Goal: Task Accomplishment & Management: Manage account settings

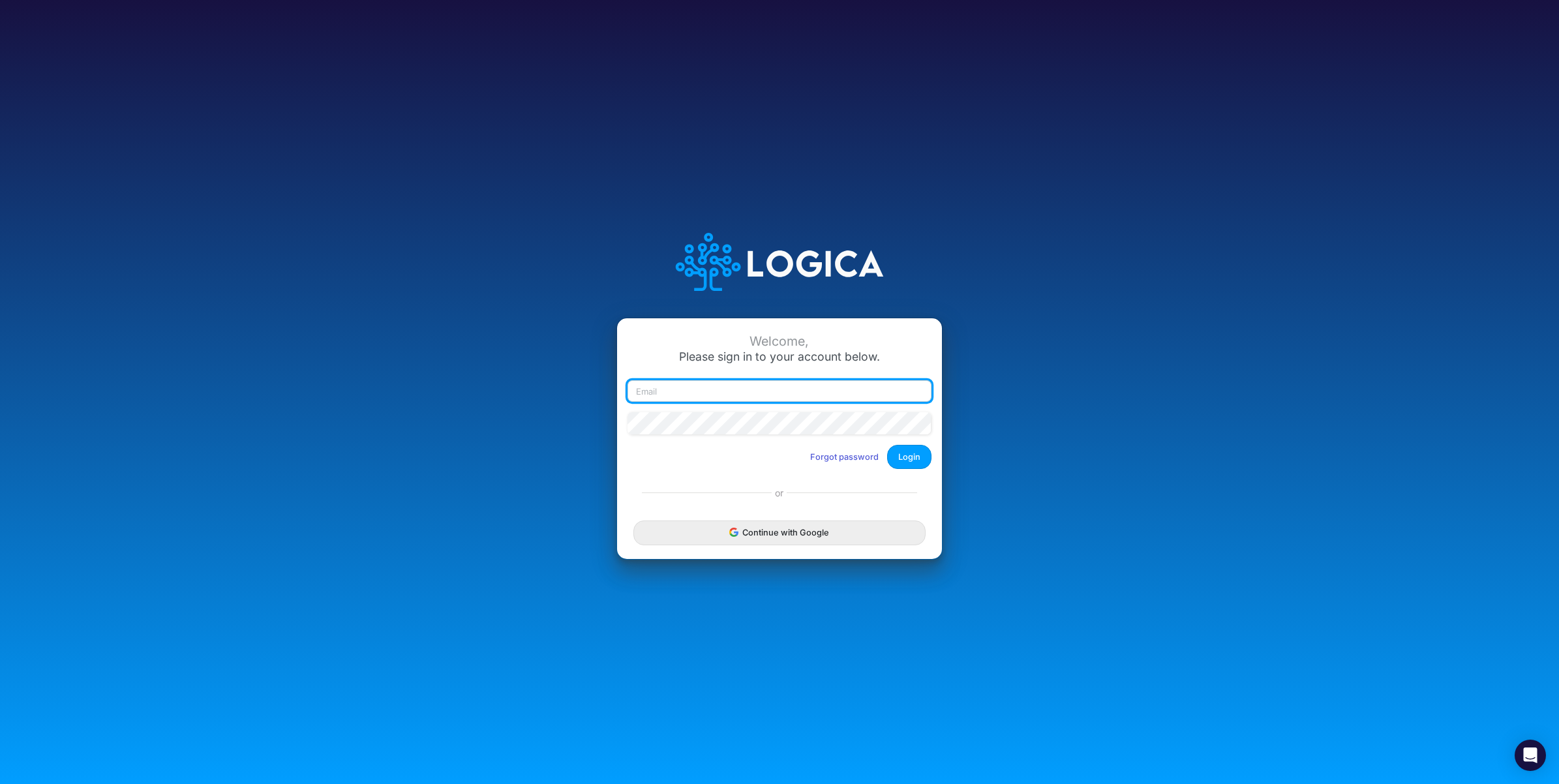
click at [850, 387] on input "email" at bounding box center [779, 391] width 304 height 22
paste input "[PERSON_NAME][EMAIL_ADDRESS][PERSON_NAME][DOMAIN_NAME]"
type input "[PERSON_NAME][EMAIL_ADDRESS][PERSON_NAME][DOMAIN_NAME]"
drag, startPoint x: 913, startPoint y: 454, endPoint x: 925, endPoint y: 455, distance: 12.0
click at [914, 455] on button "Login" at bounding box center [909, 456] width 44 height 24
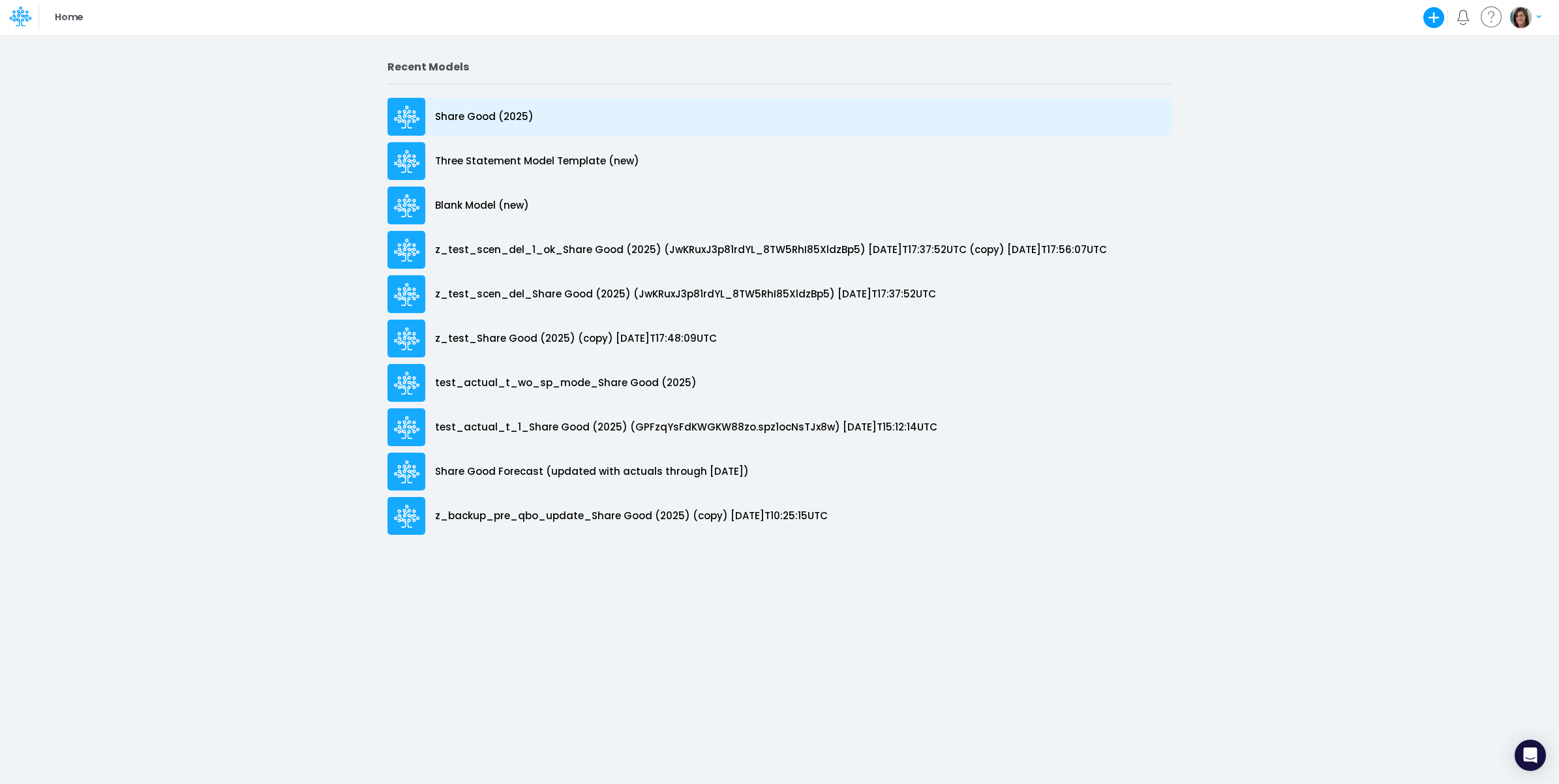
click at [578, 124] on div "Share Good (2025)" at bounding box center [780, 116] width 784 height 38
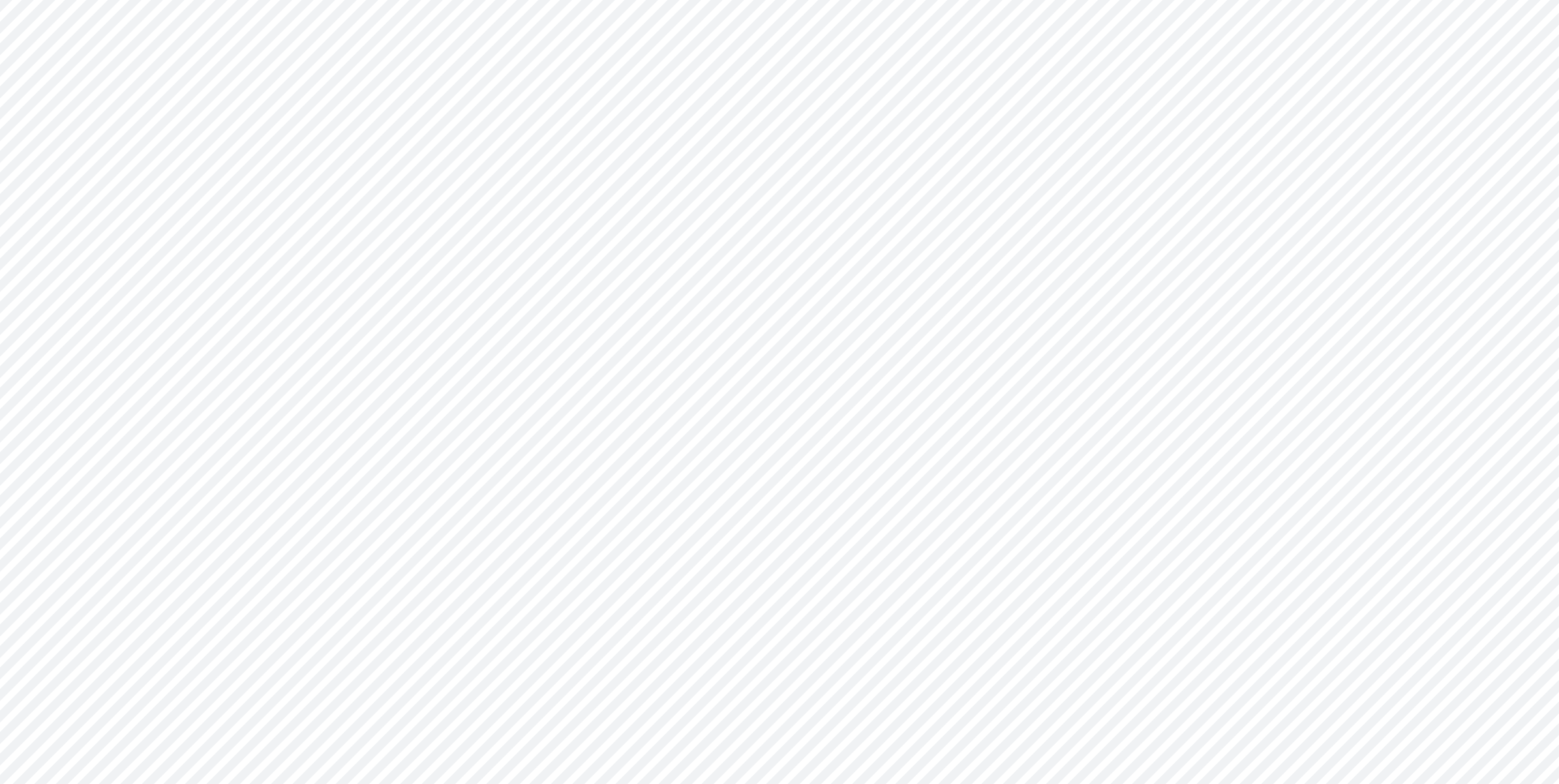
type input "Cash Flow Projections | Actuals through Dec-24 vs 2024 Budget"
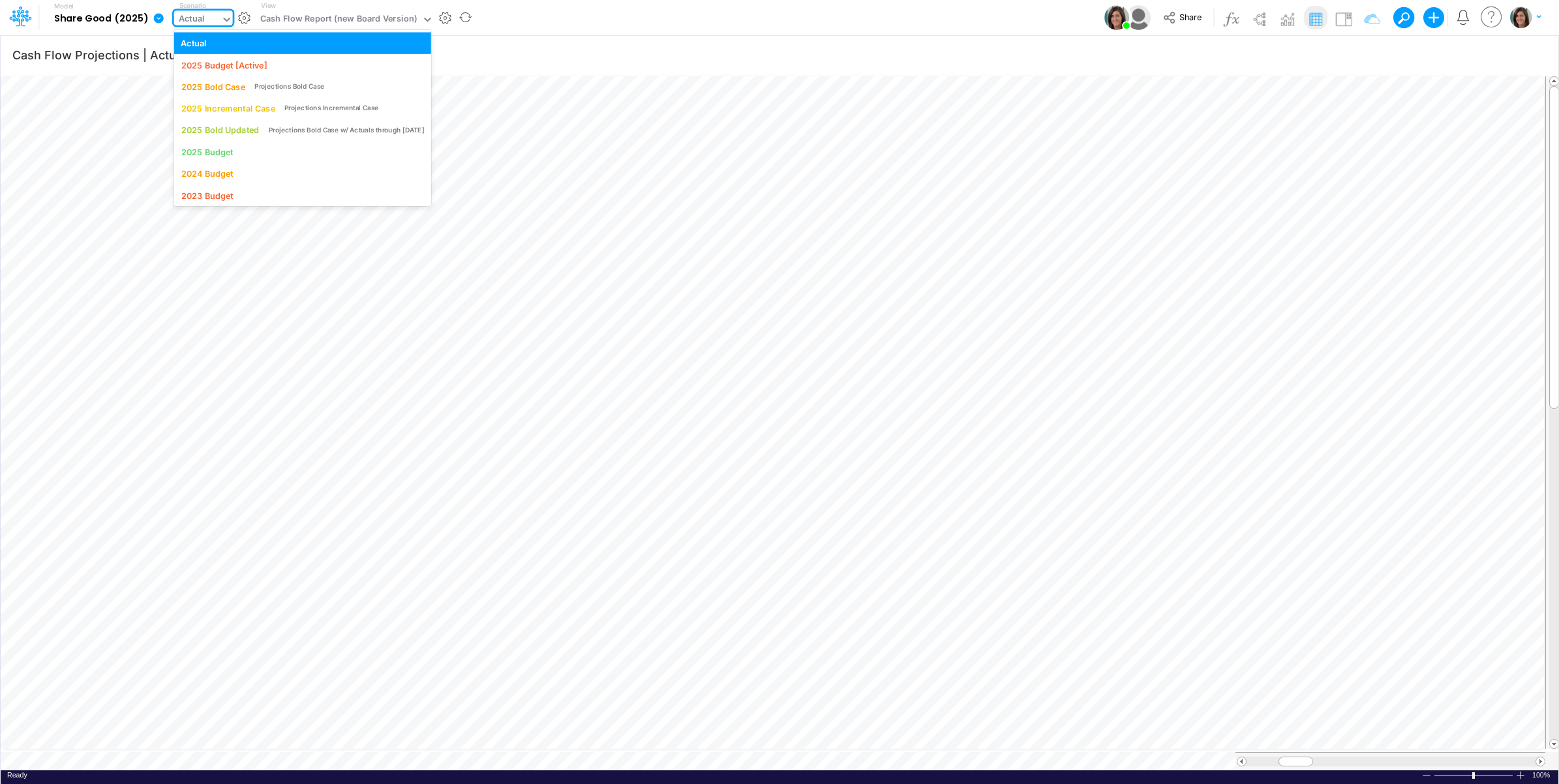
click at [221, 19] on icon at bounding box center [227, 20] width 12 height 12
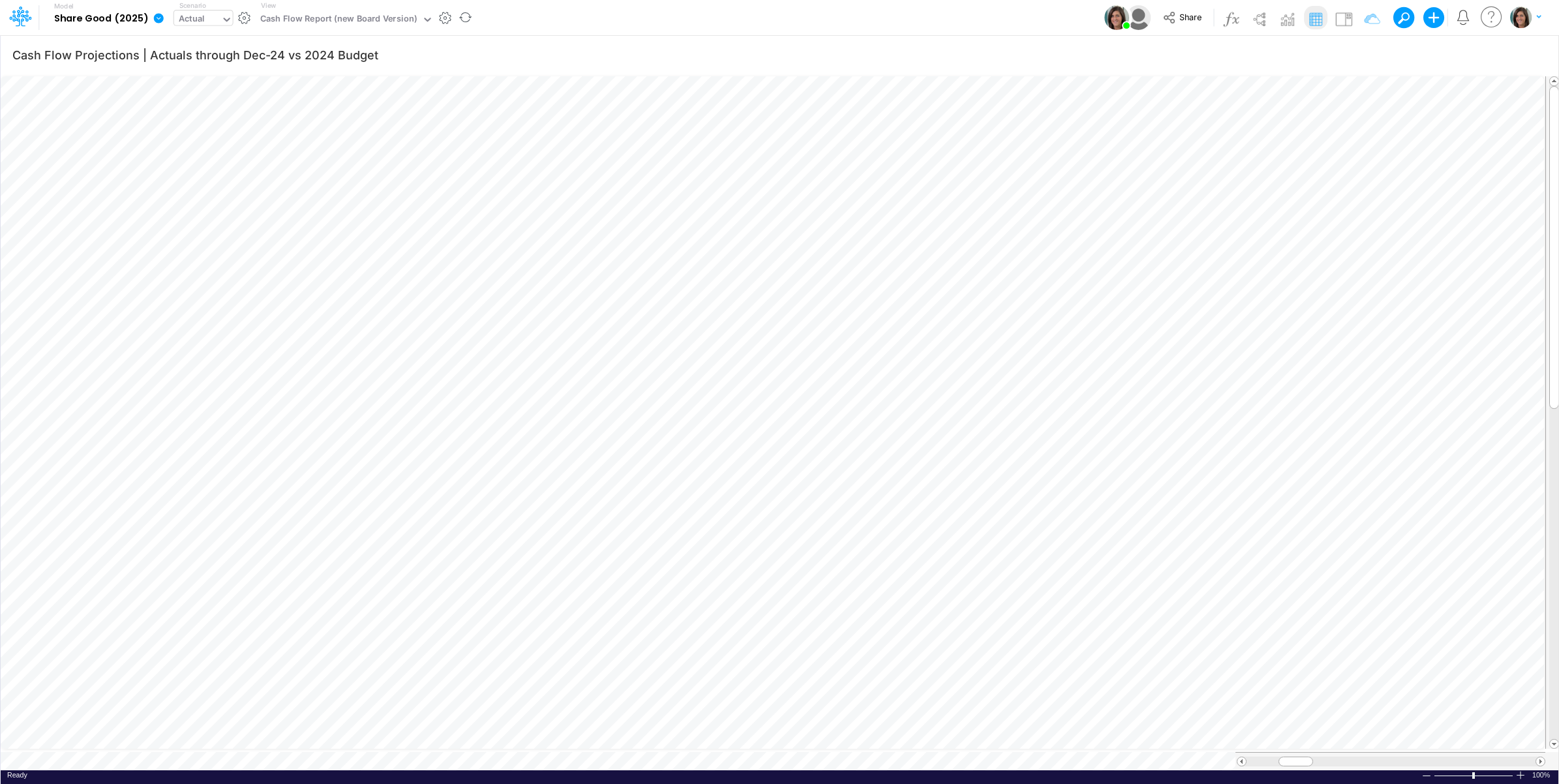
click at [199, 25] on div "Actual" at bounding box center [203, 18] width 58 height 15
click at [155, 18] on icon at bounding box center [158, 18] width 12 height 12
click at [203, 135] on button "View model info" at bounding box center [224, 135] width 140 height 20
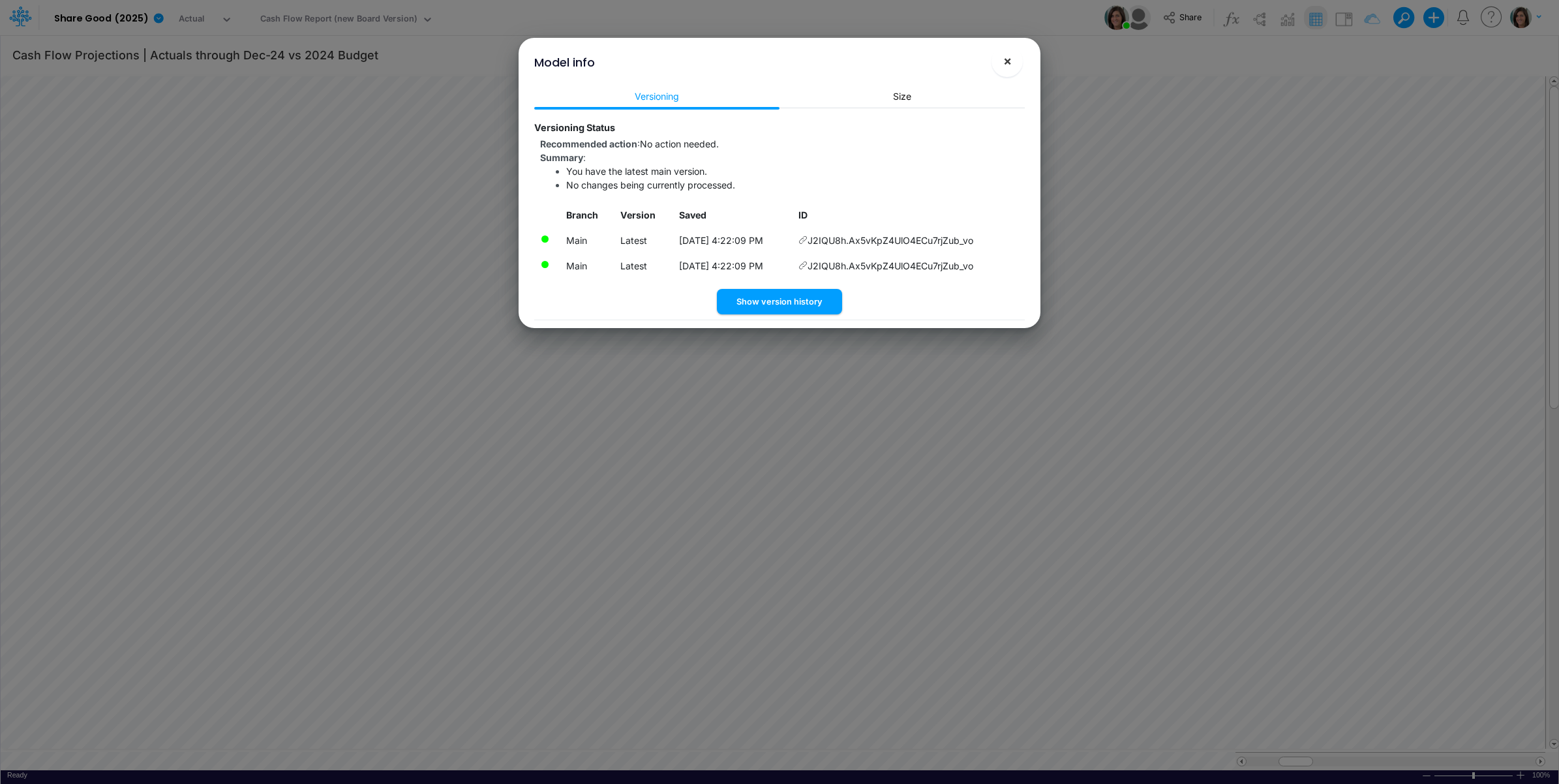
click at [1006, 62] on span "×" at bounding box center [1007, 60] width 8 height 16
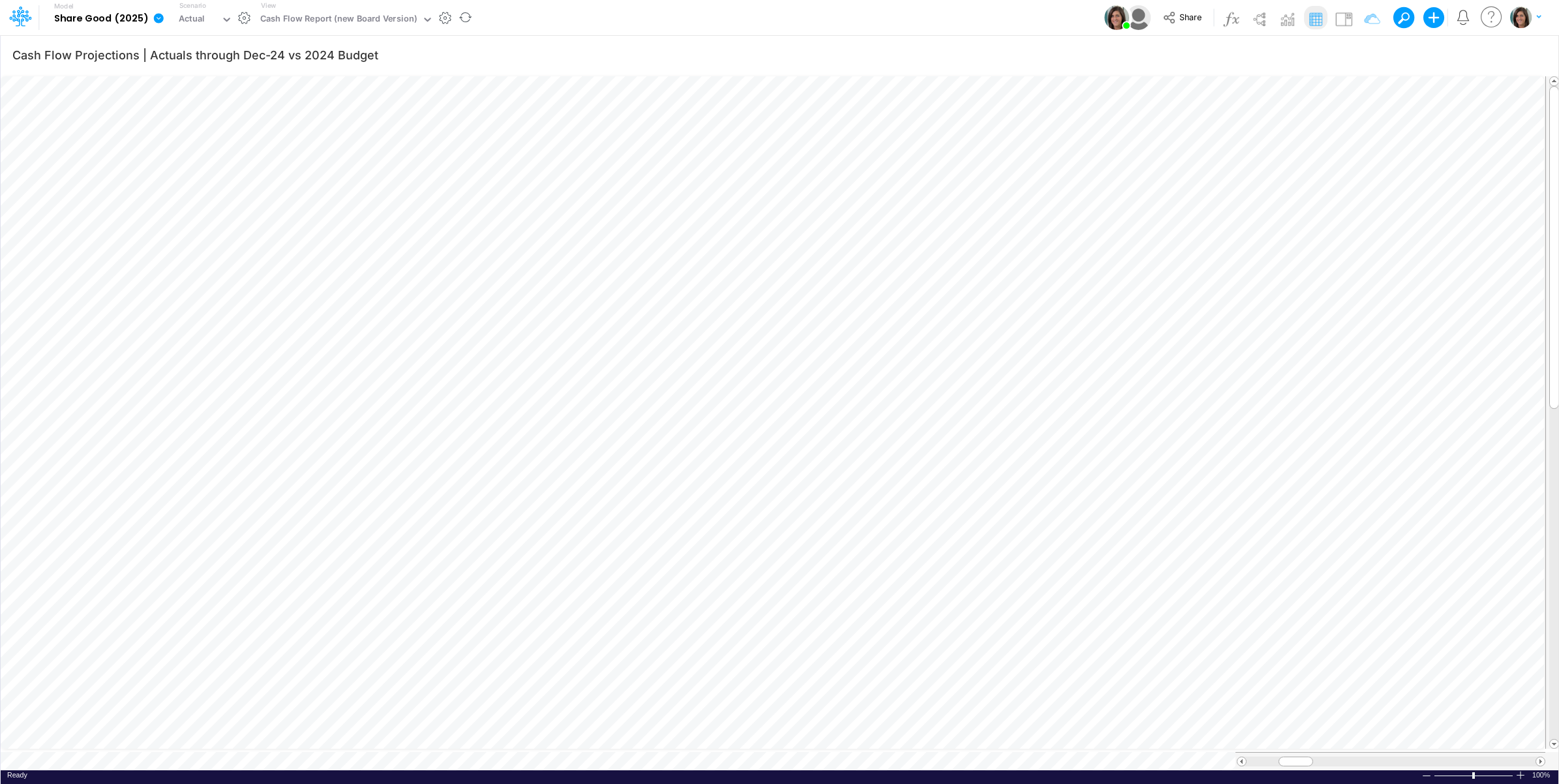
click at [152, 16] on icon at bounding box center [158, 18] width 12 height 12
click at [594, 15] on div "Model Share Good (2025) Edit model settings Duplicate Import QuickBooks QuickBo…" at bounding box center [780, 18] width 1403 height 36
click at [241, 18] on button "button" at bounding box center [244, 18] width 14 height 14
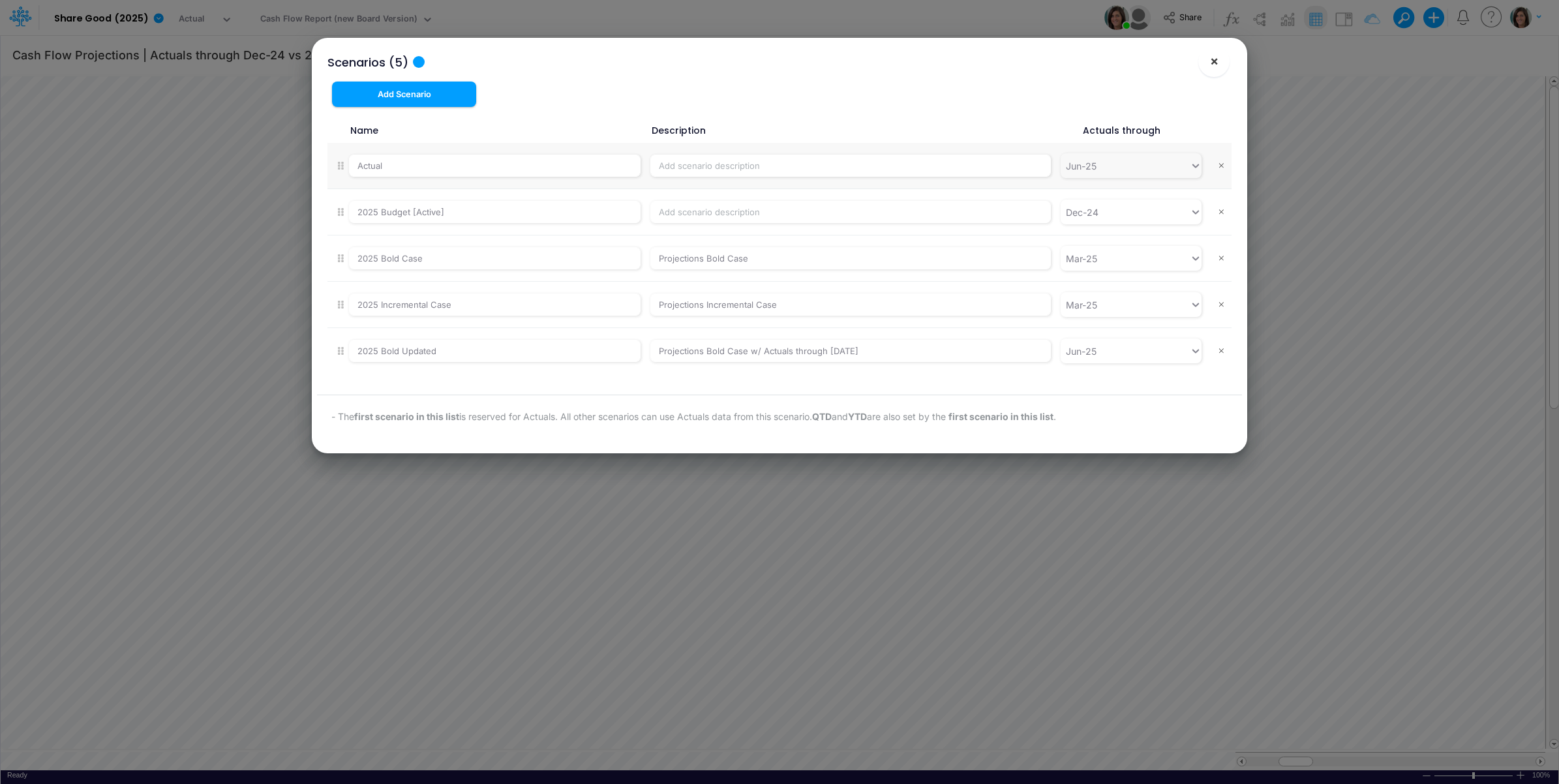
click at [1210, 67] on span "×" at bounding box center [1213, 60] width 8 height 16
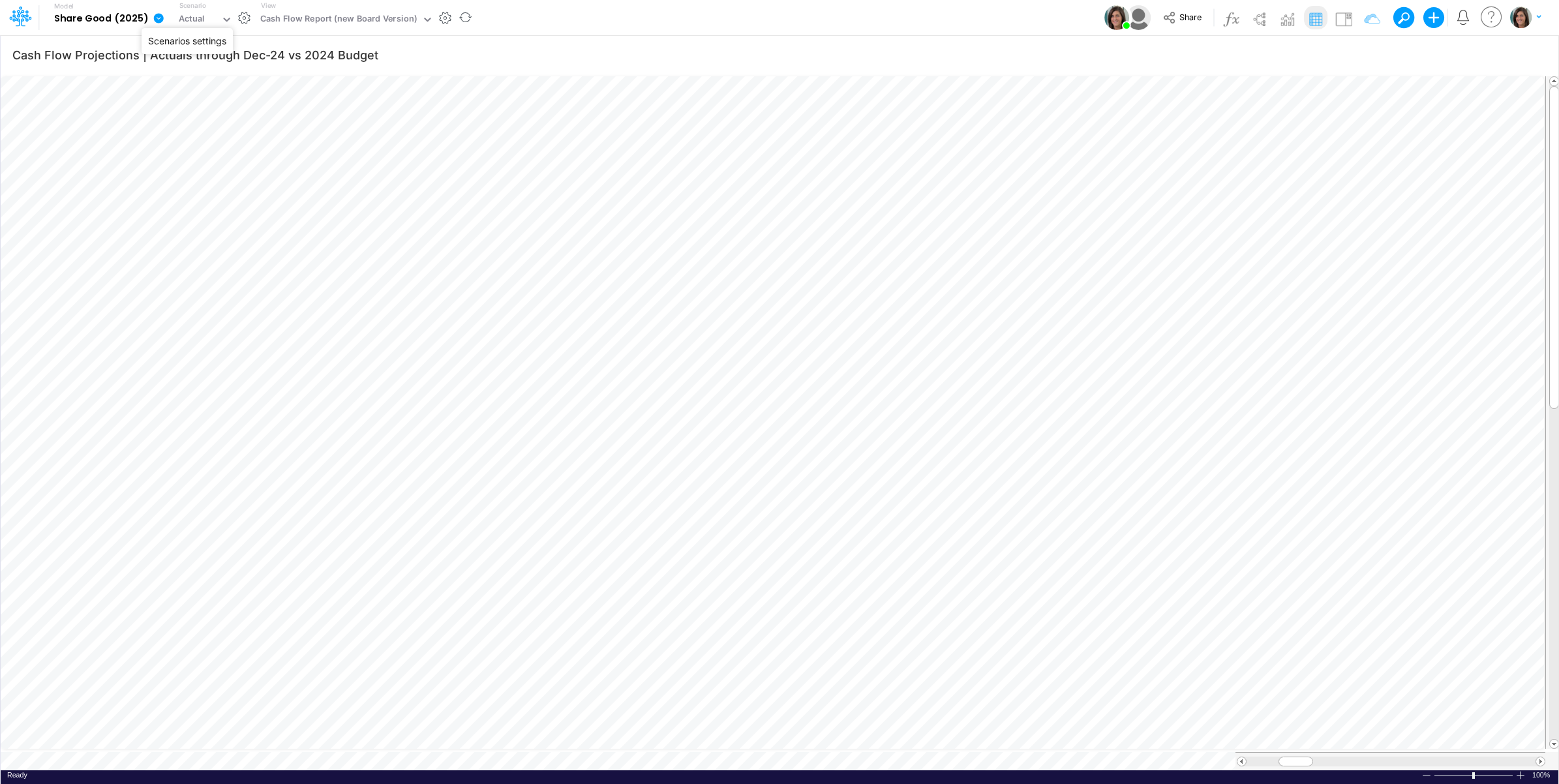
click at [246, 19] on button "button" at bounding box center [244, 18] width 14 height 14
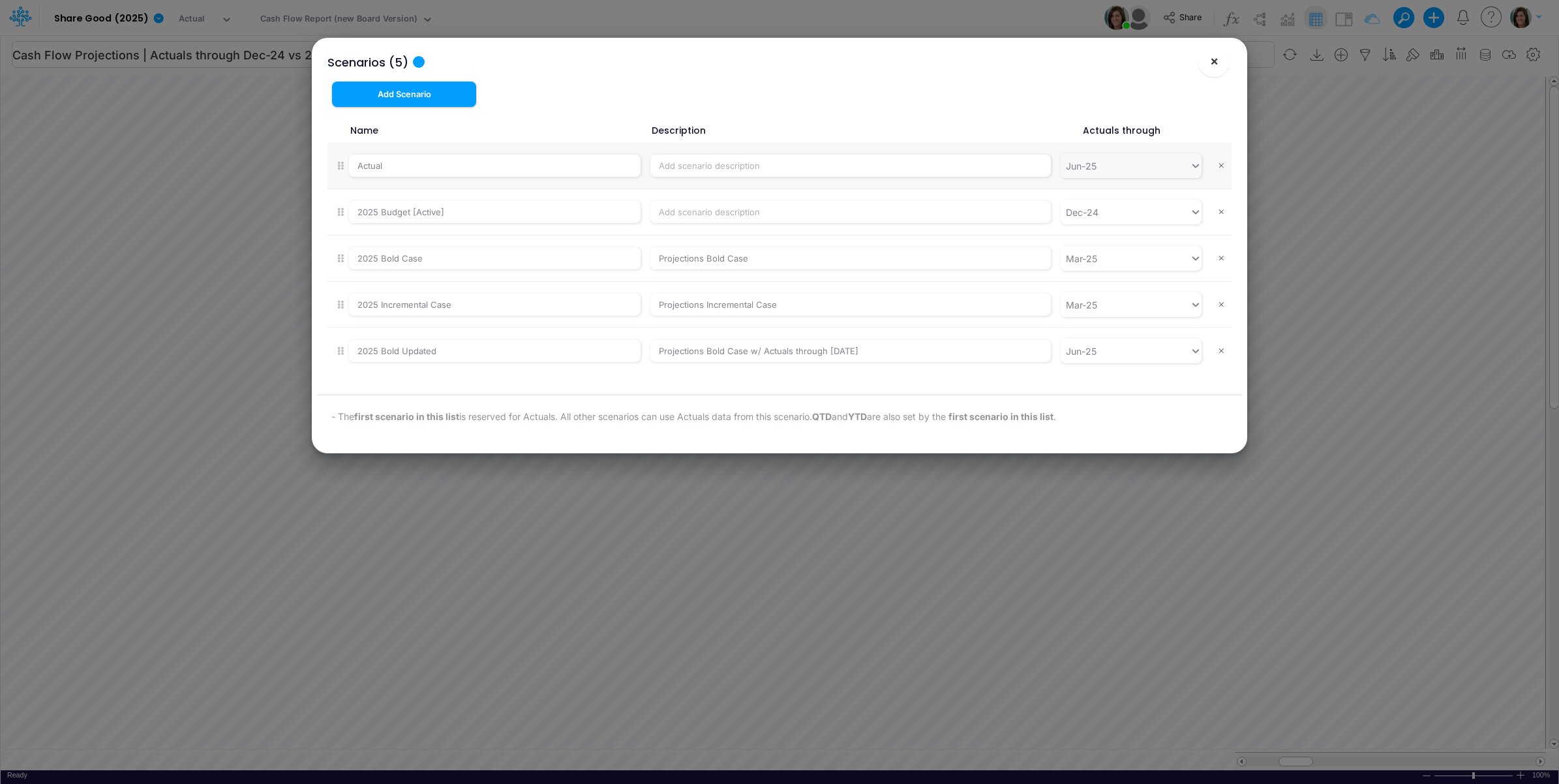
drag, startPoint x: 1210, startPoint y: 67, endPoint x: 838, endPoint y: 54, distance: 372.2
click at [1205, 67] on button "×" at bounding box center [1214, 61] width 31 height 31
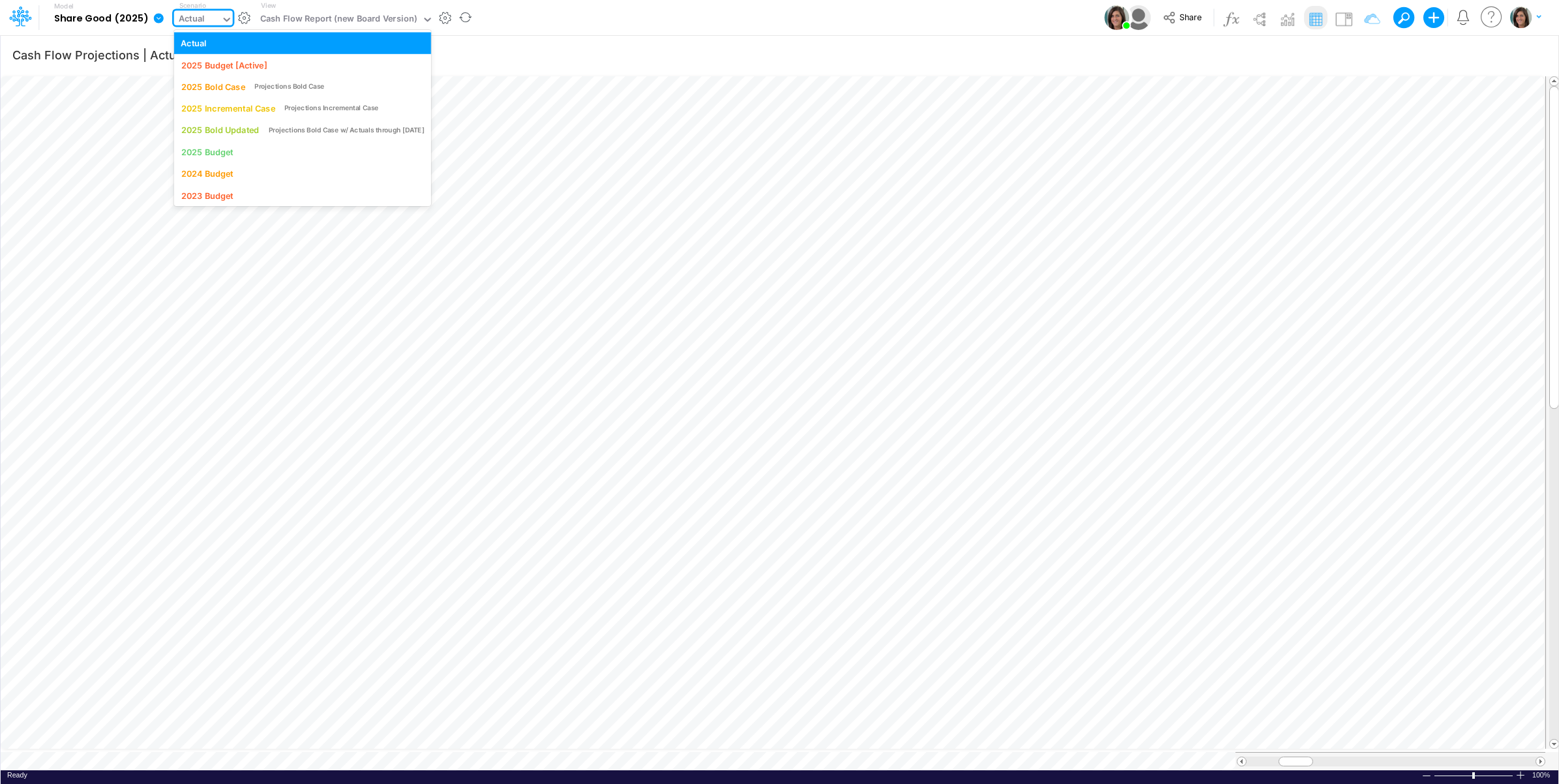
click at [207, 14] on div "Actual" at bounding box center [197, 20] width 47 height 19
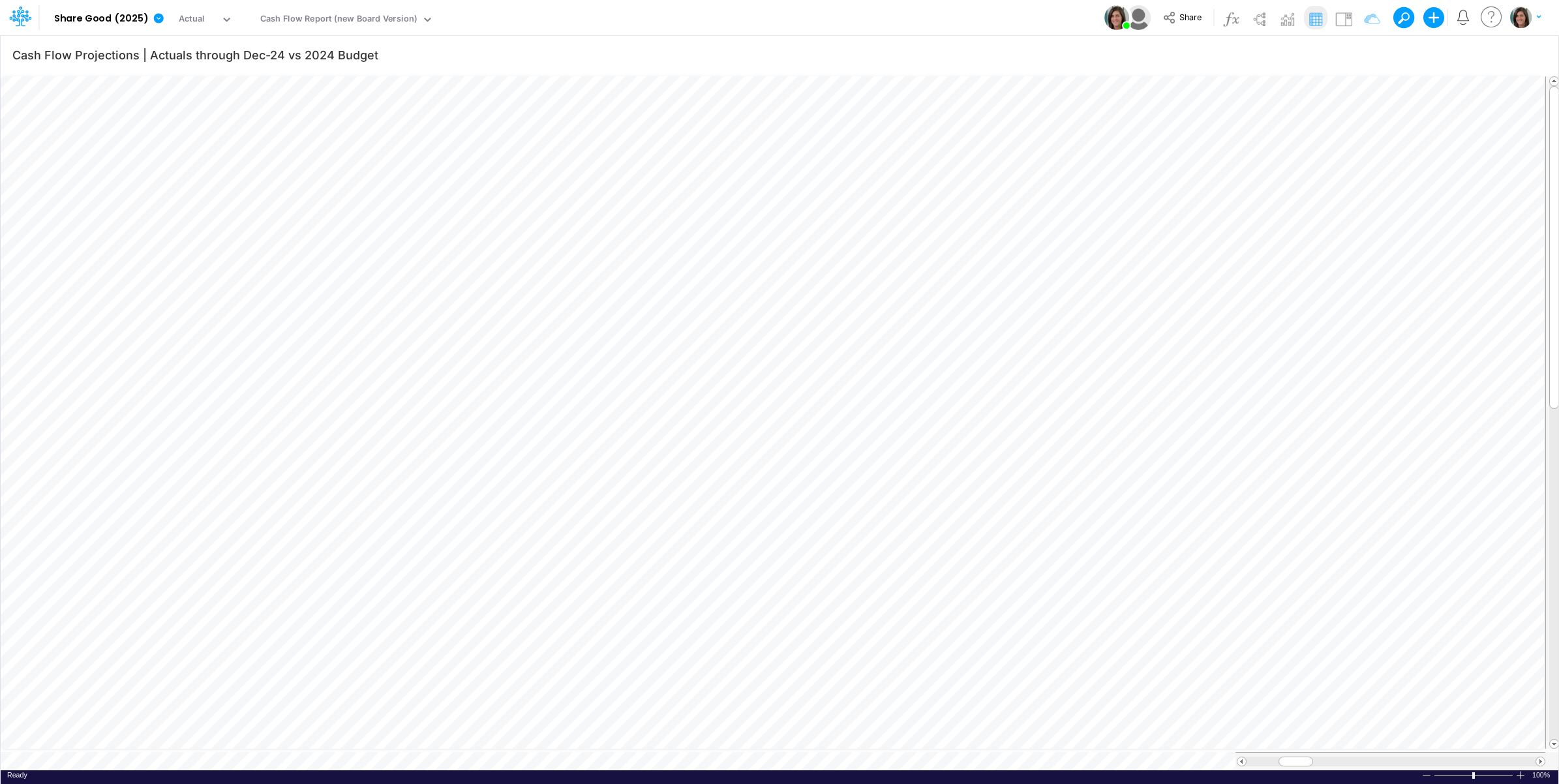
click at [665, 30] on div "Model Share Good (2025) Edit model settings Duplicate Import QuickBooks QuickBo…" at bounding box center [780, 18] width 1403 height 36
click at [238, 18] on button "button" at bounding box center [244, 18] width 14 height 14
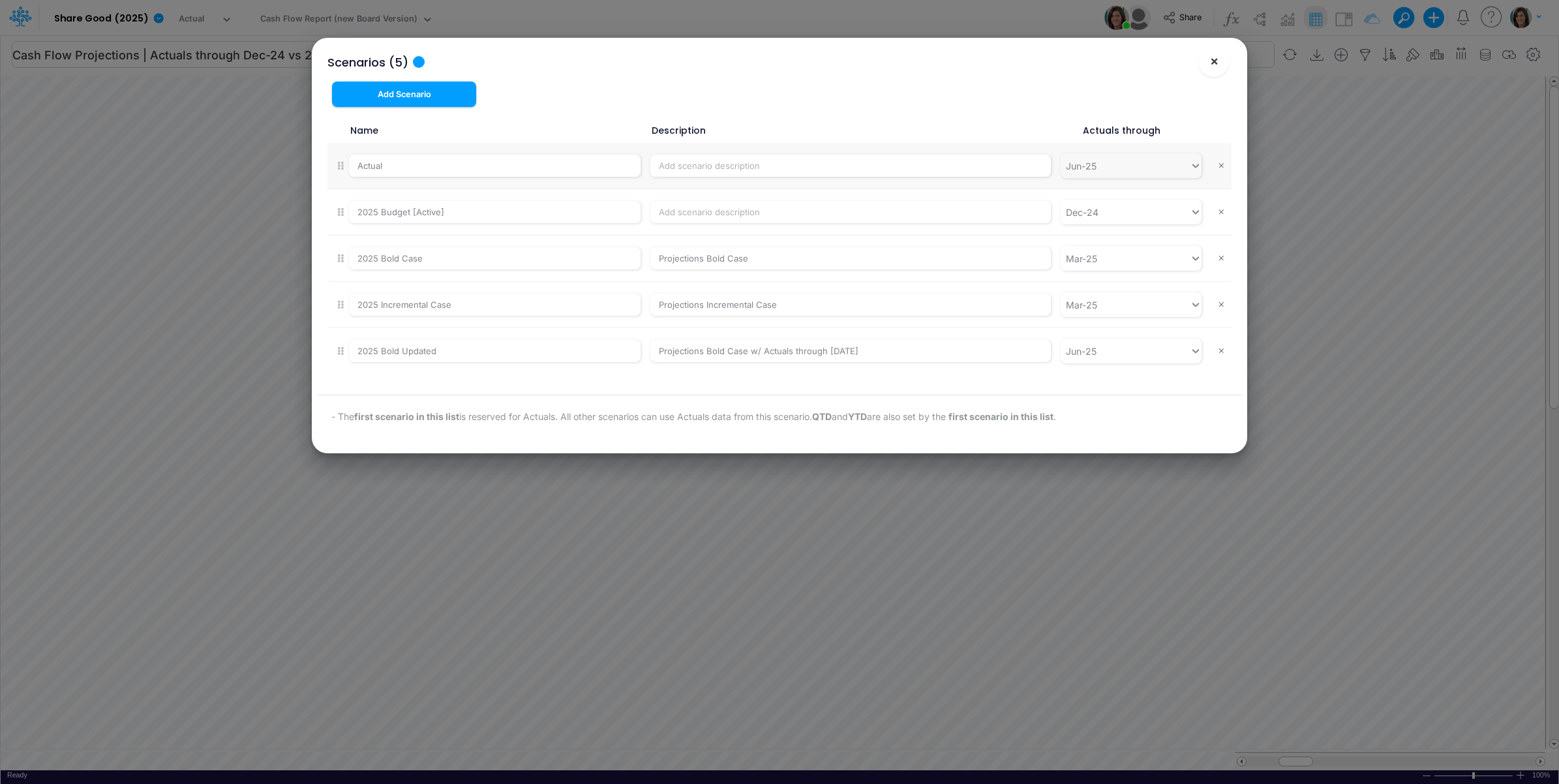
click at [1216, 62] on span "×" at bounding box center [1213, 60] width 8 height 16
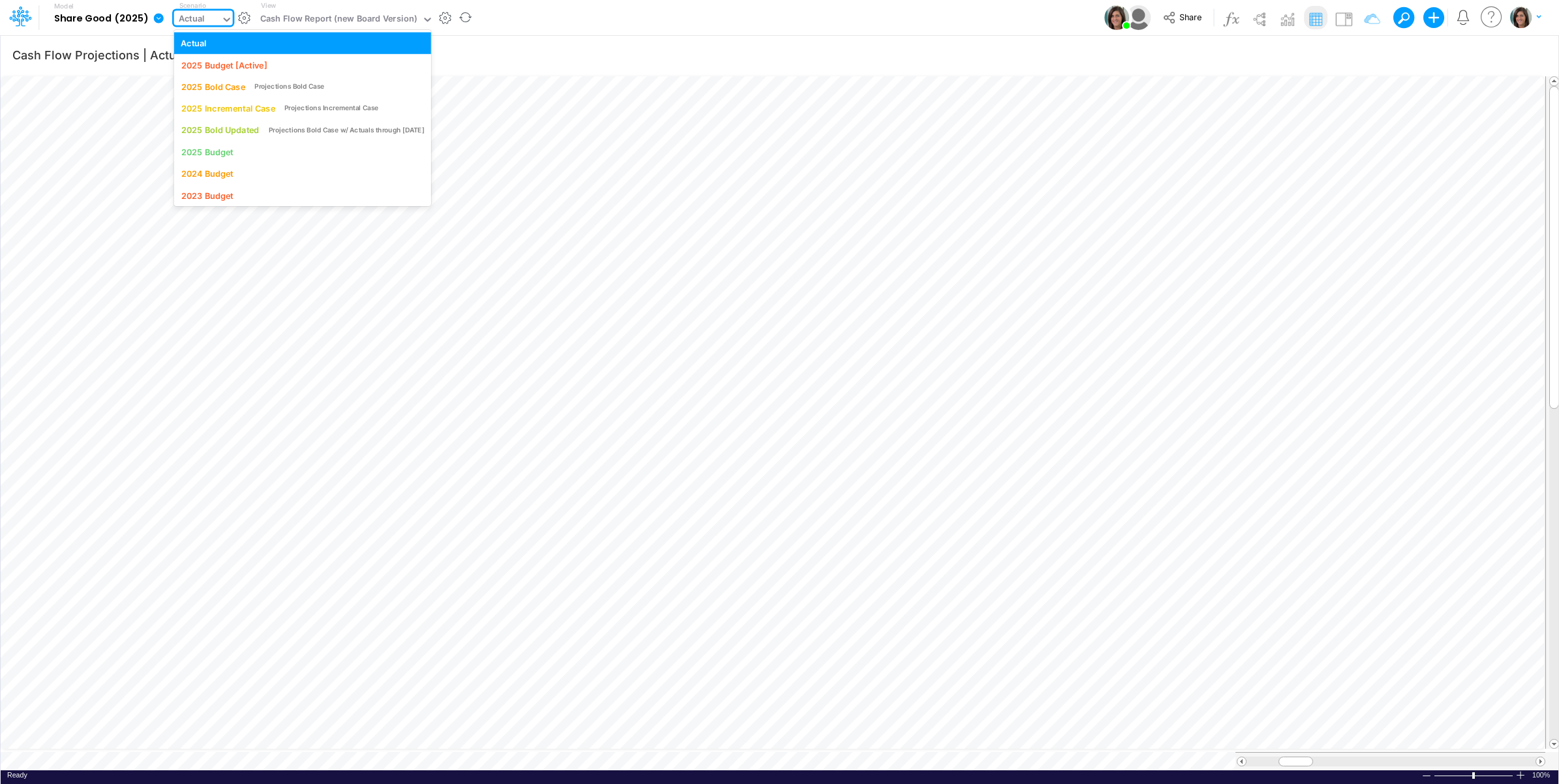
click at [194, 18] on div "Actual" at bounding box center [192, 20] width 26 height 15
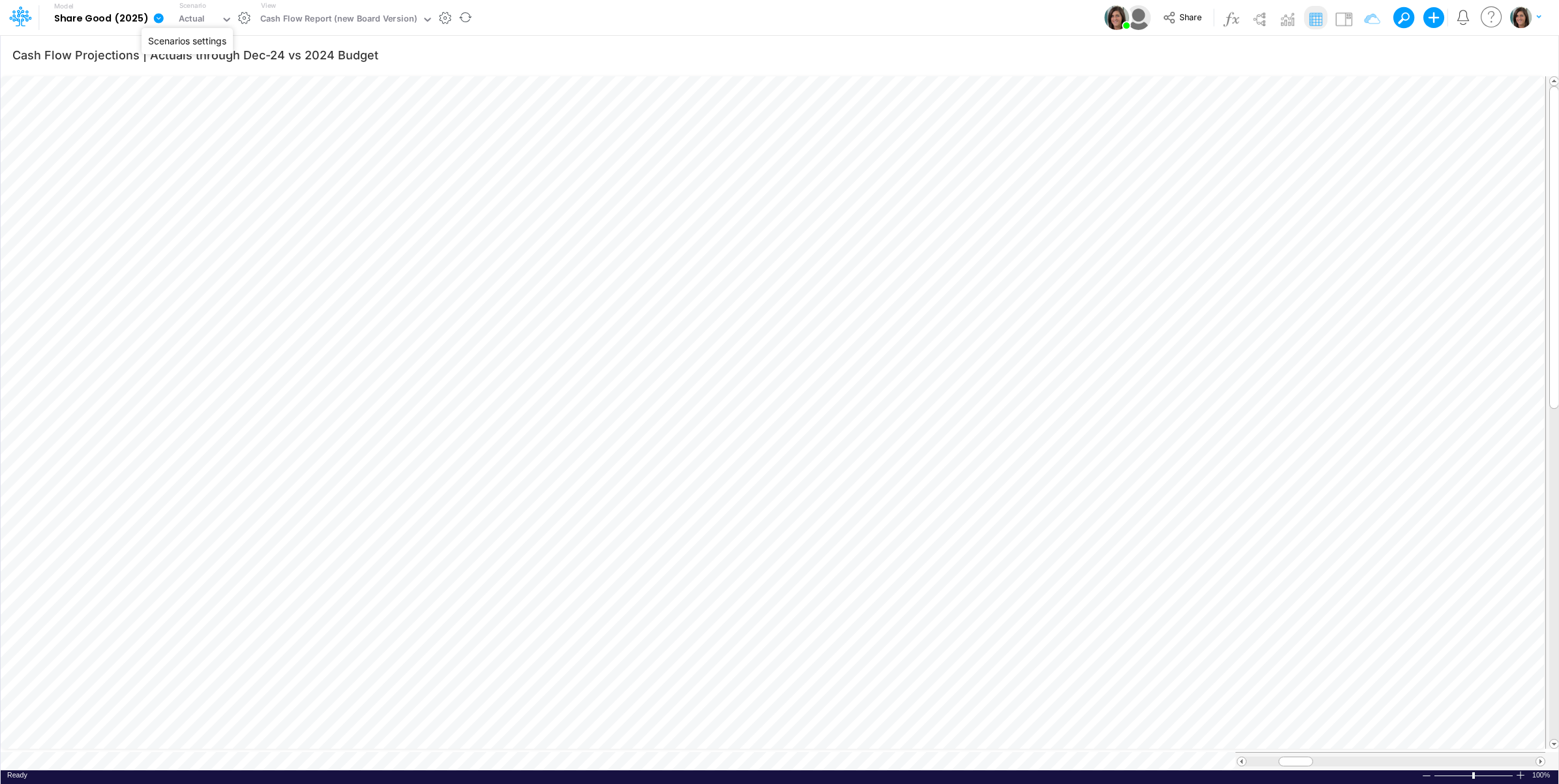
click at [238, 21] on button "button" at bounding box center [244, 18] width 14 height 14
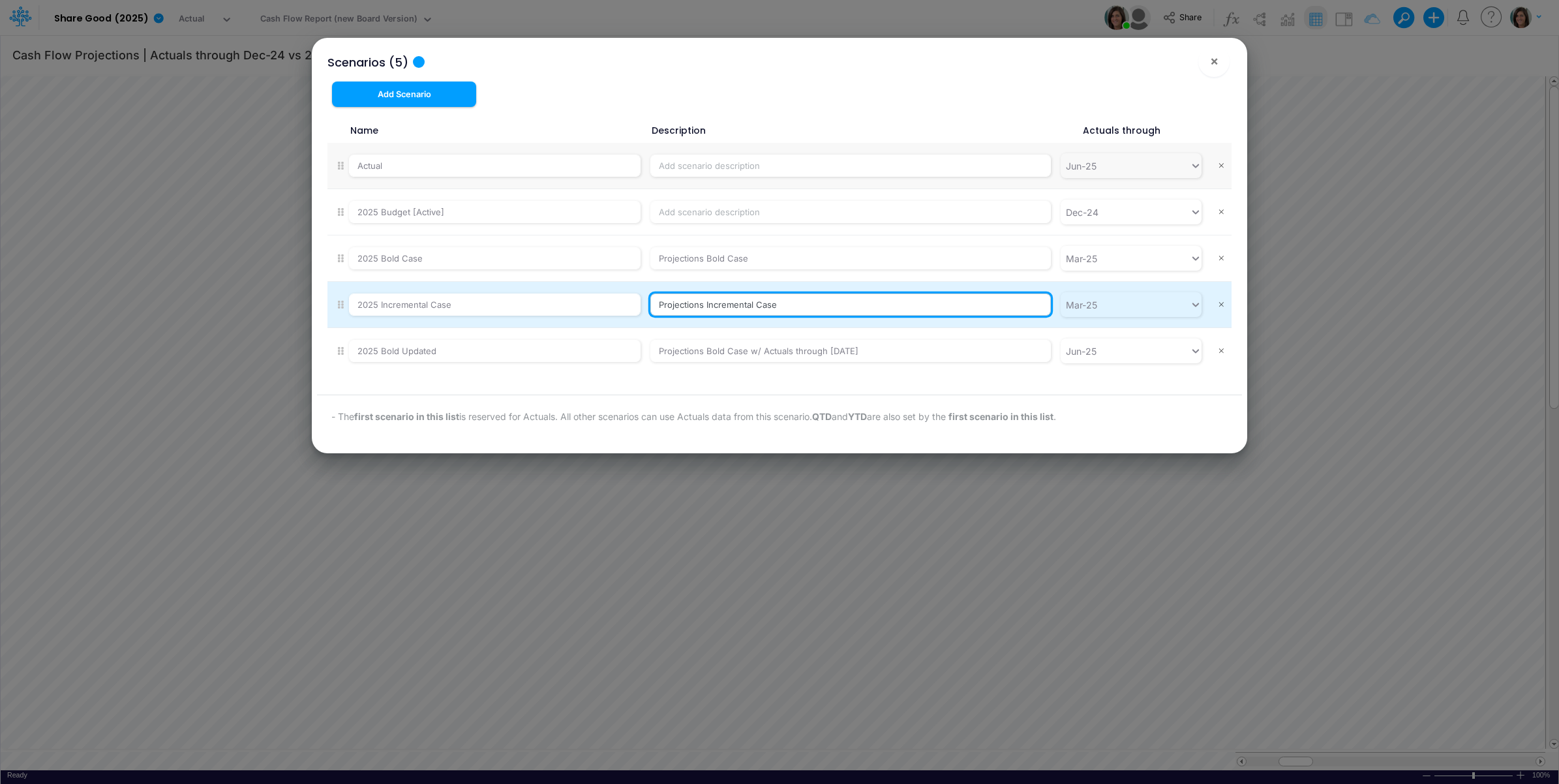
click at [807, 298] on input "Projections Incremental Case" at bounding box center [850, 305] width 400 height 22
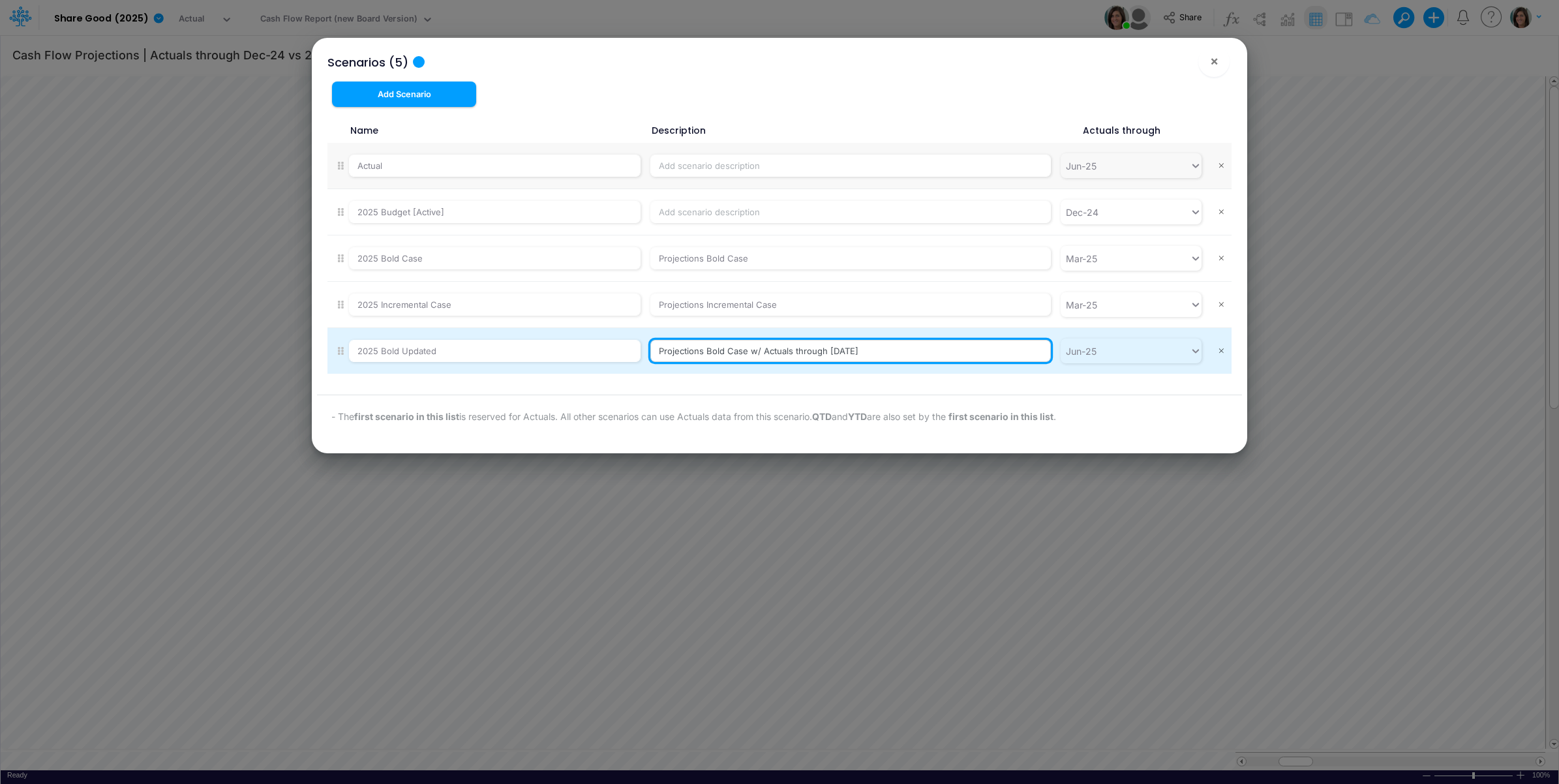
drag, startPoint x: 762, startPoint y: 351, endPoint x: 874, endPoint y: 354, distance: 112.0
click at [874, 354] on input "Projections Bold Case w/ Actuals through [DATE]" at bounding box center [850, 351] width 400 height 22
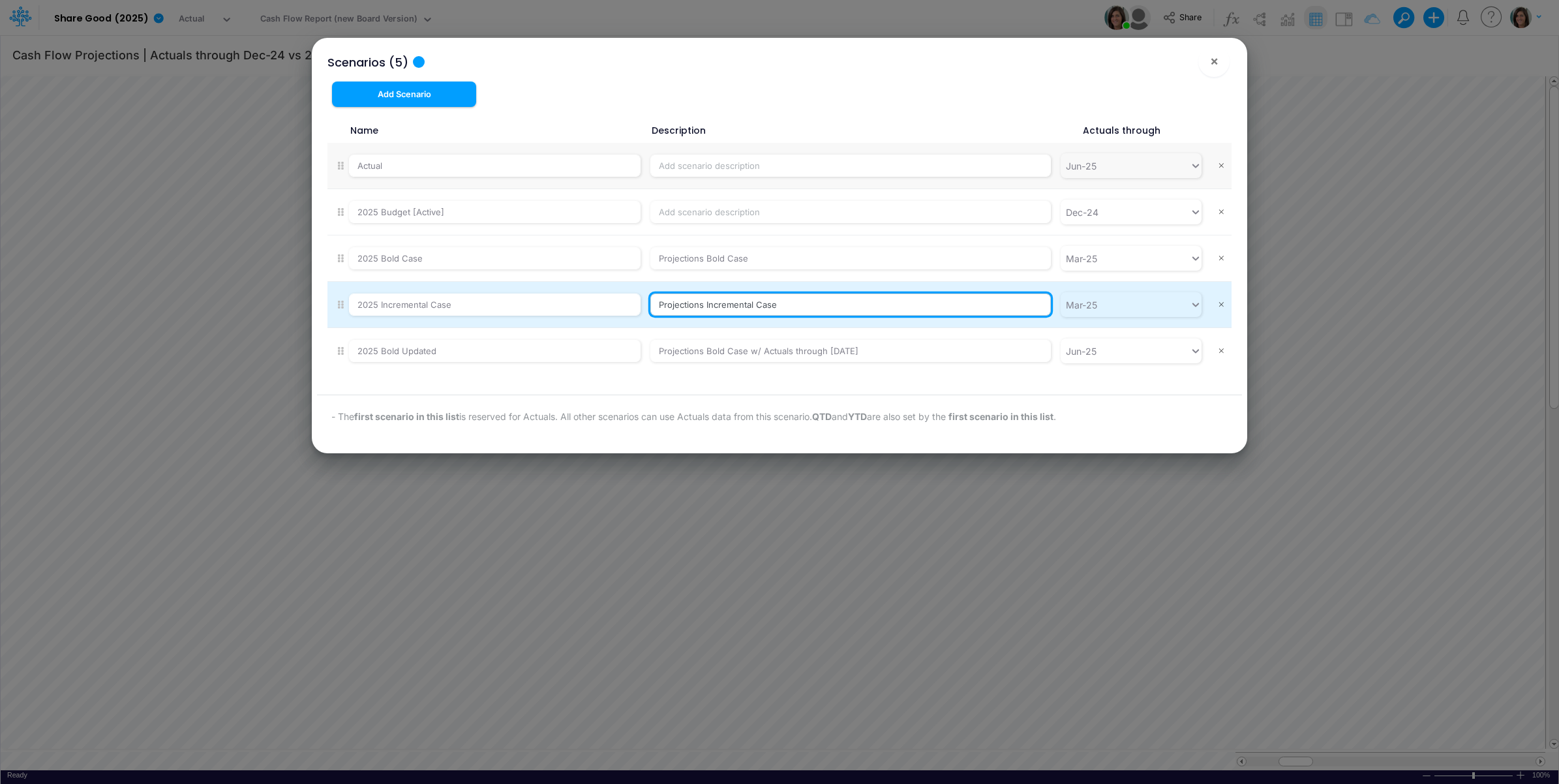
click at [795, 302] on input "Projections Incremental Case" at bounding box center [850, 305] width 400 height 22
paste input "Actuals through [DATE]"
click at [777, 308] on input "Projections Incremental CaseActuals through [DATE]" at bounding box center [850, 305] width 400 height 22
click at [850, 305] on input "Projections Incremental Case Actuals through [DATE]" at bounding box center [850, 305] width 400 height 22
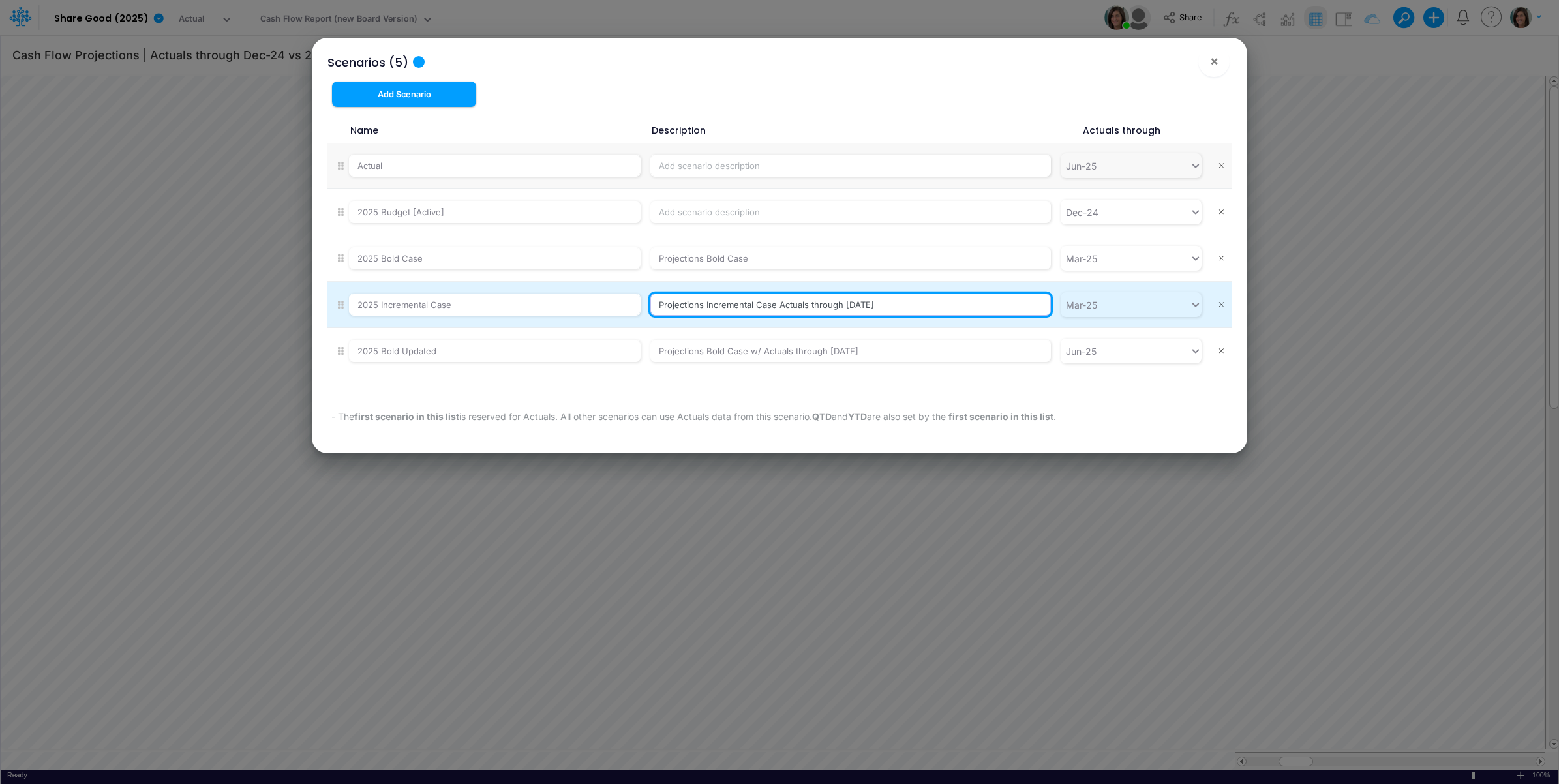
type input "Projections Incremental Case Actuals through [DATE]"
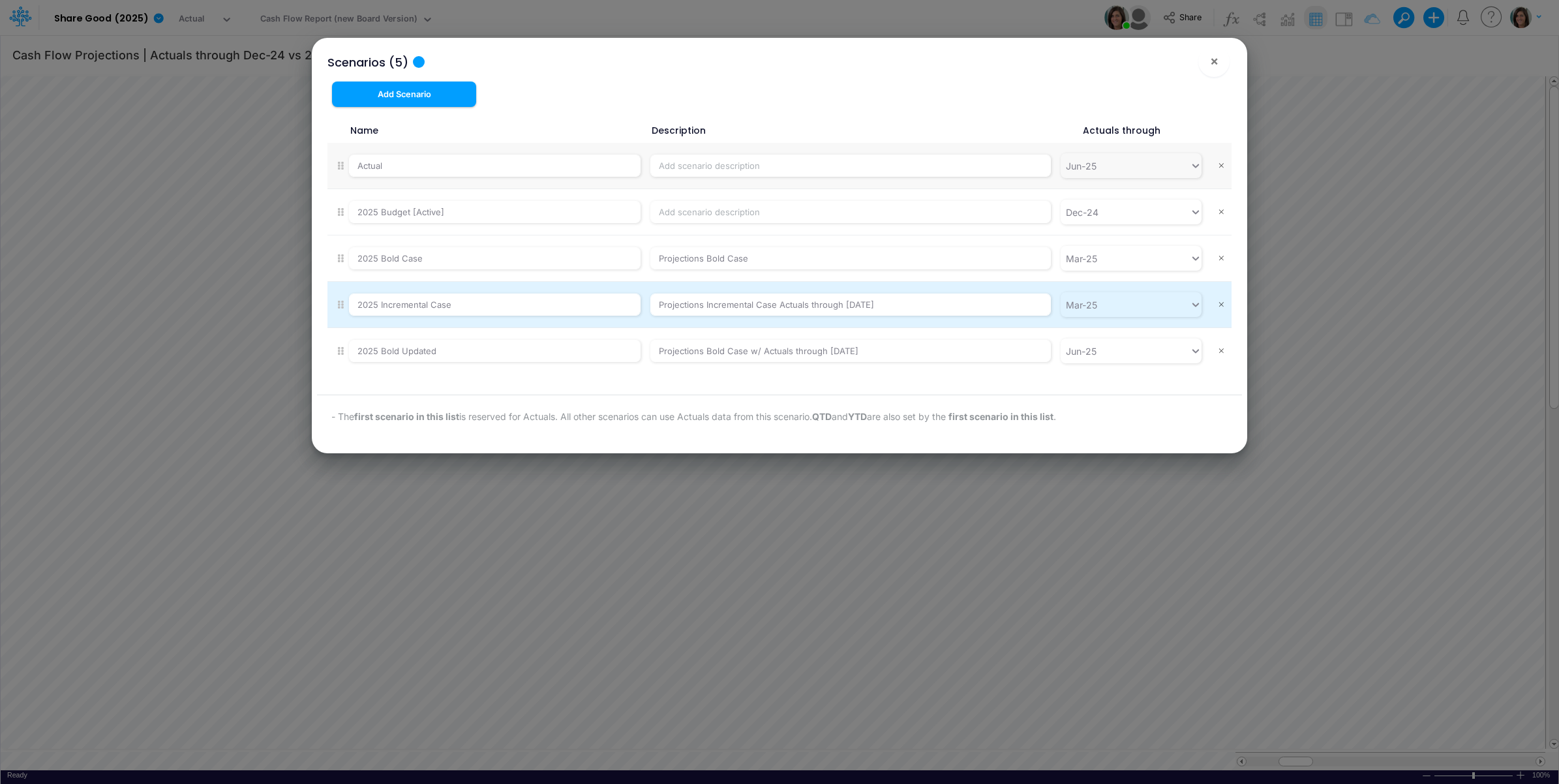
click at [920, 323] on li "2025 Incremental Case Projections Incremental Case Actuals through [DATE] Mar-25" at bounding box center [780, 305] width 904 height 47
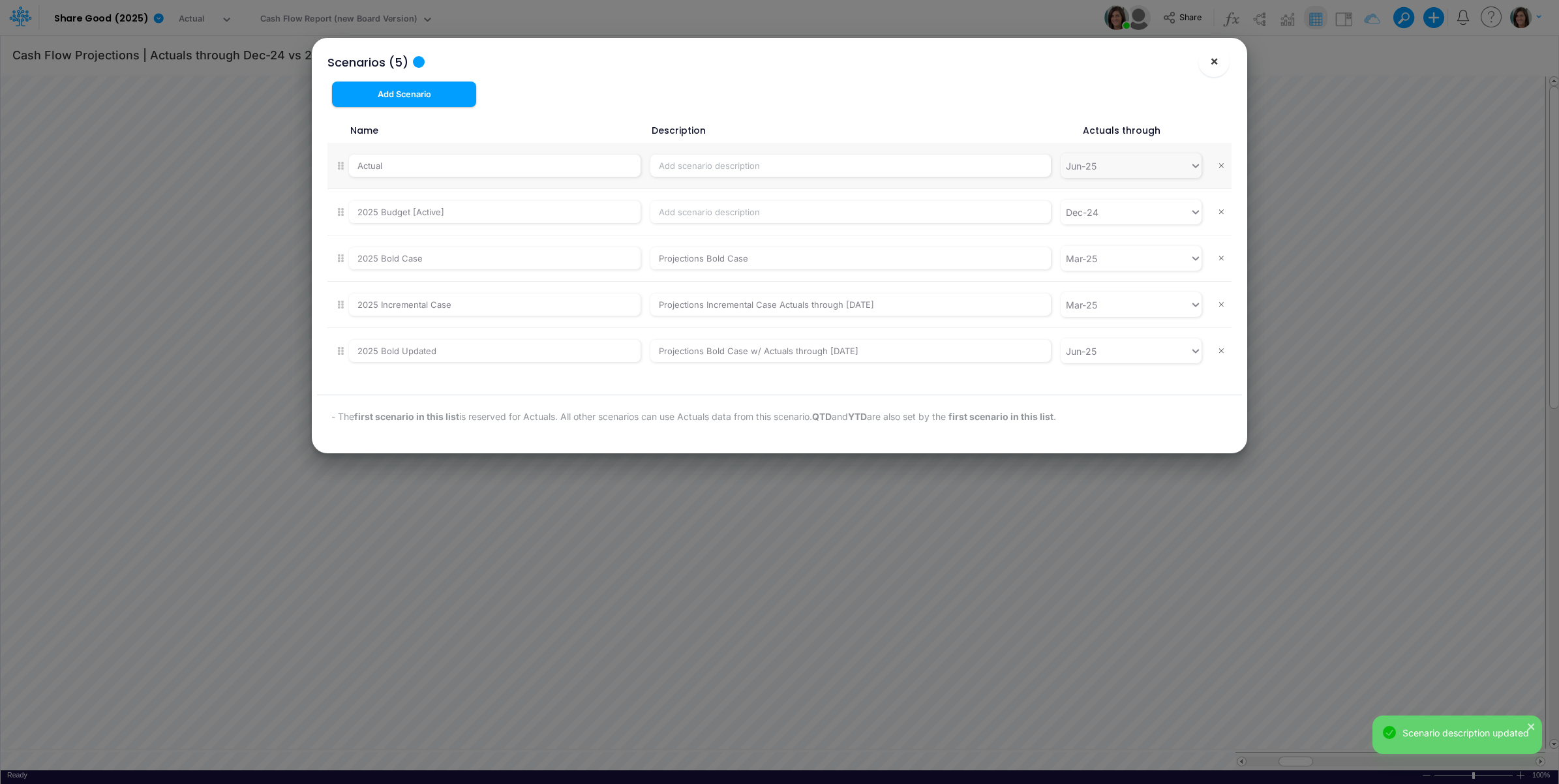
click at [1210, 66] on span "×" at bounding box center [1213, 60] width 8 height 16
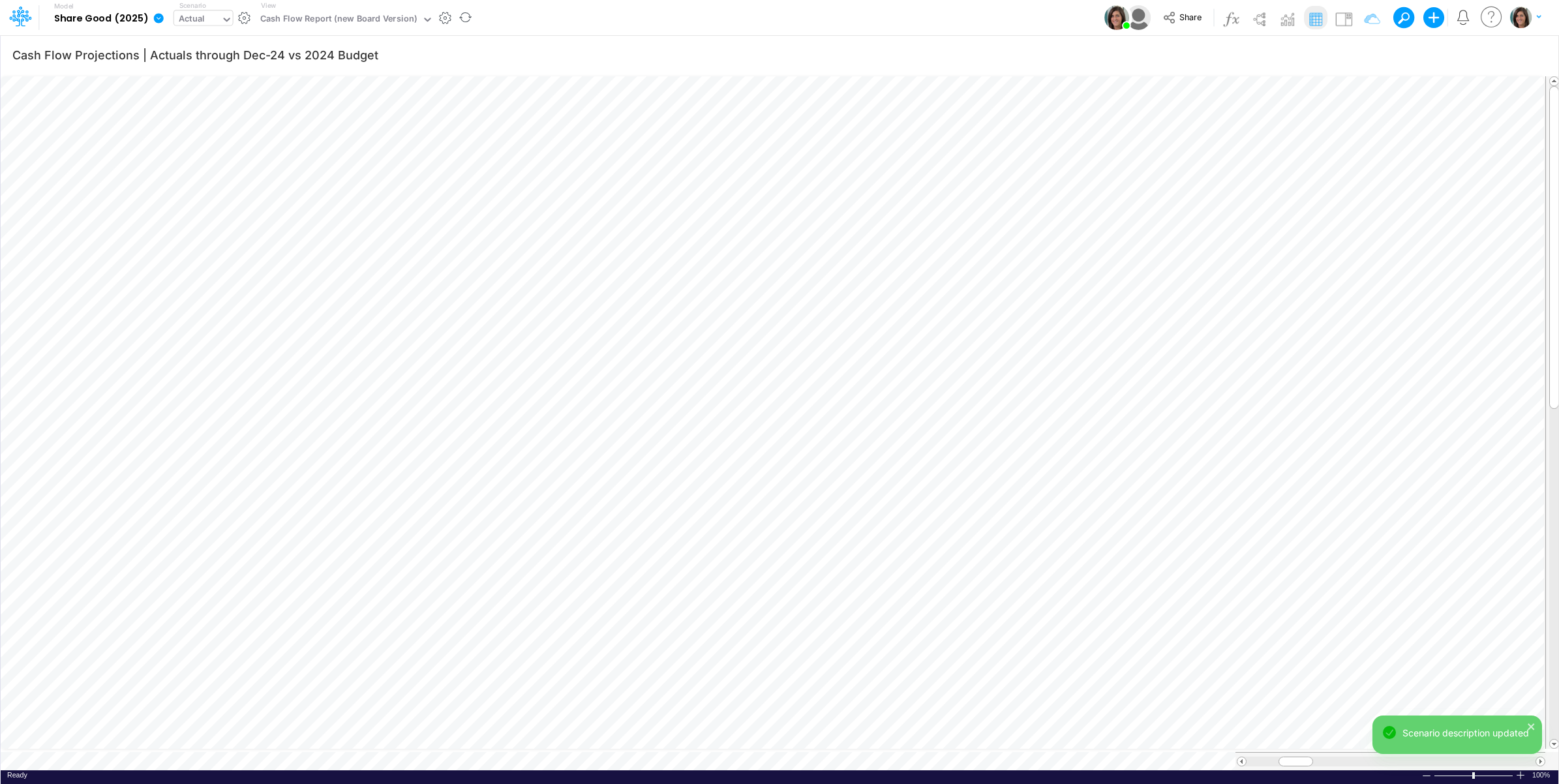
click at [195, 18] on div "Actual" at bounding box center [192, 20] width 26 height 15
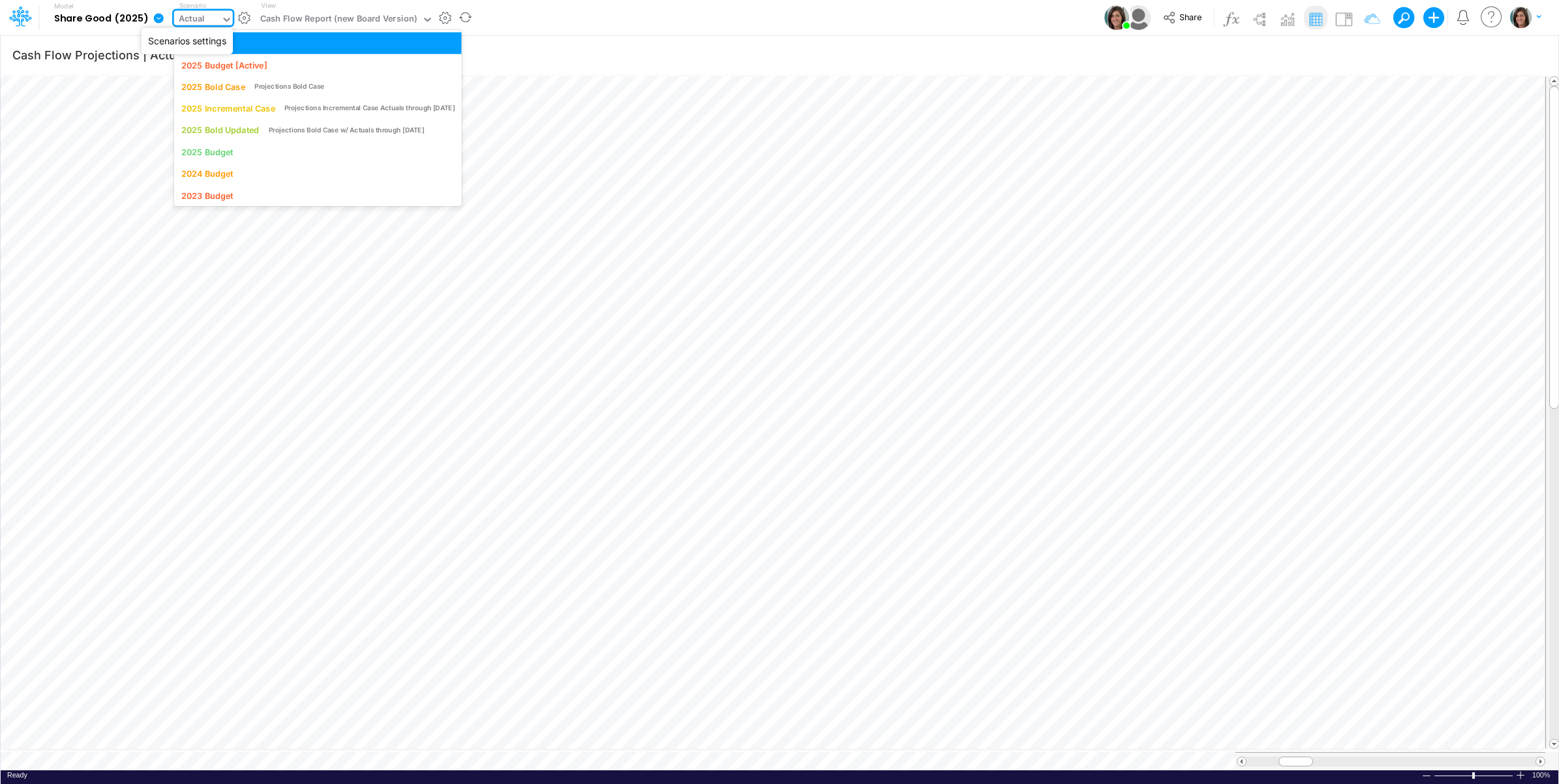
click at [242, 12] on button "button" at bounding box center [244, 18] width 14 height 14
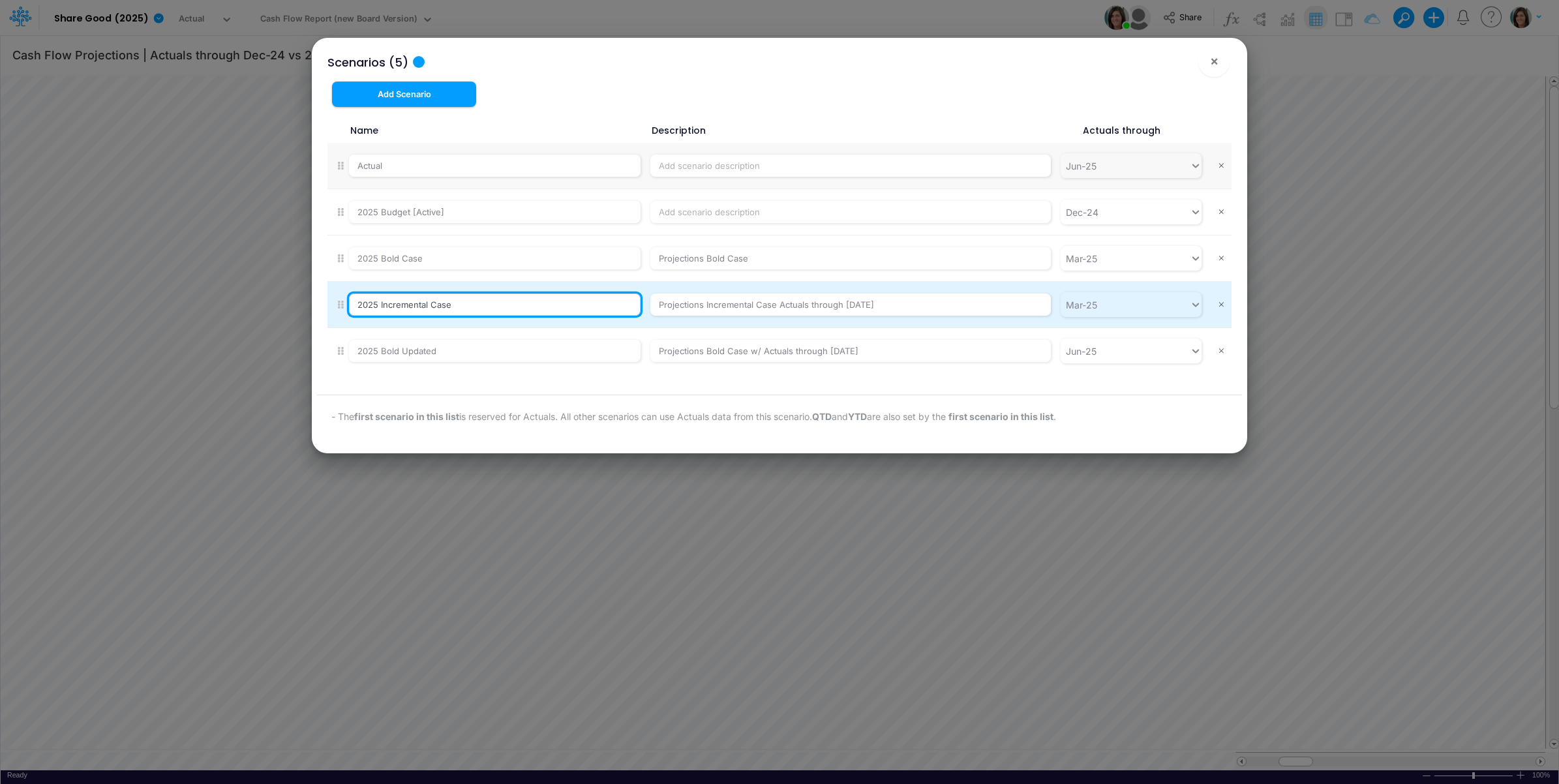
click at [467, 306] on input "2025 Incremental Case" at bounding box center [495, 305] width 292 height 22
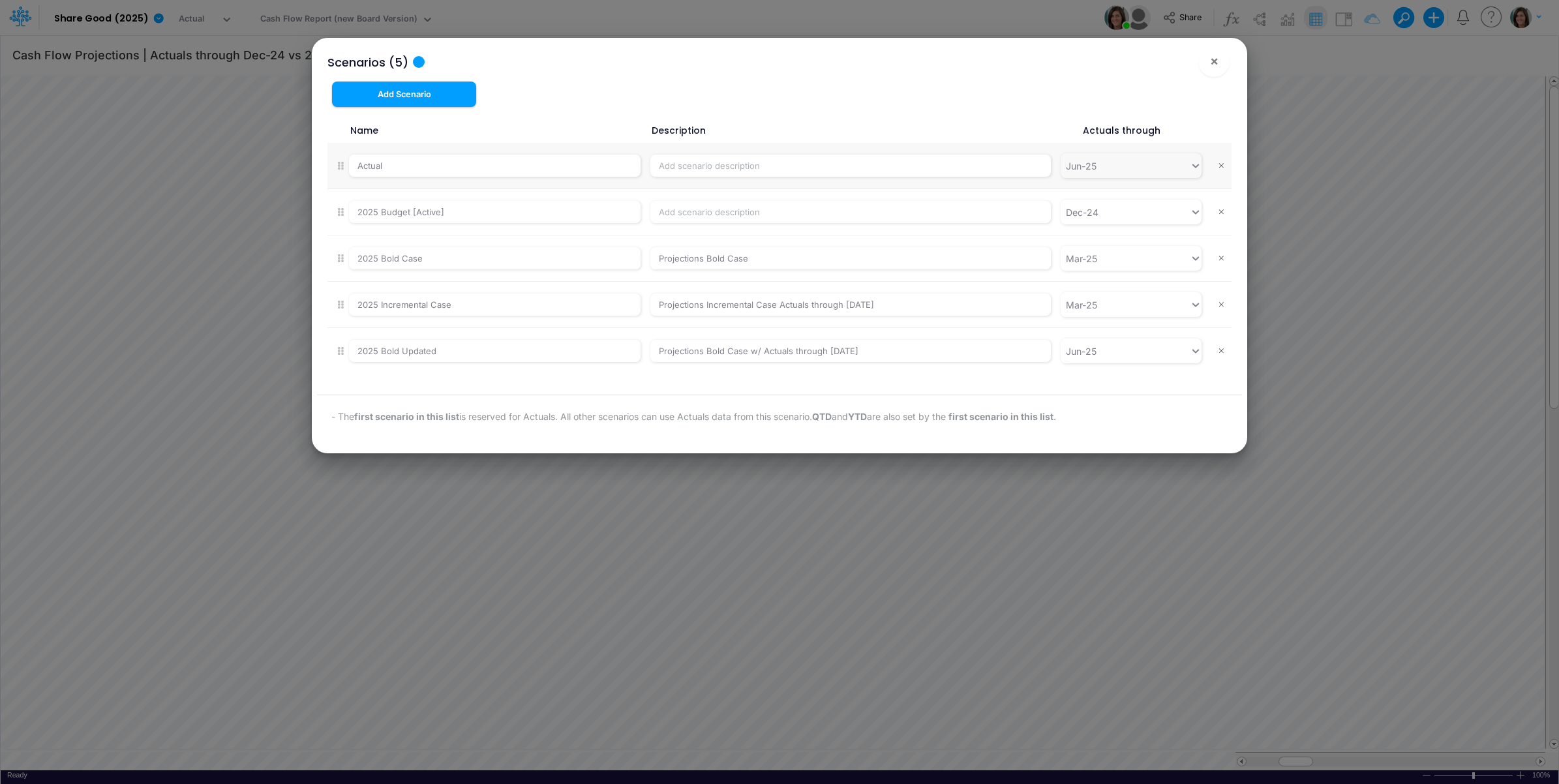
click at [1006, 85] on div "Scenarios (5) × Add Scenario Name Description Actuals through Actual [DATE] Bud…" at bounding box center [779, 246] width 925 height 416
click at [1208, 58] on button "×" at bounding box center [1214, 61] width 31 height 31
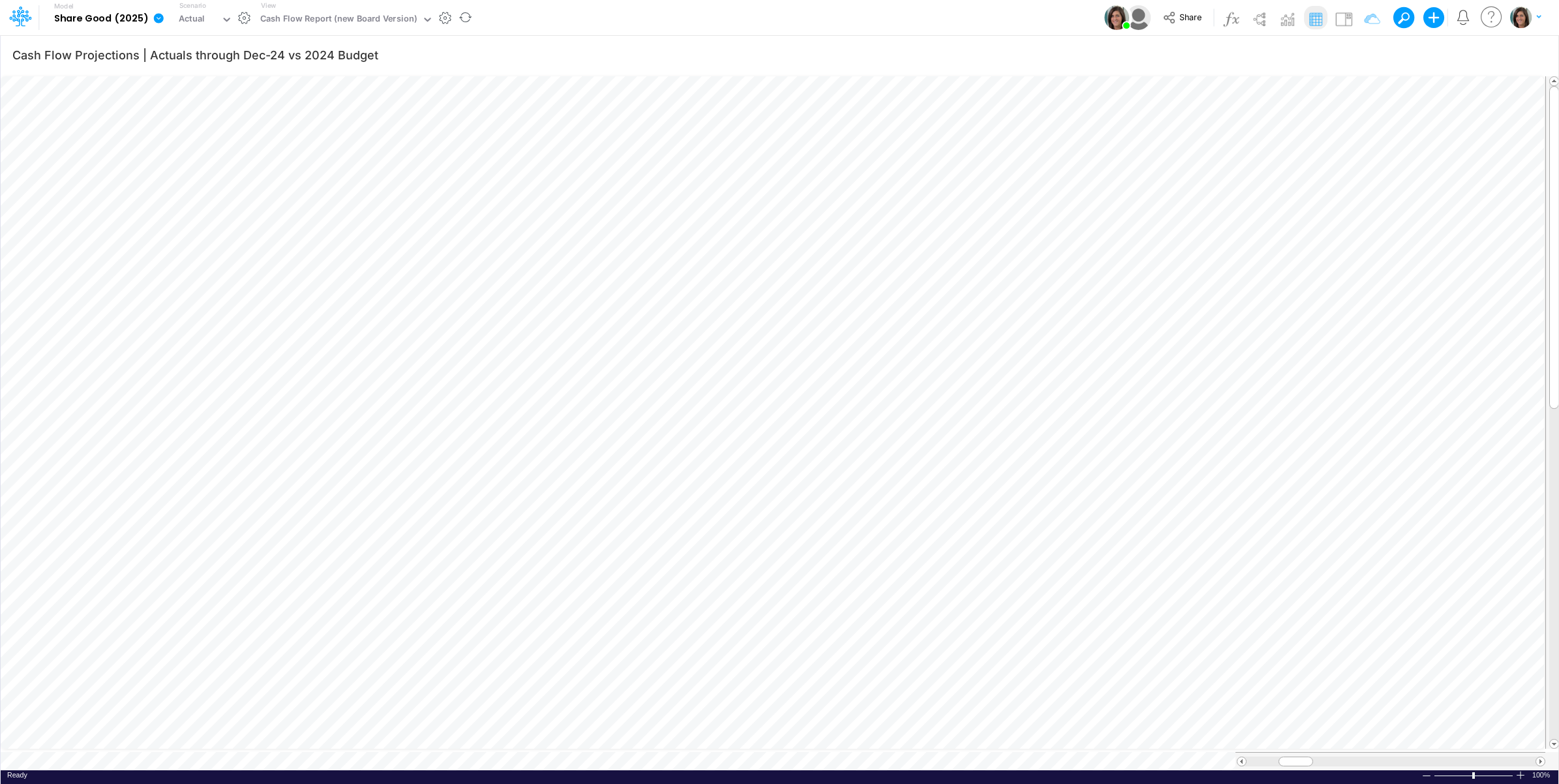
drag, startPoint x: 153, startPoint y: 21, endPoint x: 162, endPoint y: 47, distance: 27.5
click at [155, 21] on icon at bounding box center [158, 18] width 10 height 10
click at [186, 129] on button "View model info" at bounding box center [224, 135] width 140 height 20
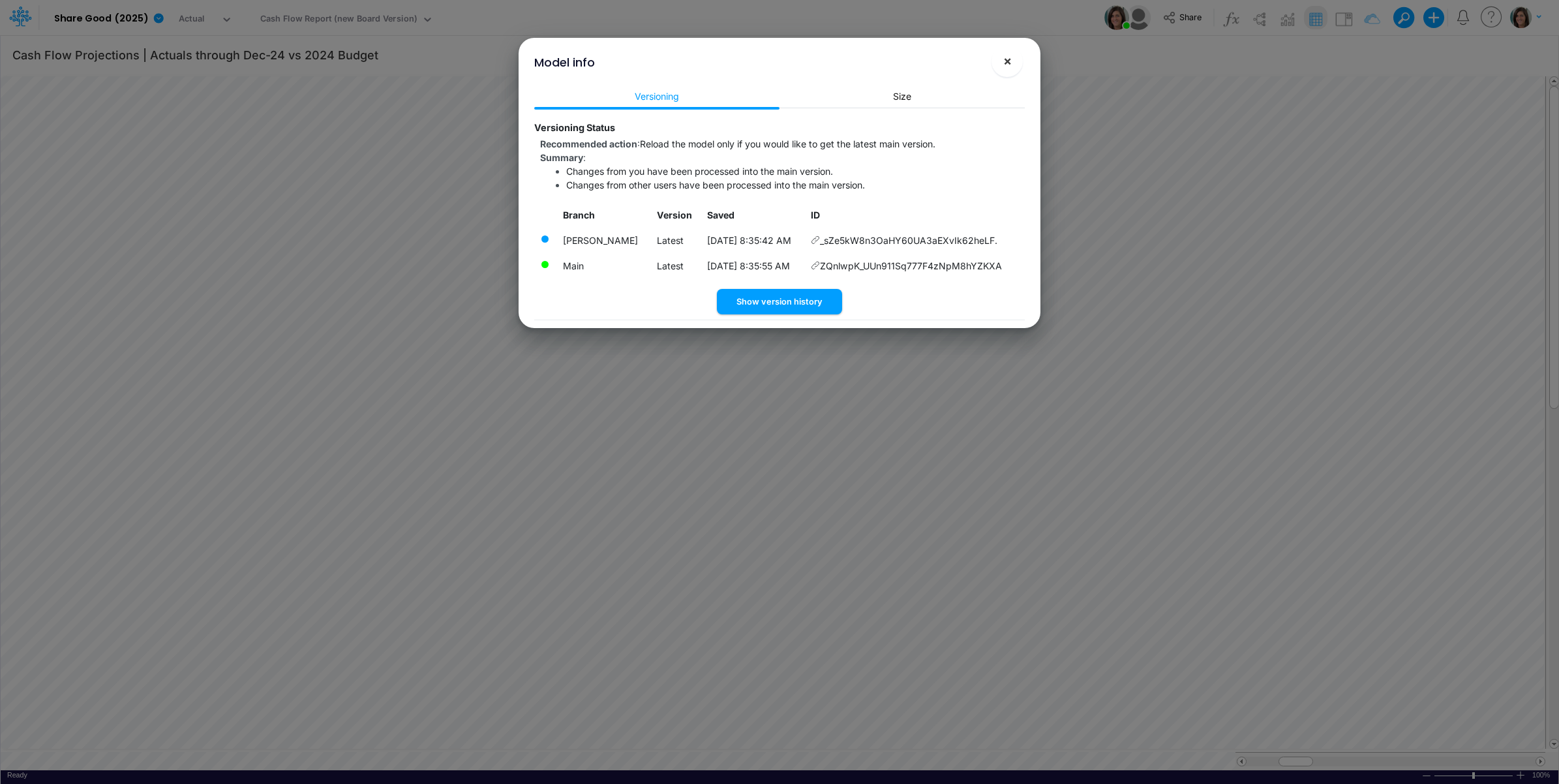
click at [1003, 59] on span "×" at bounding box center [1007, 60] width 8 height 16
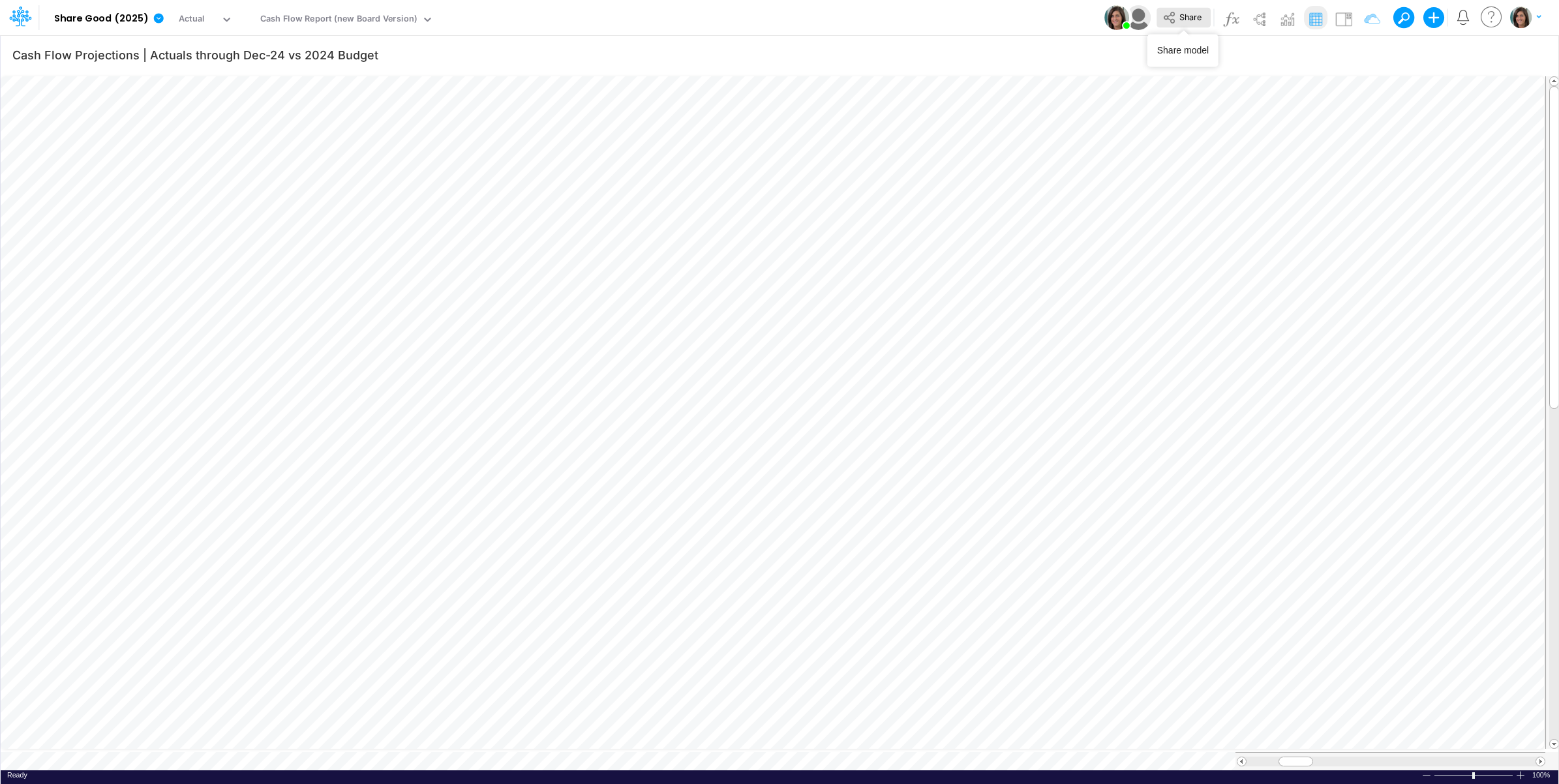
click at [1184, 25] on button "Share" at bounding box center [1183, 18] width 54 height 20
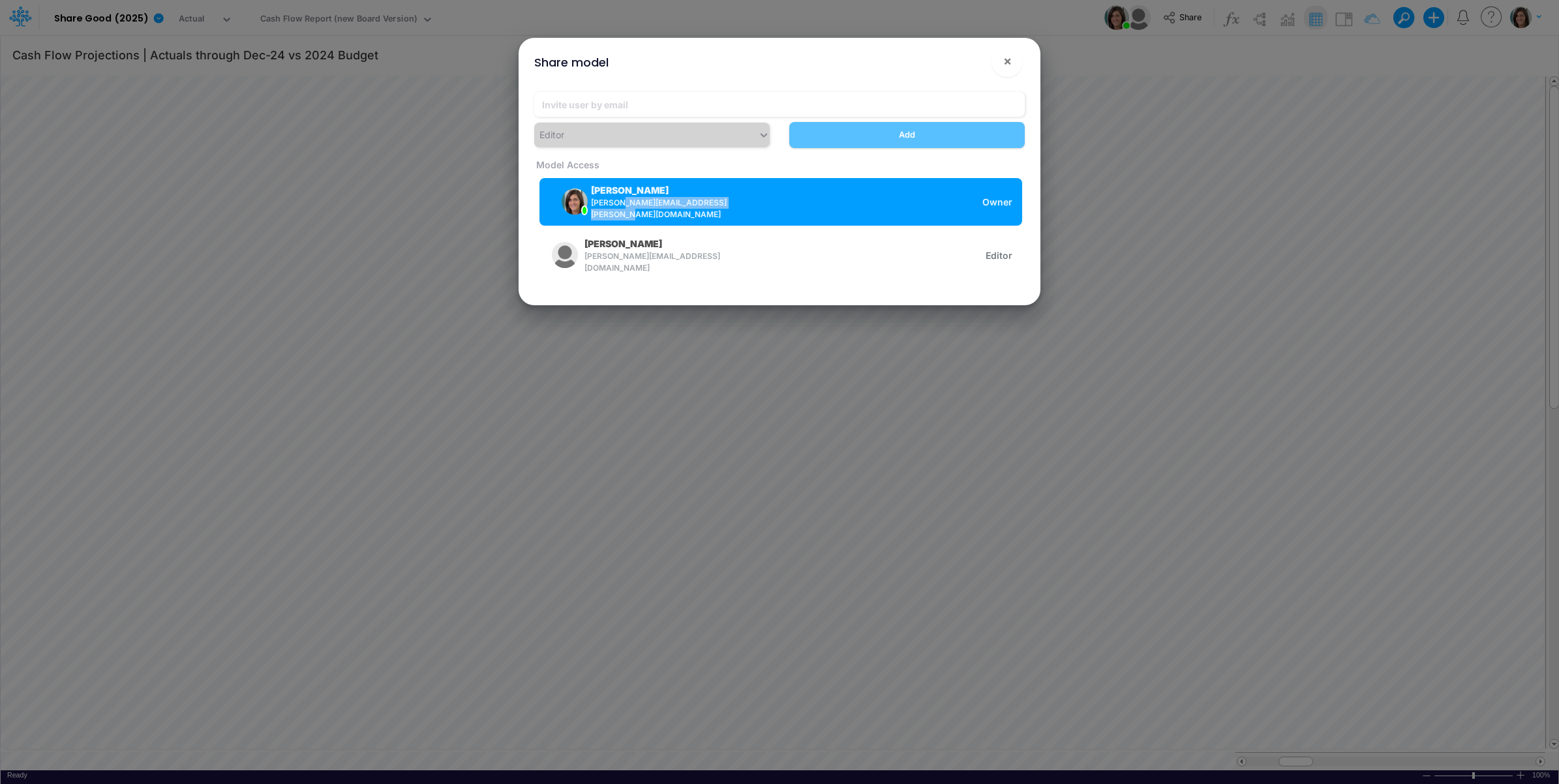
drag, startPoint x: 752, startPoint y: 203, endPoint x: 613, endPoint y: 210, distance: 139.2
click at [613, 210] on div "[PERSON_NAME] [PERSON_NAME][EMAIL_ADDRESS][PERSON_NAME][DOMAIN_NAME] Owner" at bounding box center [781, 202] width 482 height 47
drag, startPoint x: 613, startPoint y: 210, endPoint x: 625, endPoint y: 209, distance: 12.0
copy span ".[PERSON_NAME][EMAIL_ADDRESS][DOMAIN_NAME]"
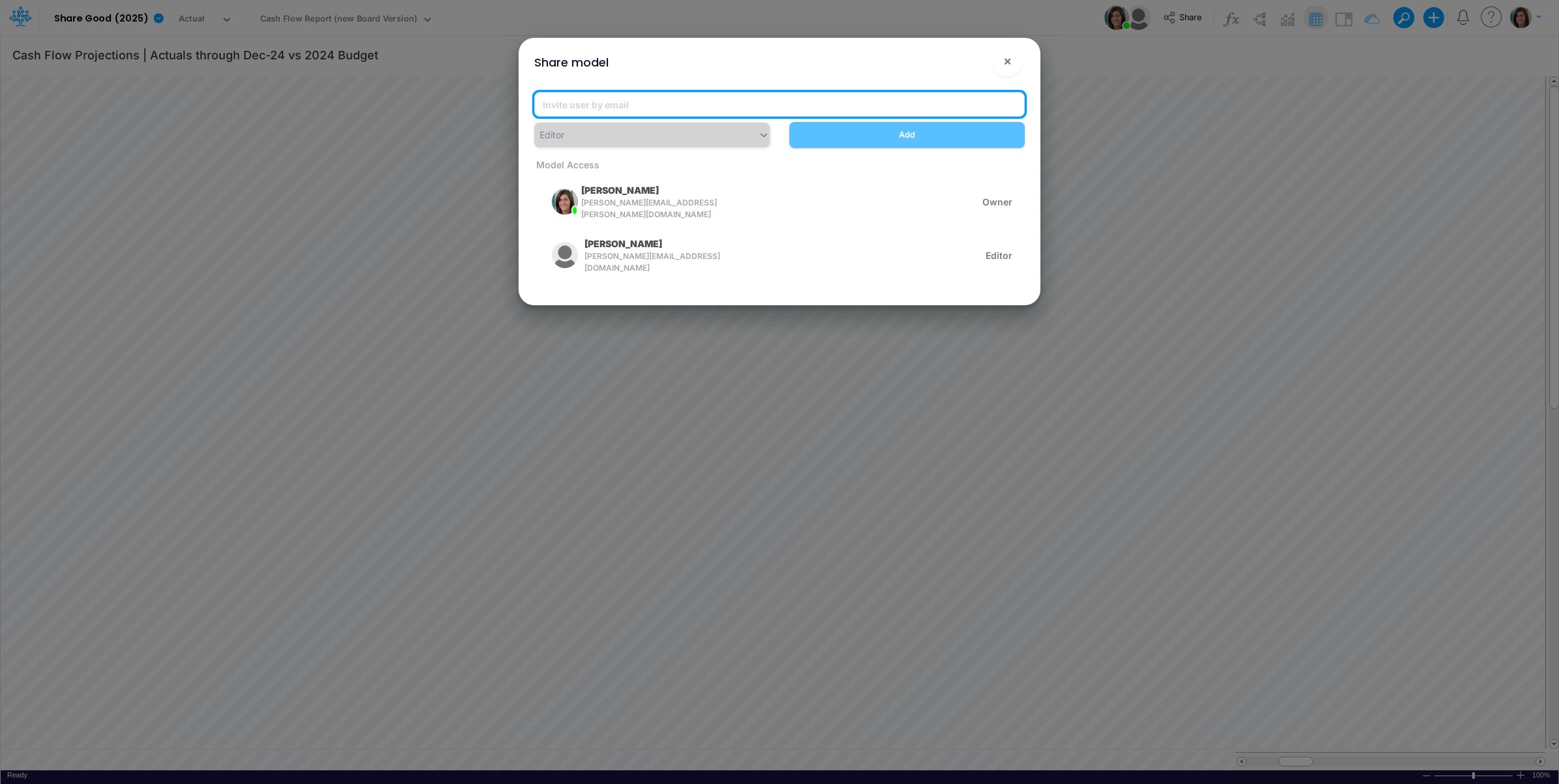
click at [633, 106] on input "email" at bounding box center [779, 104] width 491 height 25
paste input ".[PERSON_NAME][EMAIL_ADDRESS][DOMAIN_NAME]"
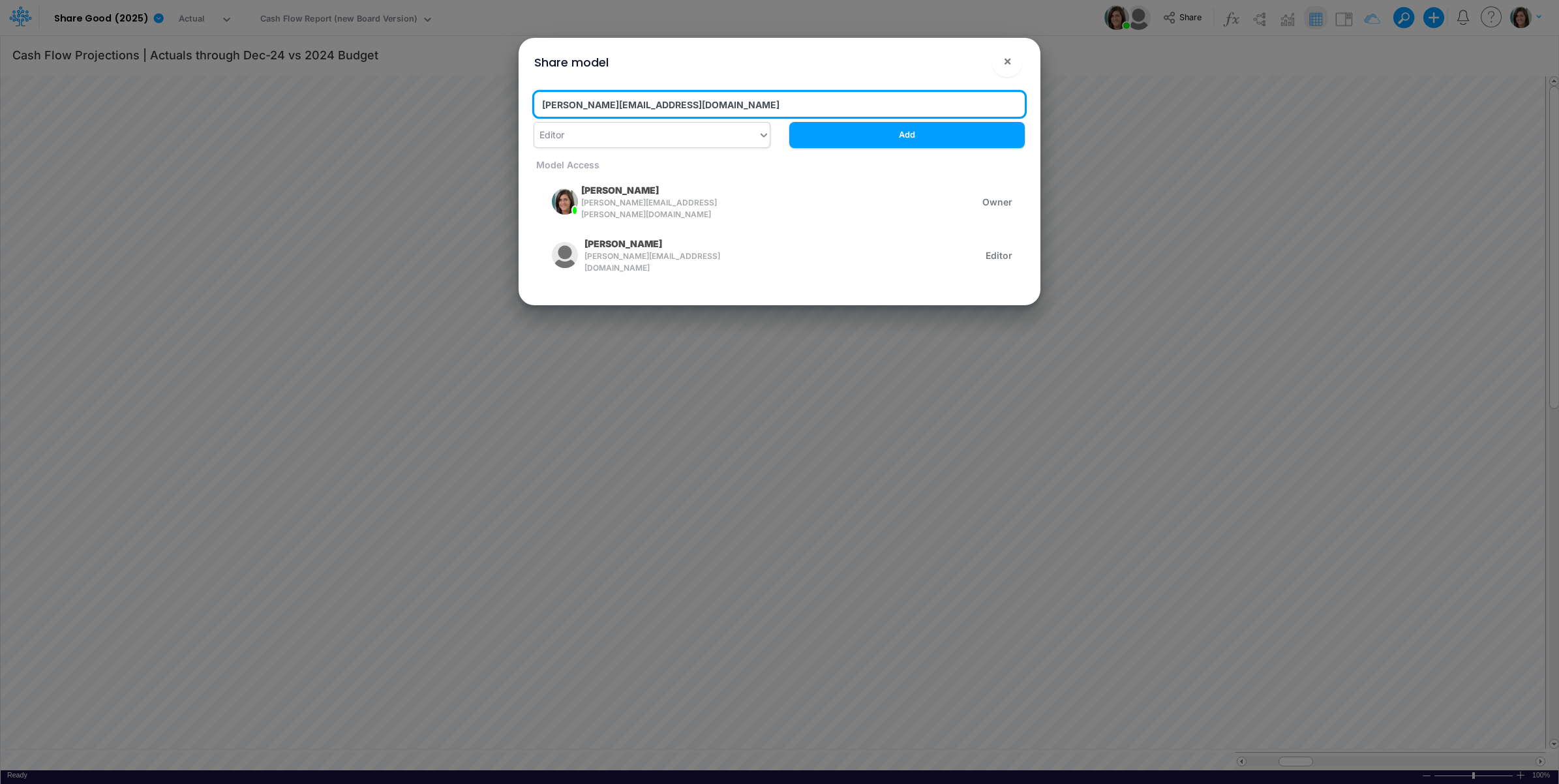
type input "[PERSON_NAME][EMAIL_ADDRESS][DOMAIN_NAME]"
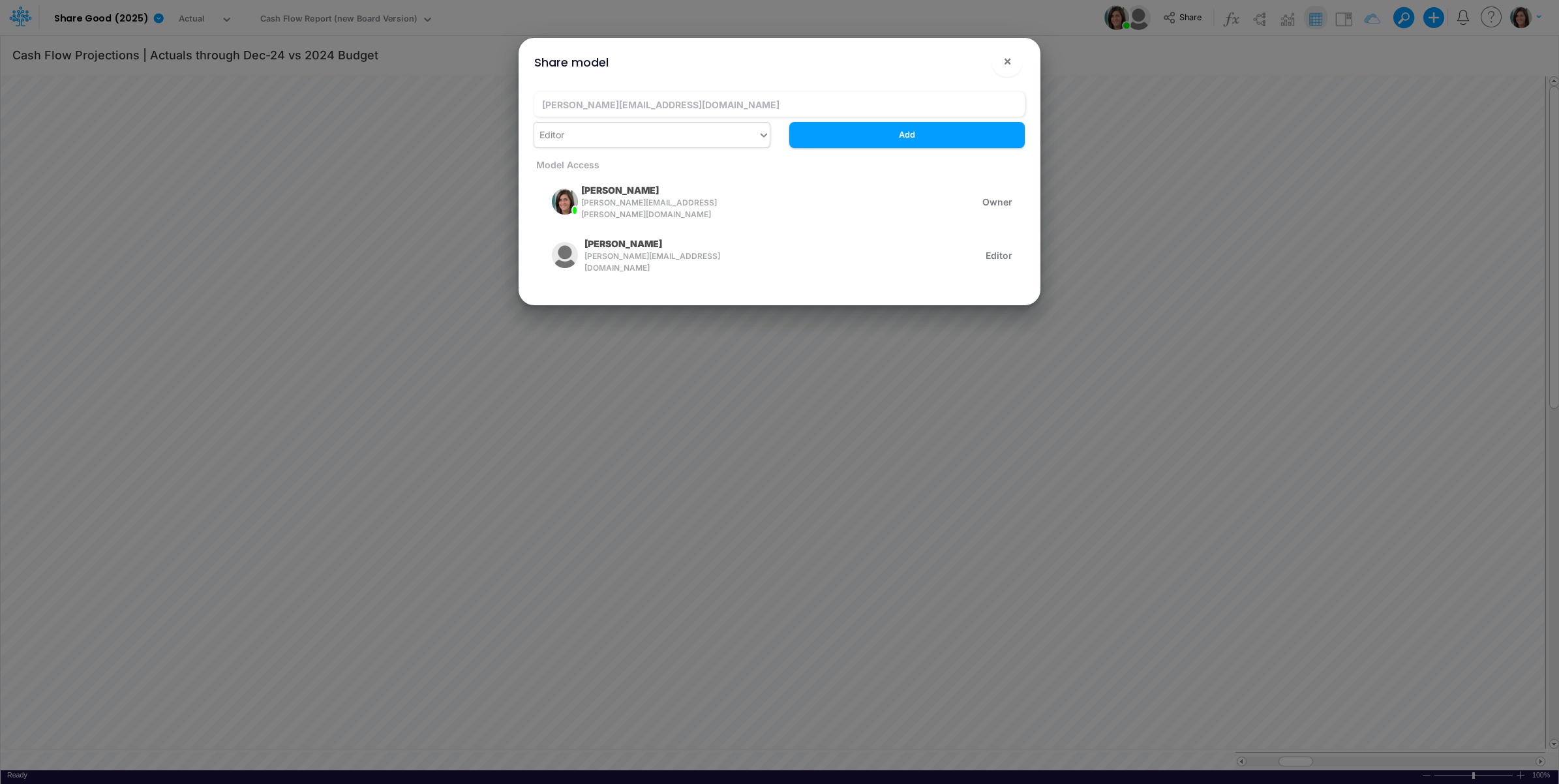
click at [672, 141] on div "Editor" at bounding box center [646, 135] width 223 height 21
click at [672, 139] on div "Editor" at bounding box center [646, 135] width 223 height 21
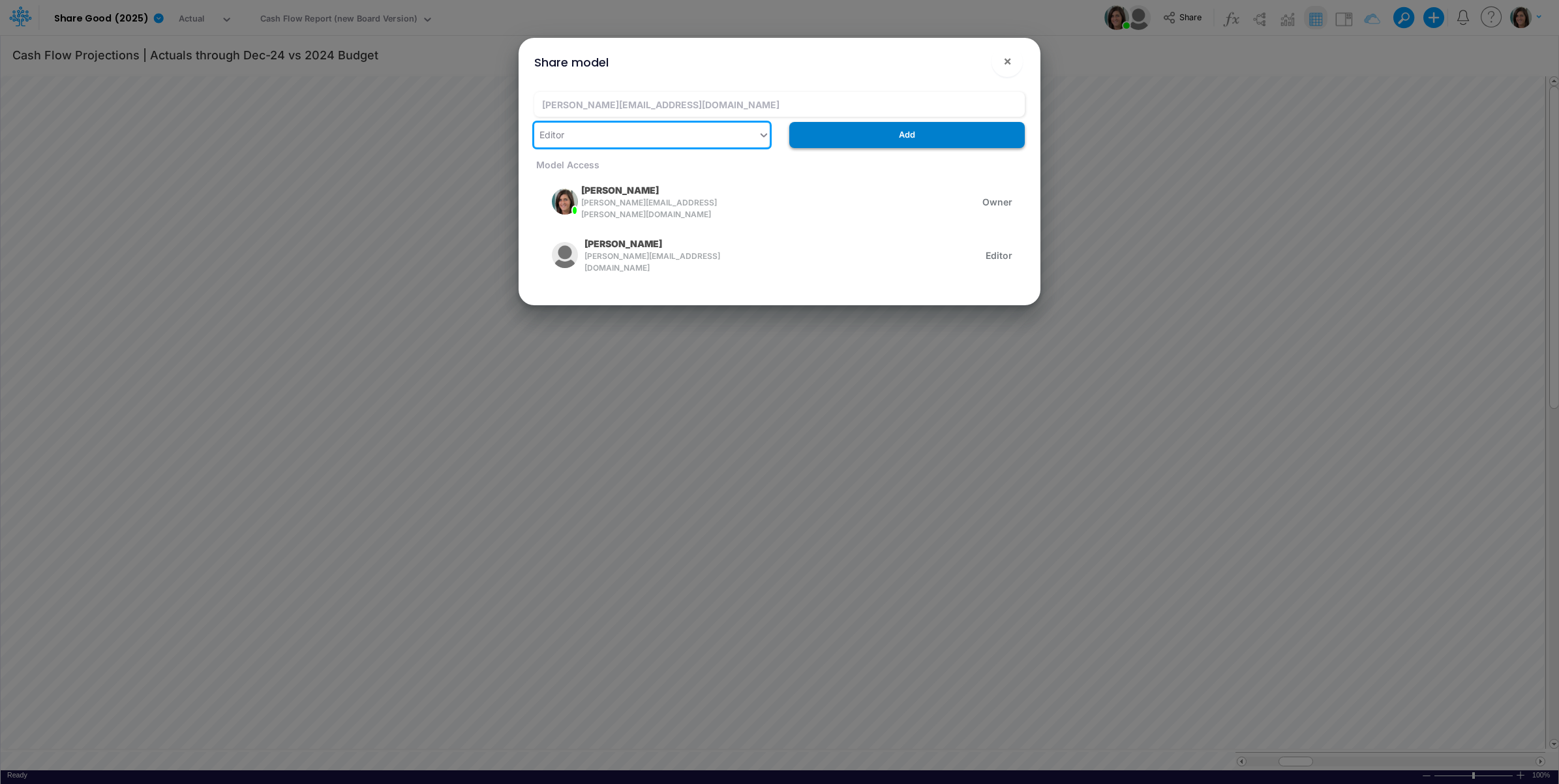
click at [866, 125] on button "Add" at bounding box center [907, 135] width 235 height 25
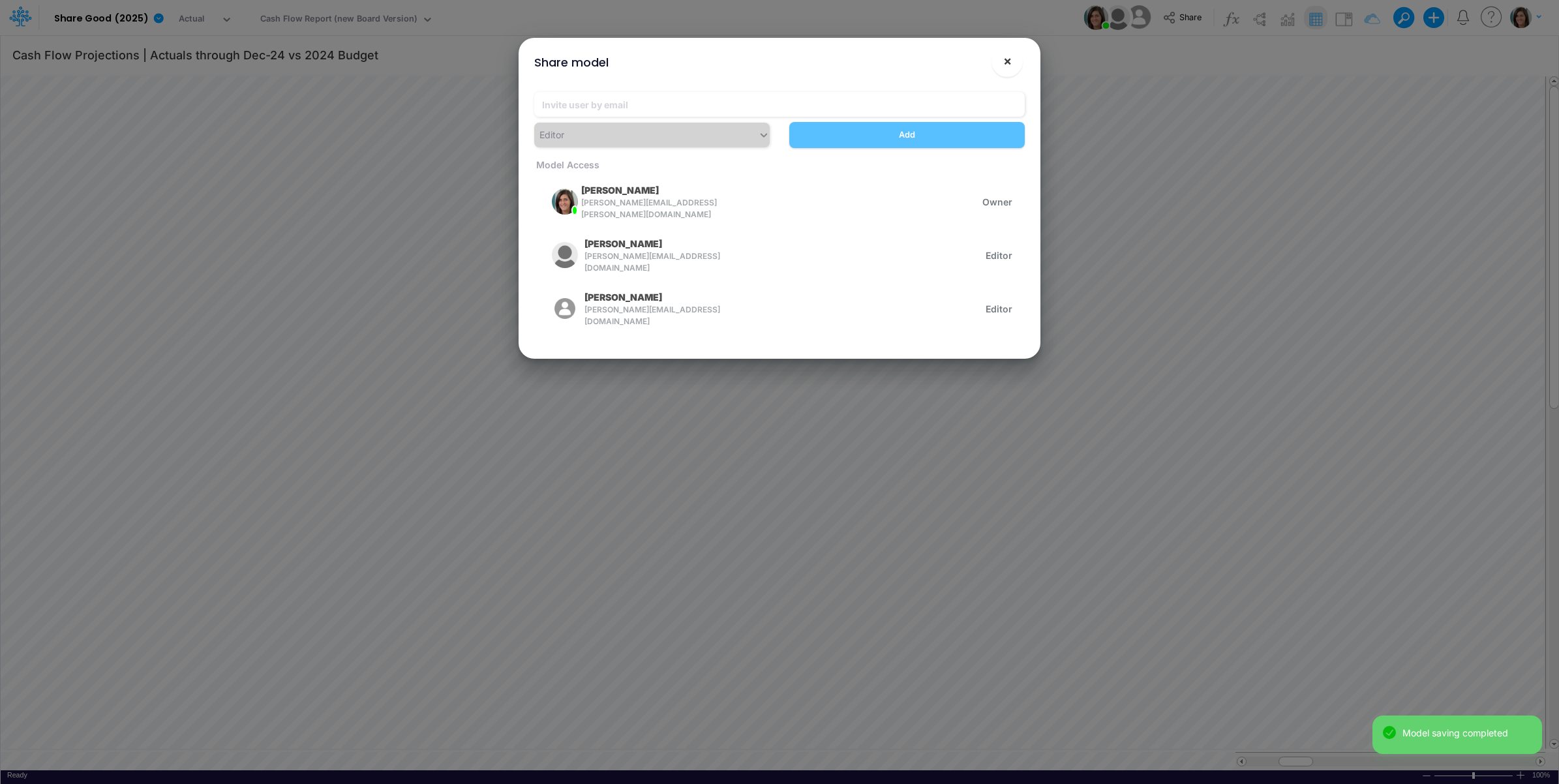
click at [1001, 58] on button "×" at bounding box center [1007, 61] width 31 height 31
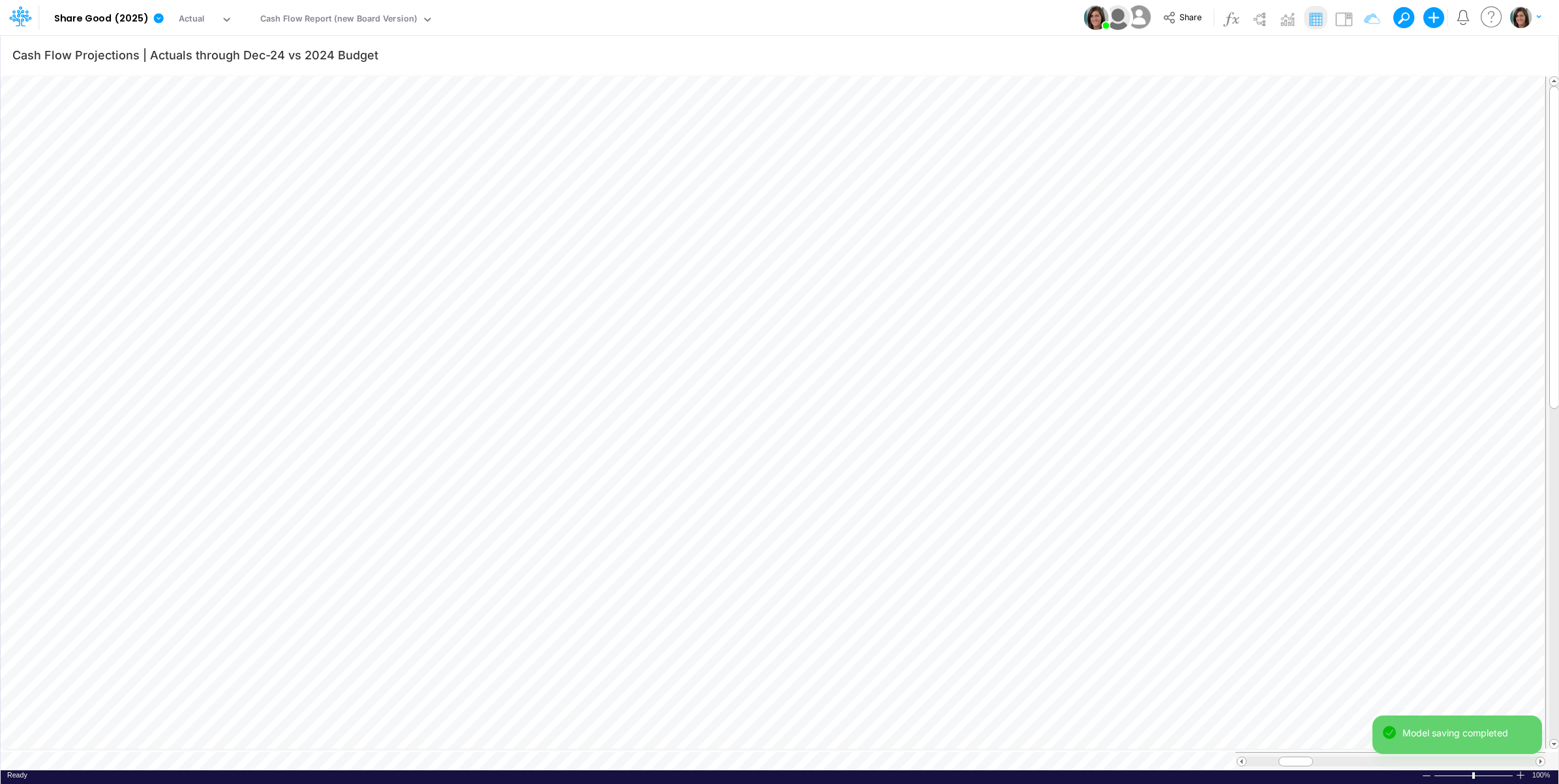
click at [980, 23] on div "Model Share Good (2025) Edit model settings Duplicate Import QuickBooks QuickBo…" at bounding box center [780, 18] width 1403 height 36
click at [158, 10] on link at bounding box center [161, 18] width 26 height 34
click at [222, 131] on button "View model info" at bounding box center [224, 135] width 140 height 20
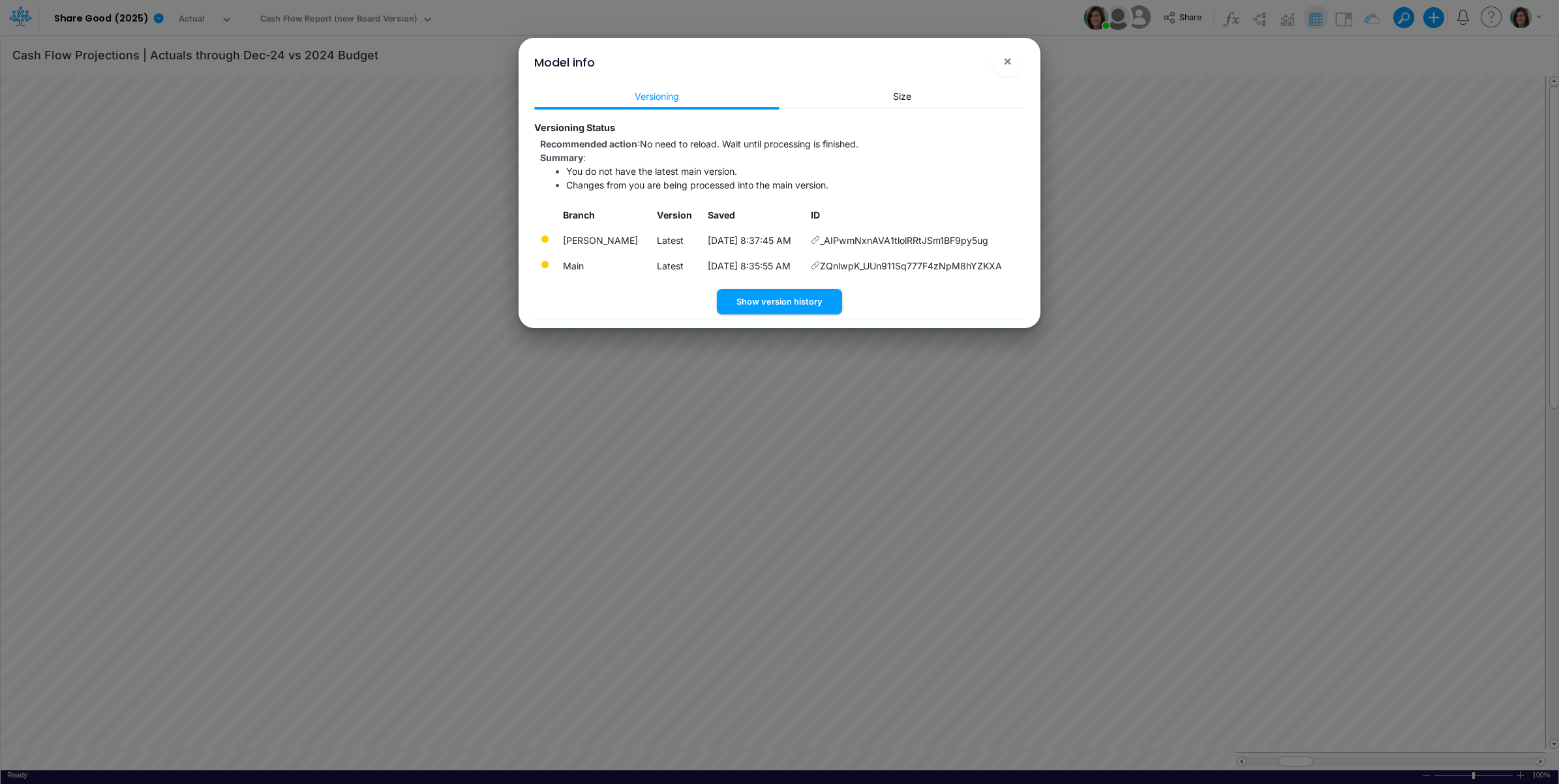
click at [1024, 64] on div "Model info ×" at bounding box center [779, 59] width 511 height 44
click at [1010, 64] on span "×" at bounding box center [1007, 60] width 8 height 16
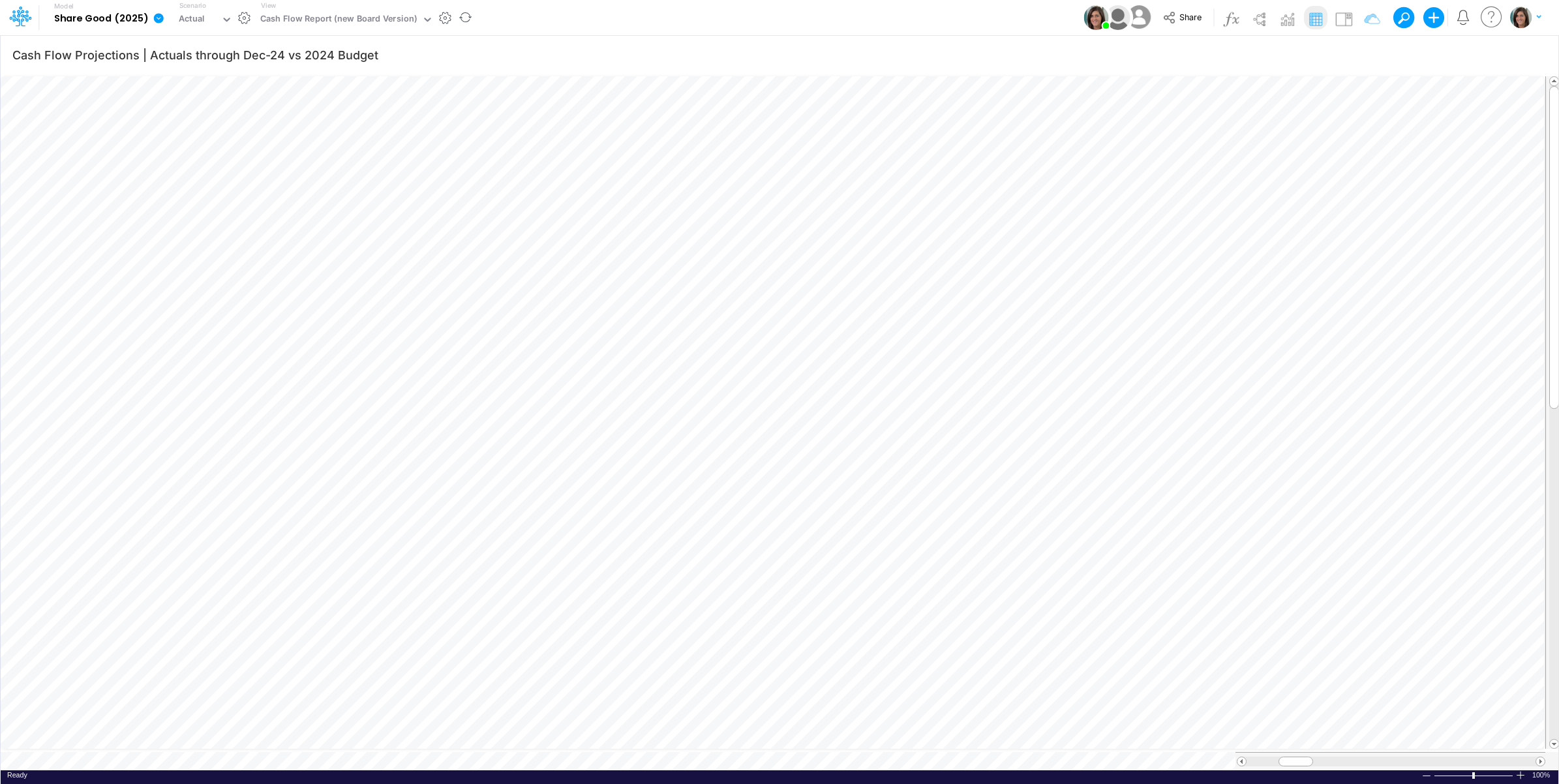
click at [157, 18] on icon at bounding box center [158, 18] width 12 height 12
click at [201, 135] on button "View model info" at bounding box center [224, 135] width 140 height 20
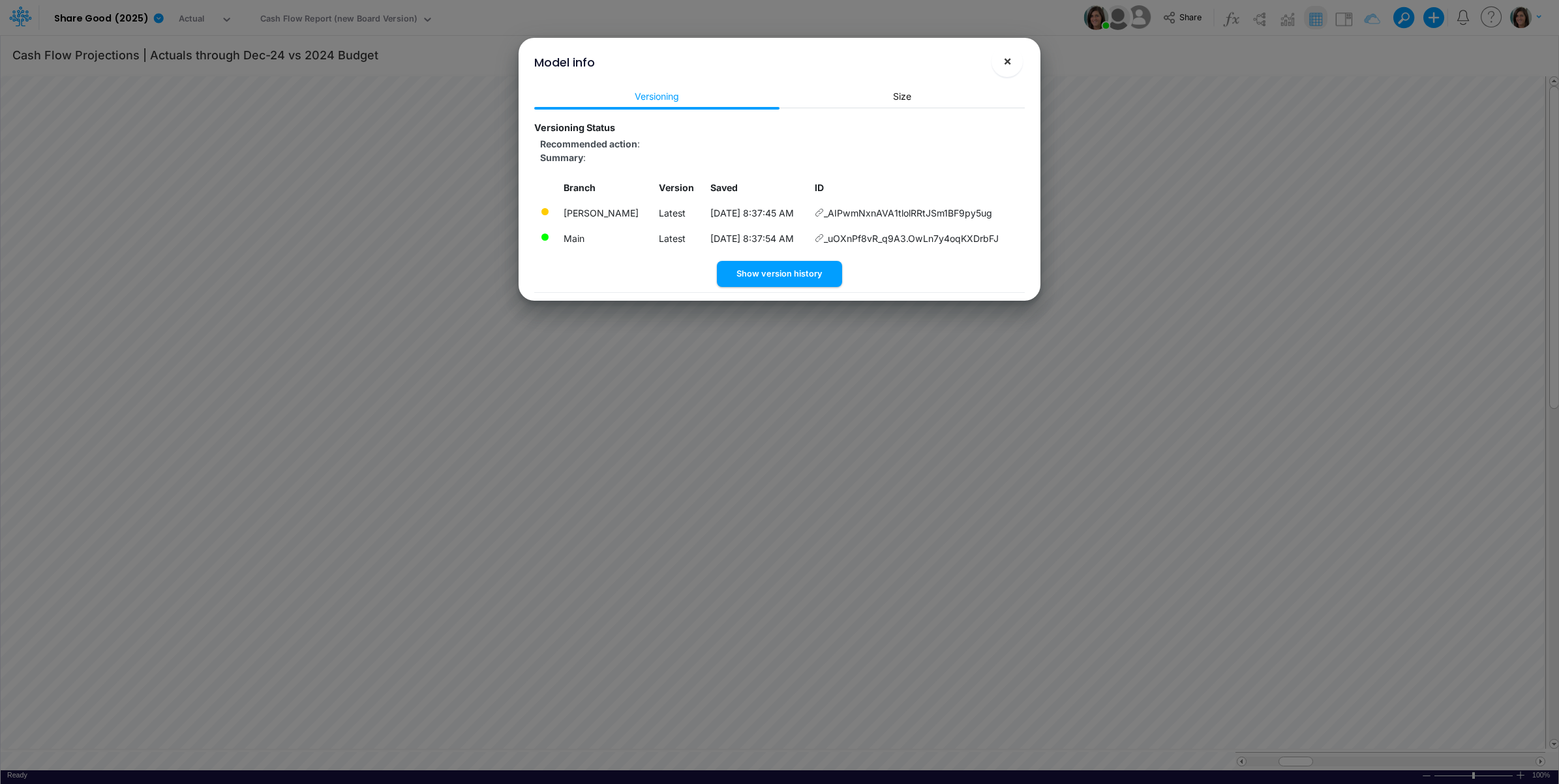
drag, startPoint x: 1003, startPoint y: 61, endPoint x: 929, endPoint y: 61, distance: 74.0
click at [1000, 61] on button "×" at bounding box center [1007, 61] width 31 height 31
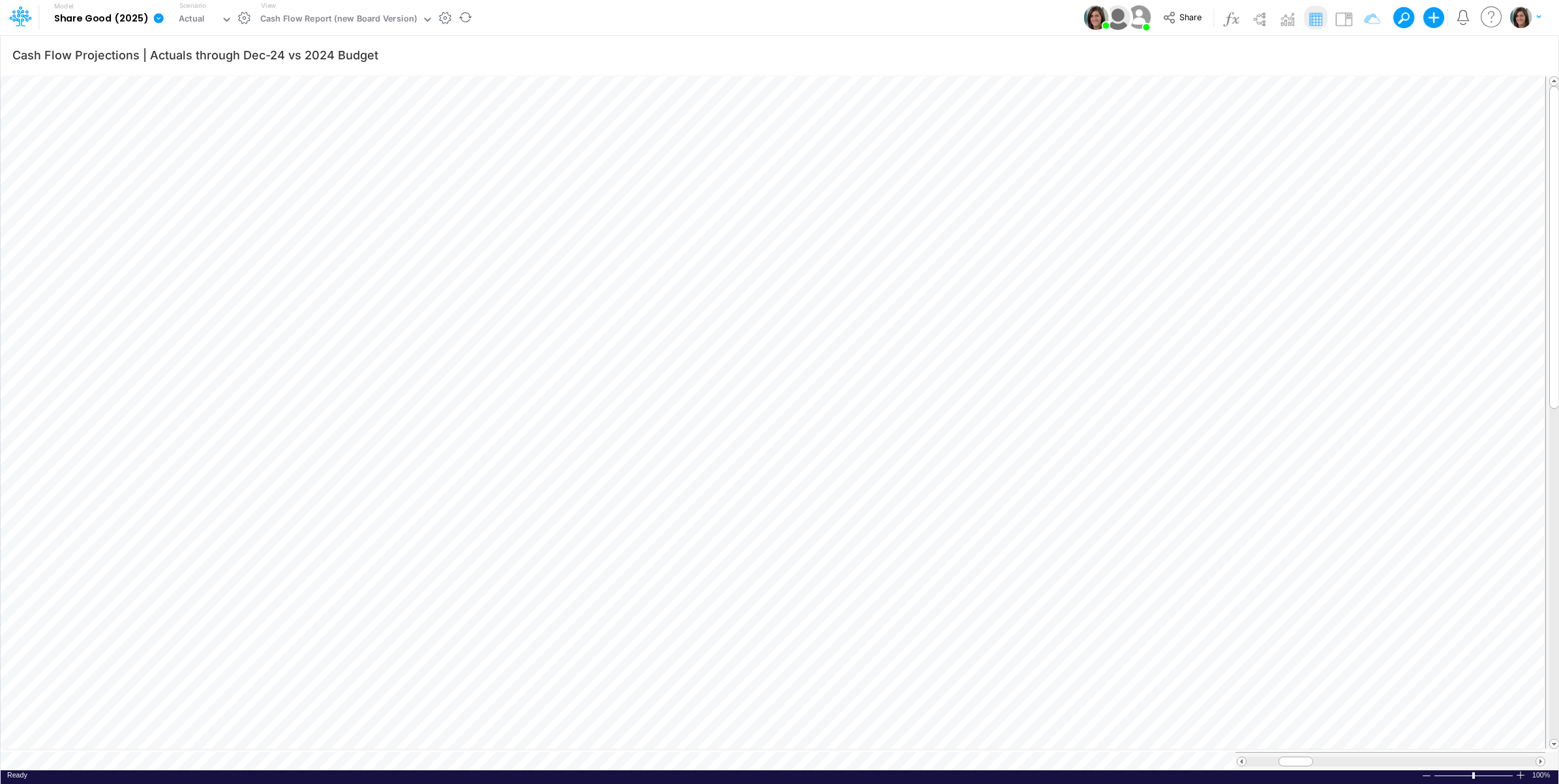
click at [155, 21] on icon at bounding box center [158, 18] width 10 height 10
click at [201, 143] on button "View model info" at bounding box center [224, 135] width 140 height 20
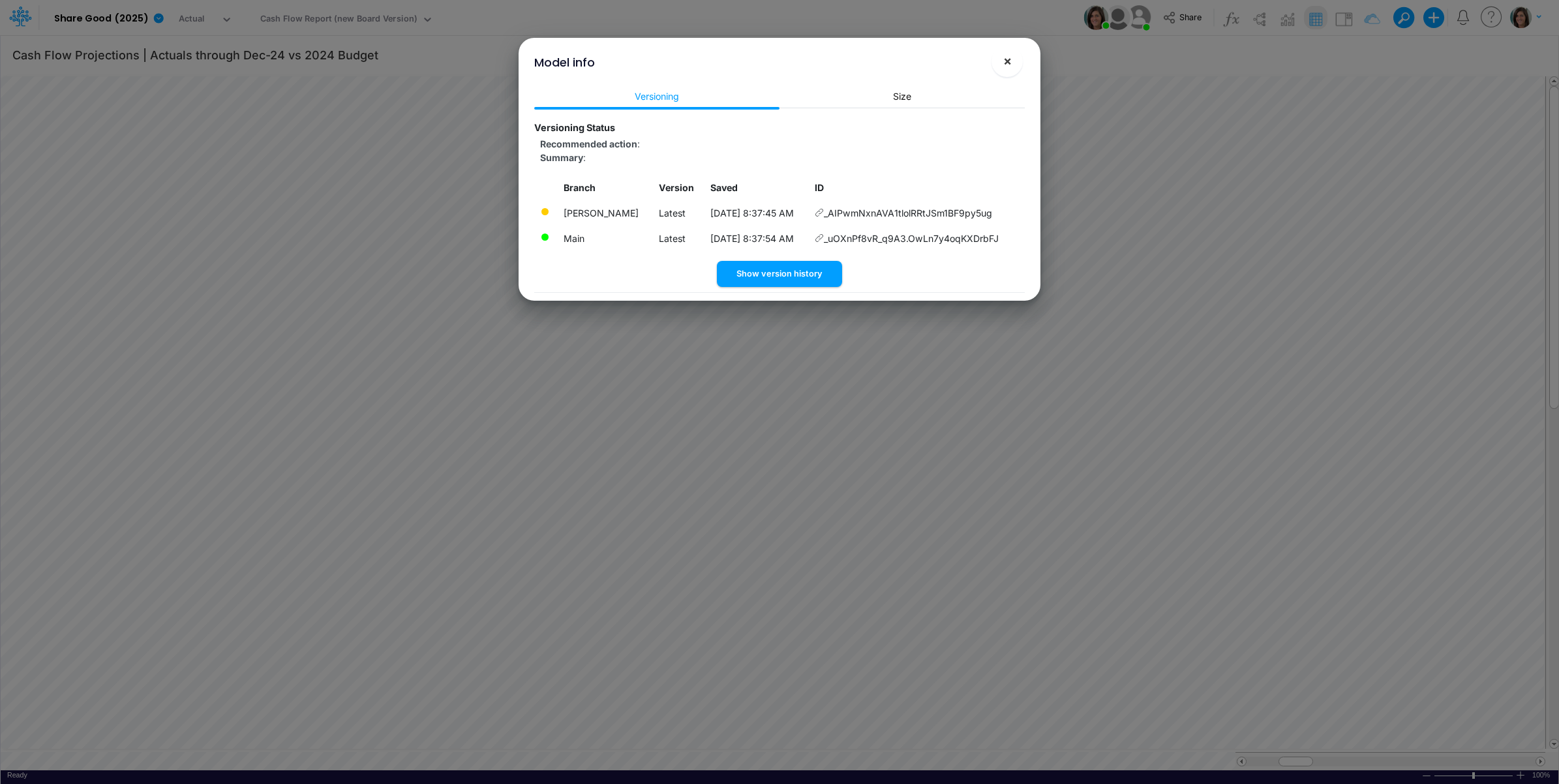
click at [1006, 61] on span "×" at bounding box center [1007, 60] width 8 height 16
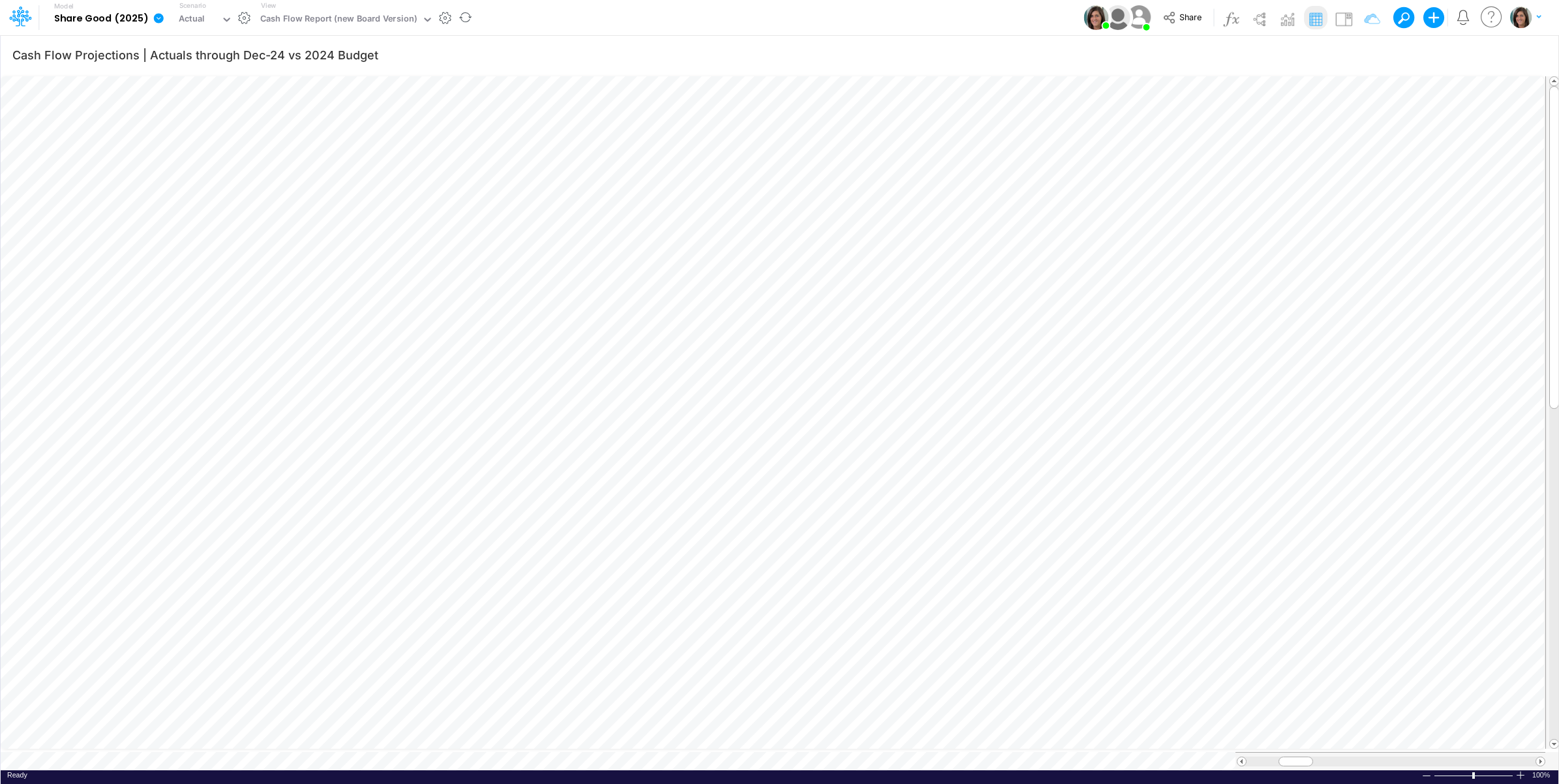
click at [155, 18] on icon at bounding box center [158, 18] width 12 height 12
click at [199, 128] on button "View model info" at bounding box center [224, 135] width 140 height 20
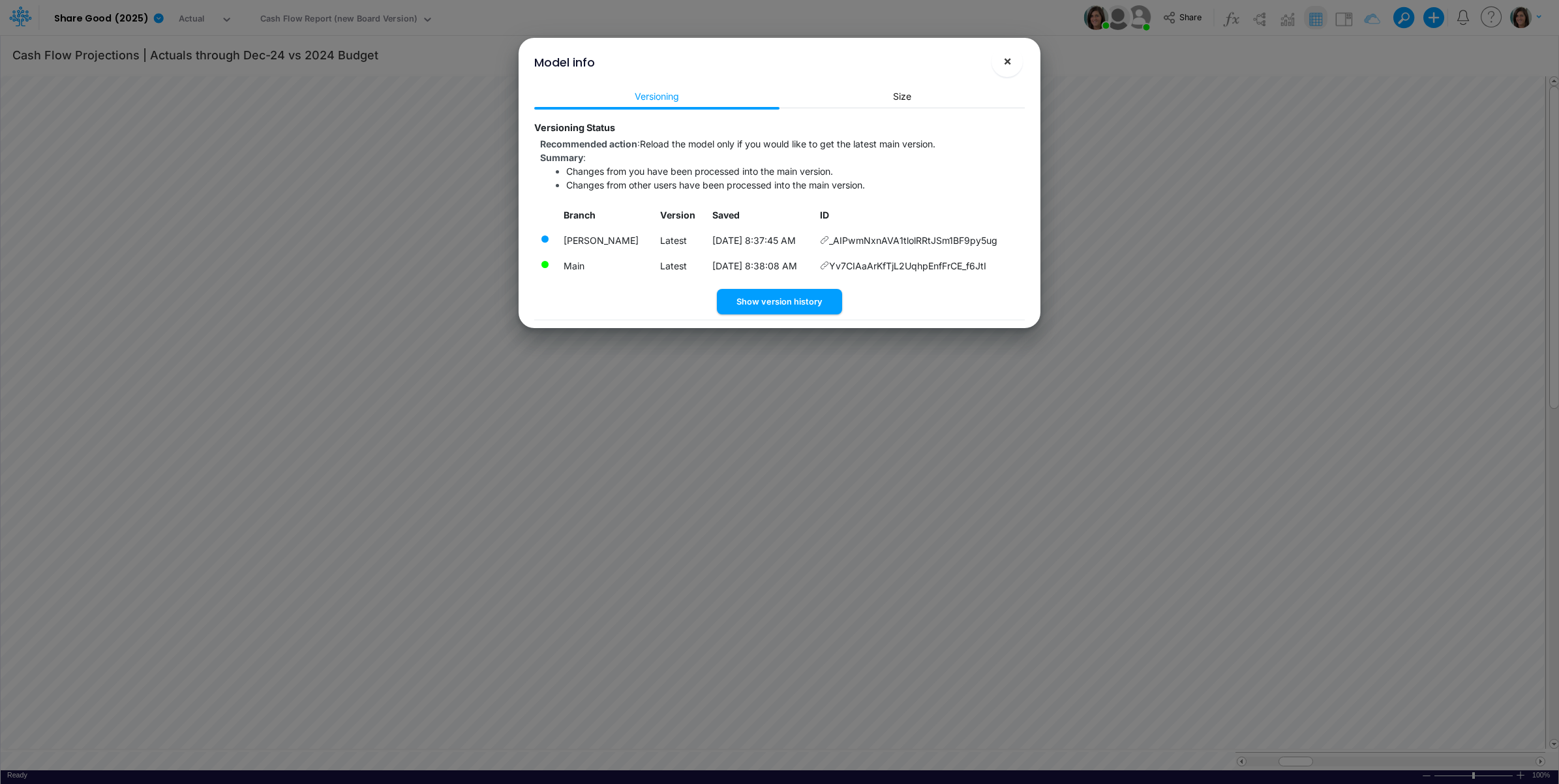
click at [1006, 63] on span "×" at bounding box center [1007, 60] width 8 height 16
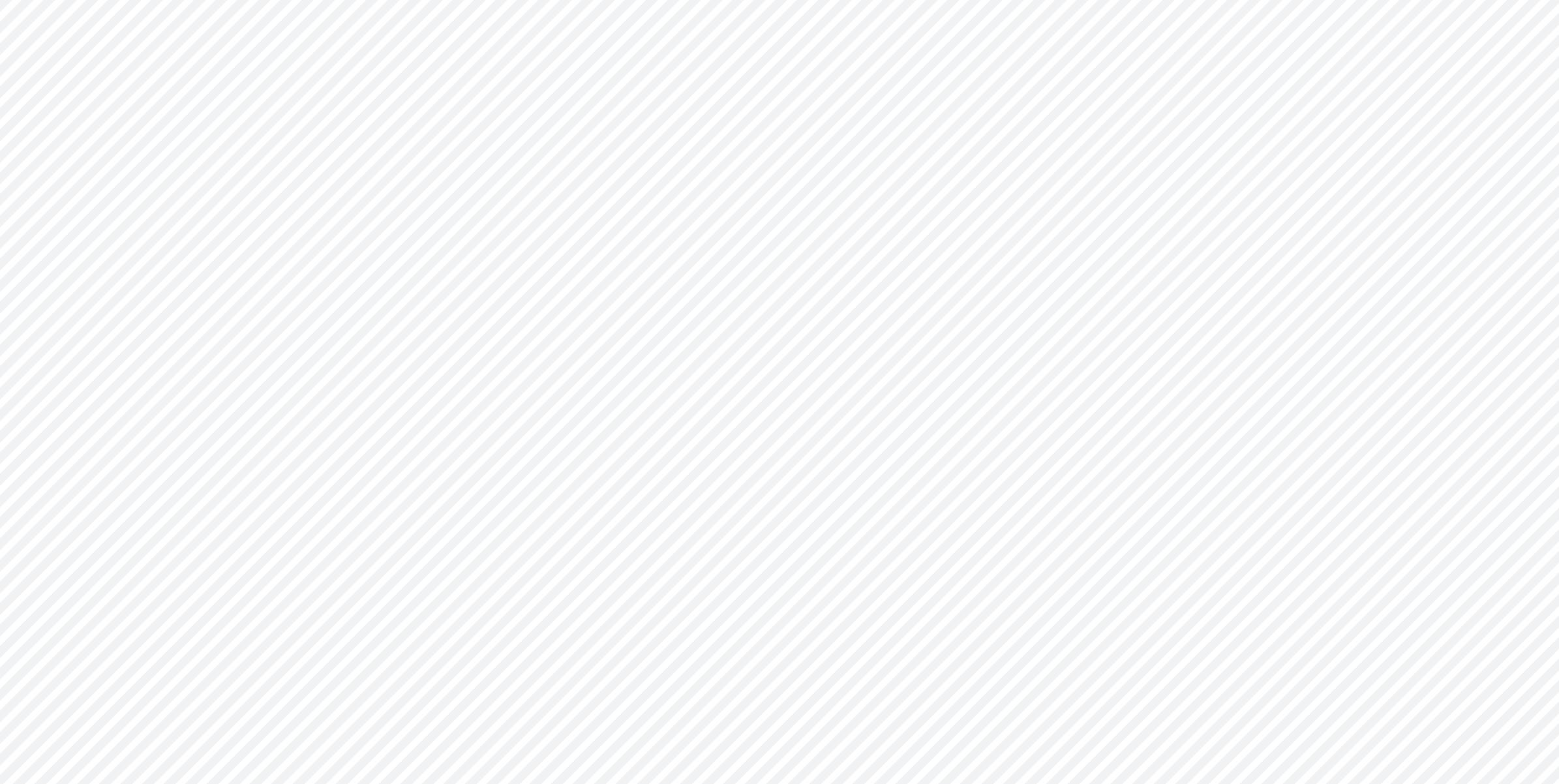
type input "Cash Flow Projections | Actuals through Dec-24 vs 2024 Budget"
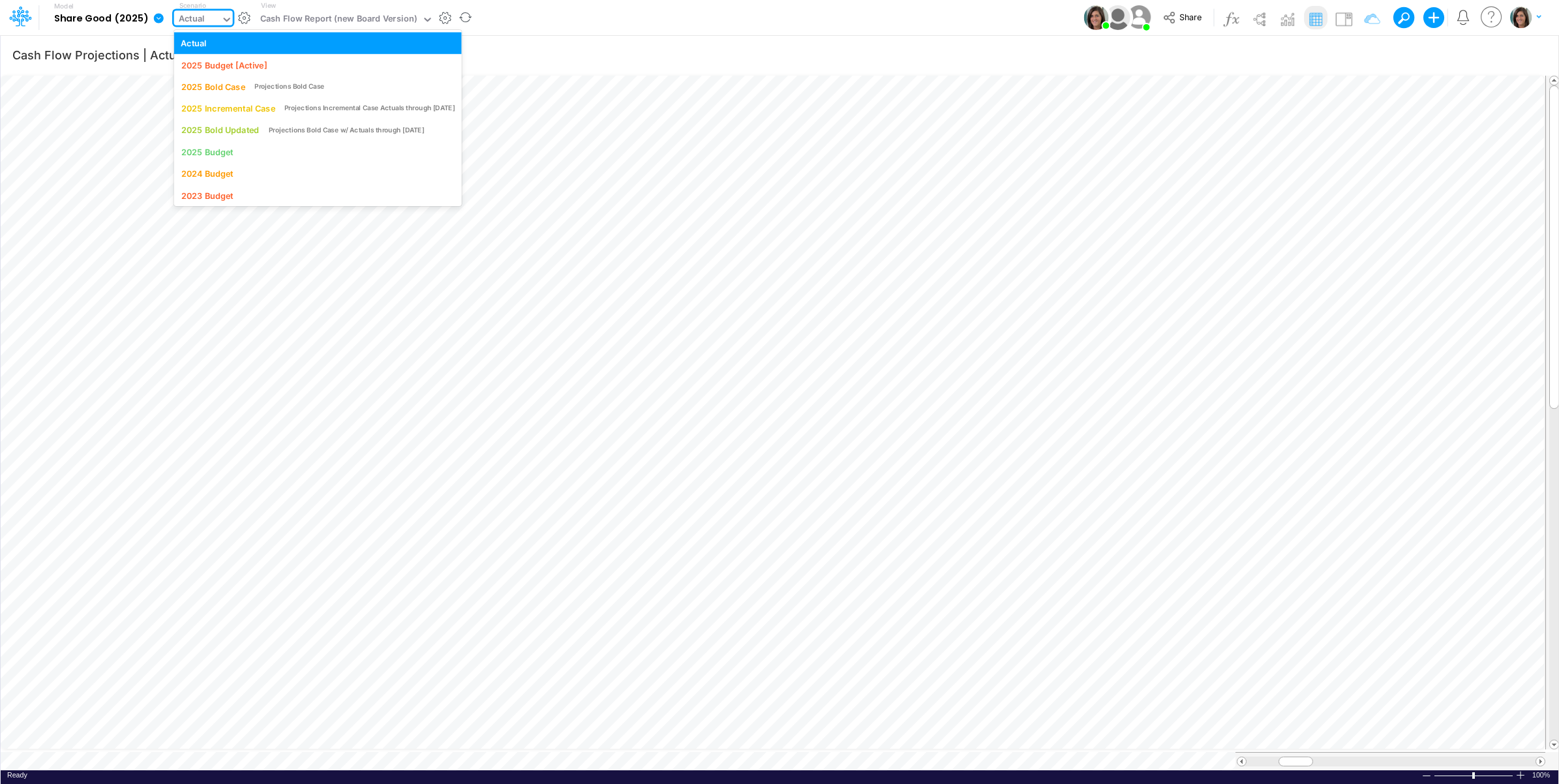
click at [214, 24] on div "Actual" at bounding box center [197, 20] width 47 height 19
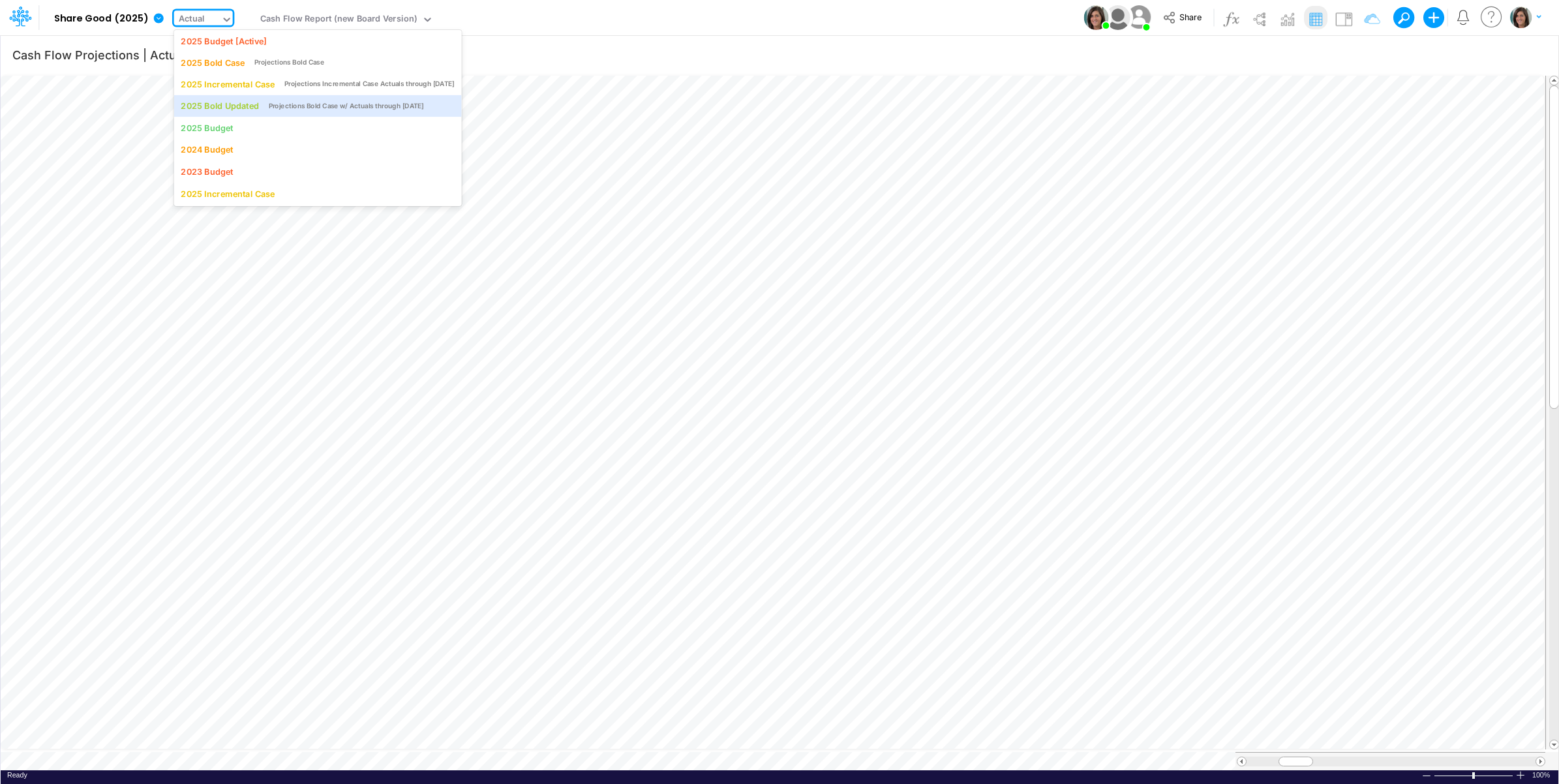
click at [615, 14] on div "Model Share Good (2025) Edit model settings Duplicate Import QuickBooks QuickBo…" at bounding box center [780, 18] width 1403 height 36
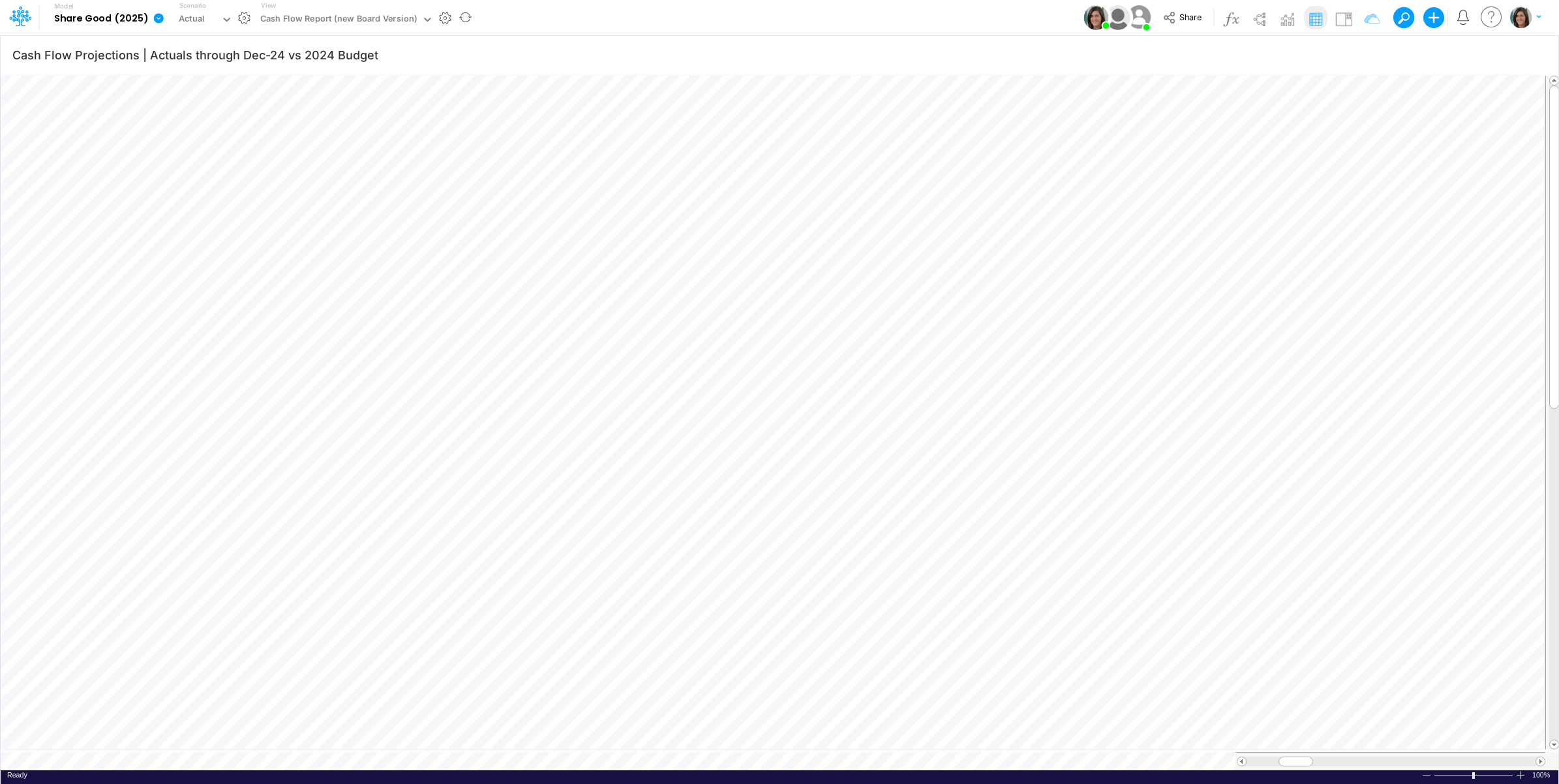
click at [341, 8] on div "View Cash Flow Report (new Board Version)" at bounding box center [345, 18] width 178 height 34
click at [343, 14] on div "Cash Flow Report (new Board Version)" at bounding box center [339, 20] width 157 height 15
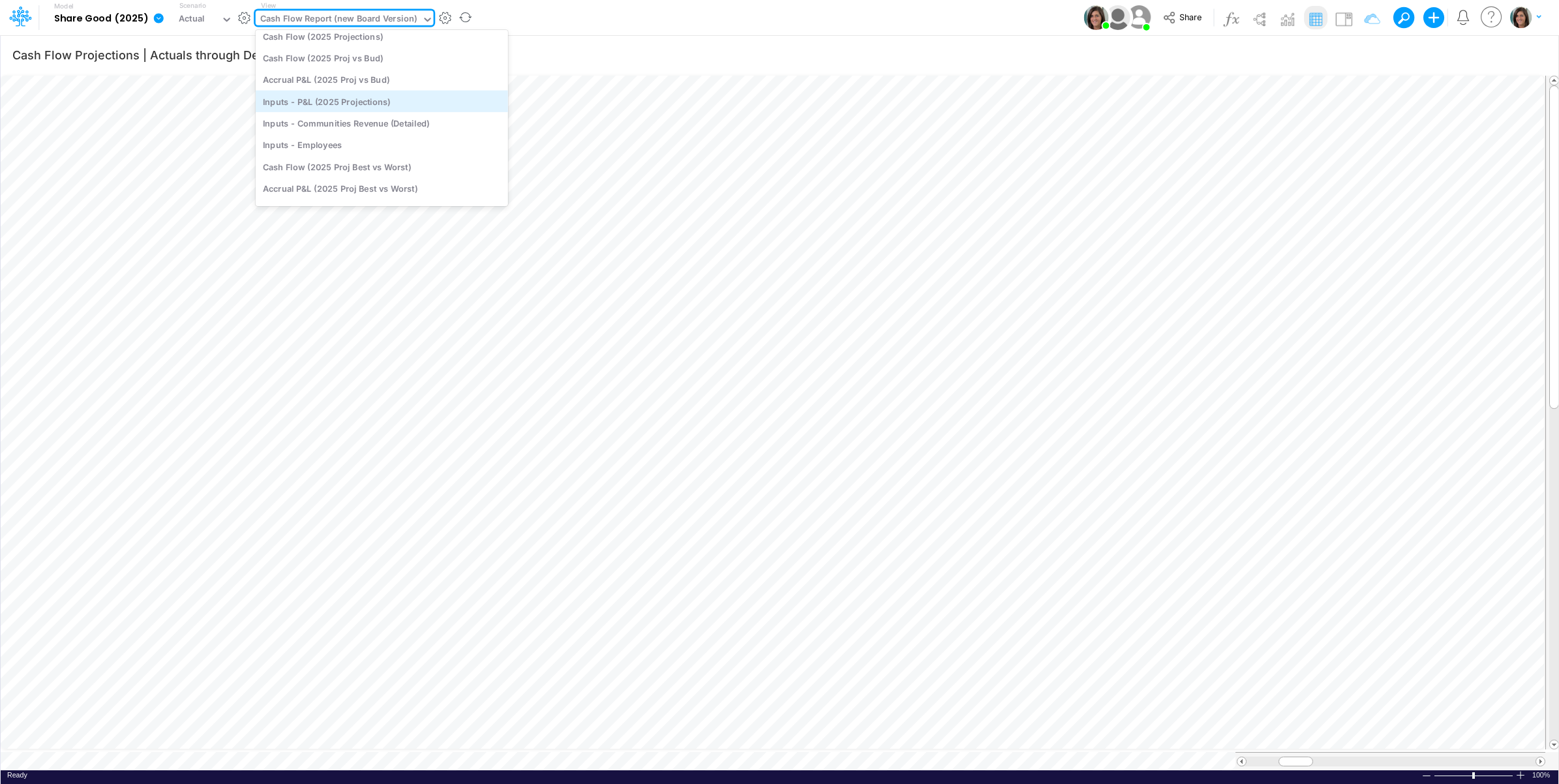
scroll to position [285, 0]
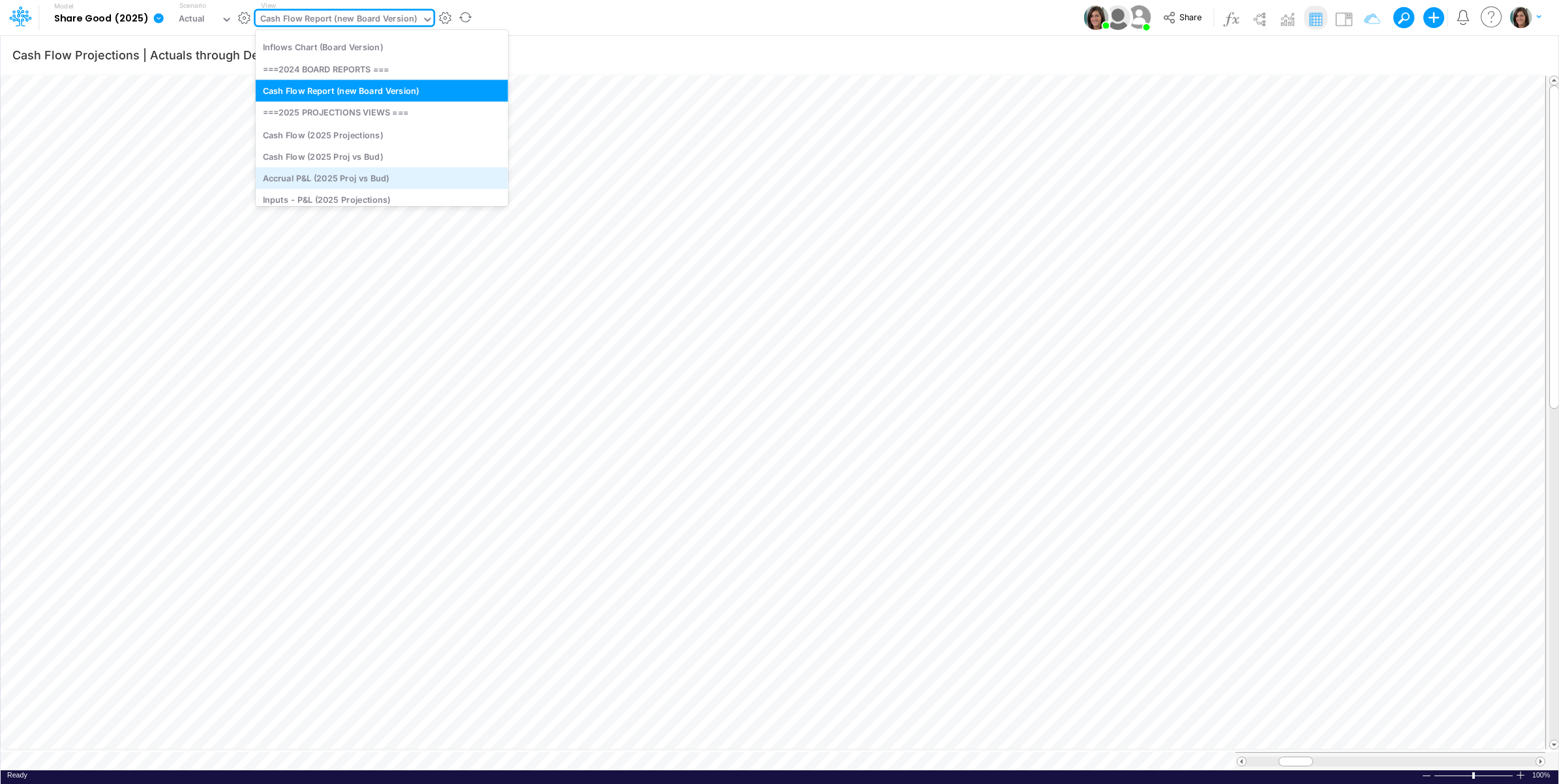
click at [403, 171] on div "Accrual P&L (2025 Proj vs Bud)" at bounding box center [382, 178] width 252 height 21
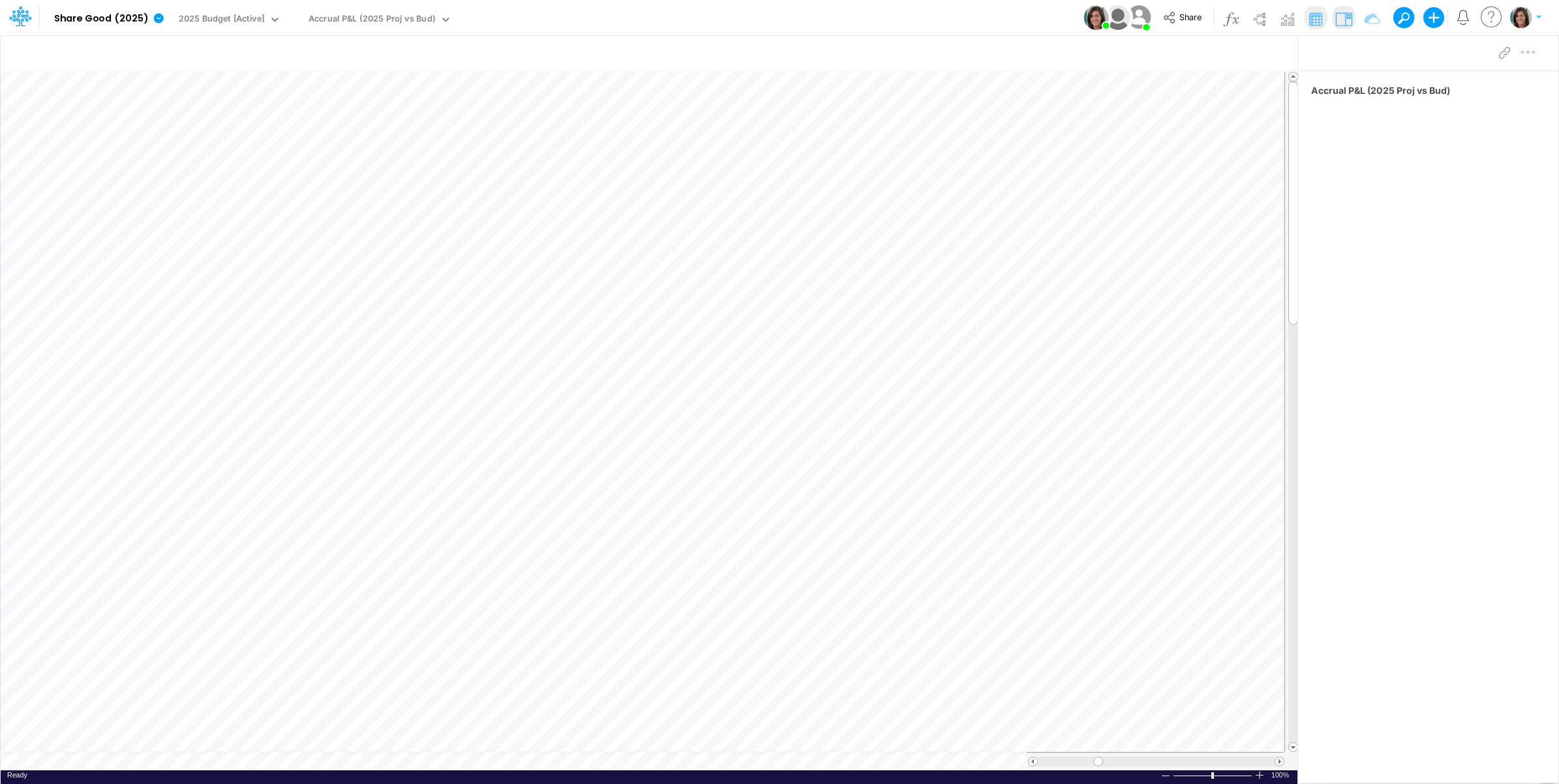
click at [545, 10] on div "Model Share Good (2025) Edit model settings Duplicate Import QuickBooks QuickBo…" at bounding box center [780, 18] width 1403 height 36
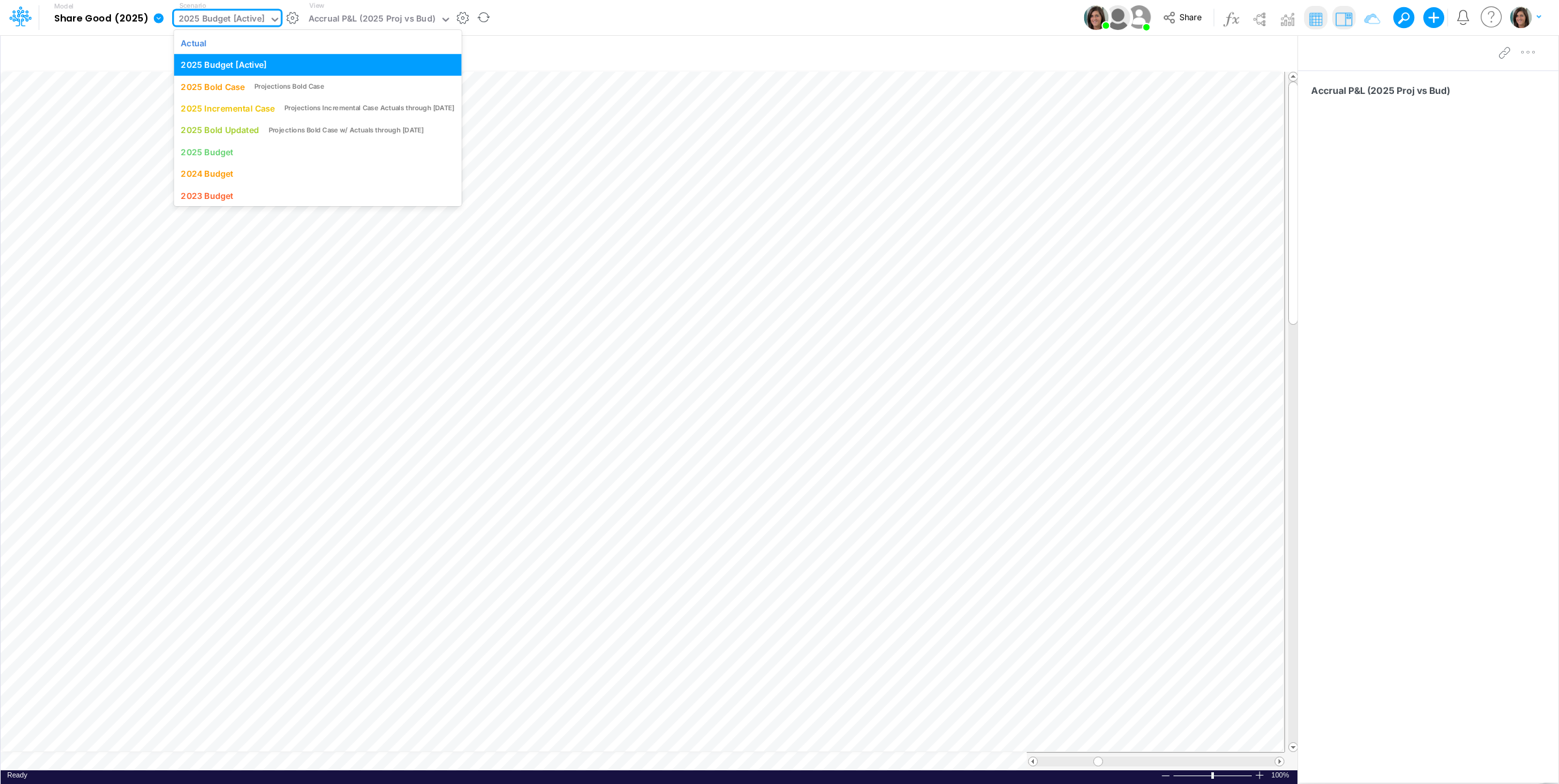
click at [249, 18] on div "2025 Budget [Active]" at bounding box center [221, 20] width 85 height 15
click at [275, 109] on div "2025 Incremental Case Projections Incremental Case Actuals through March 2025" at bounding box center [317, 108] width 273 height 13
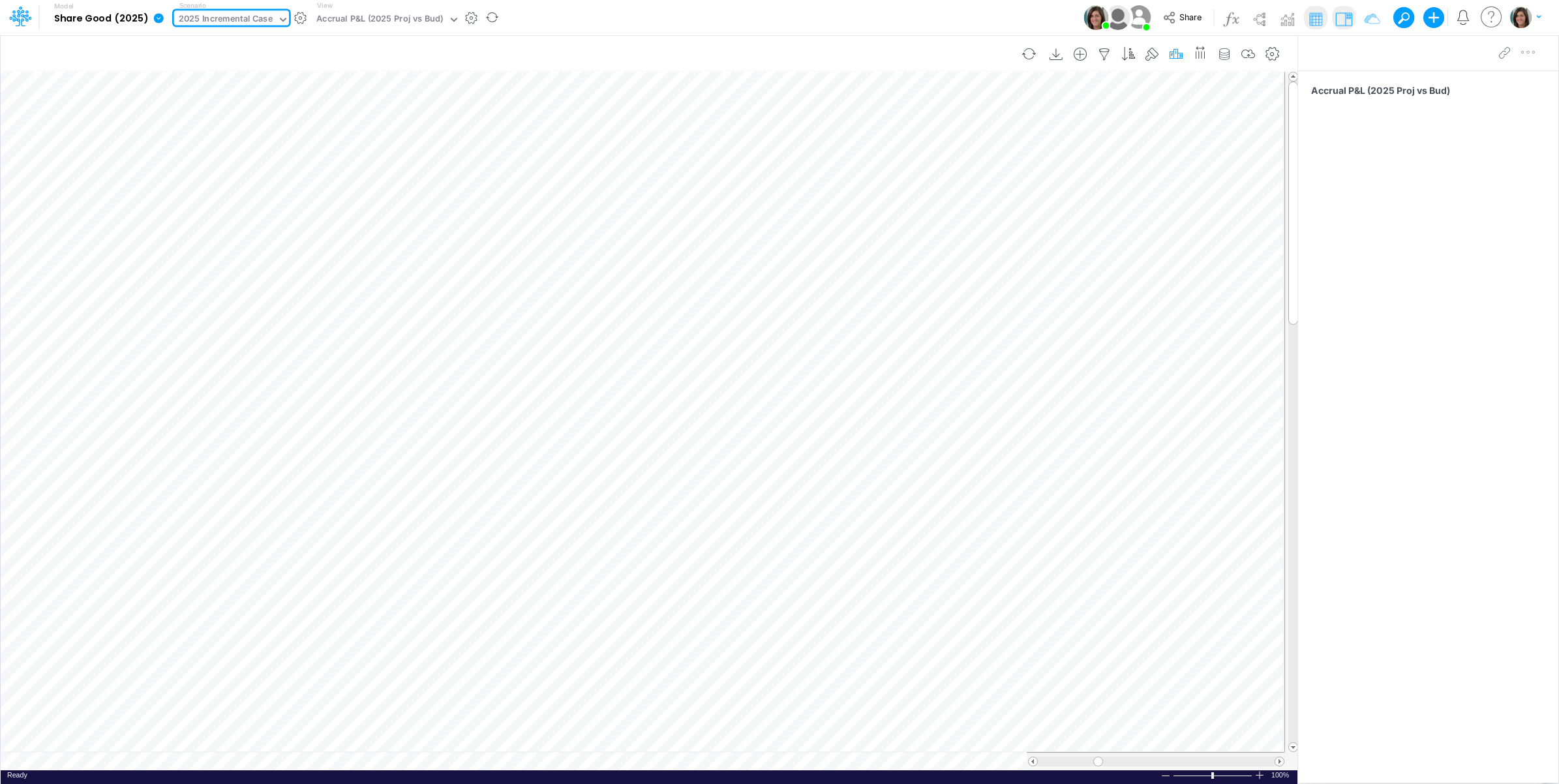
click at [1173, 51] on icon "button" at bounding box center [1176, 54] width 19 height 14
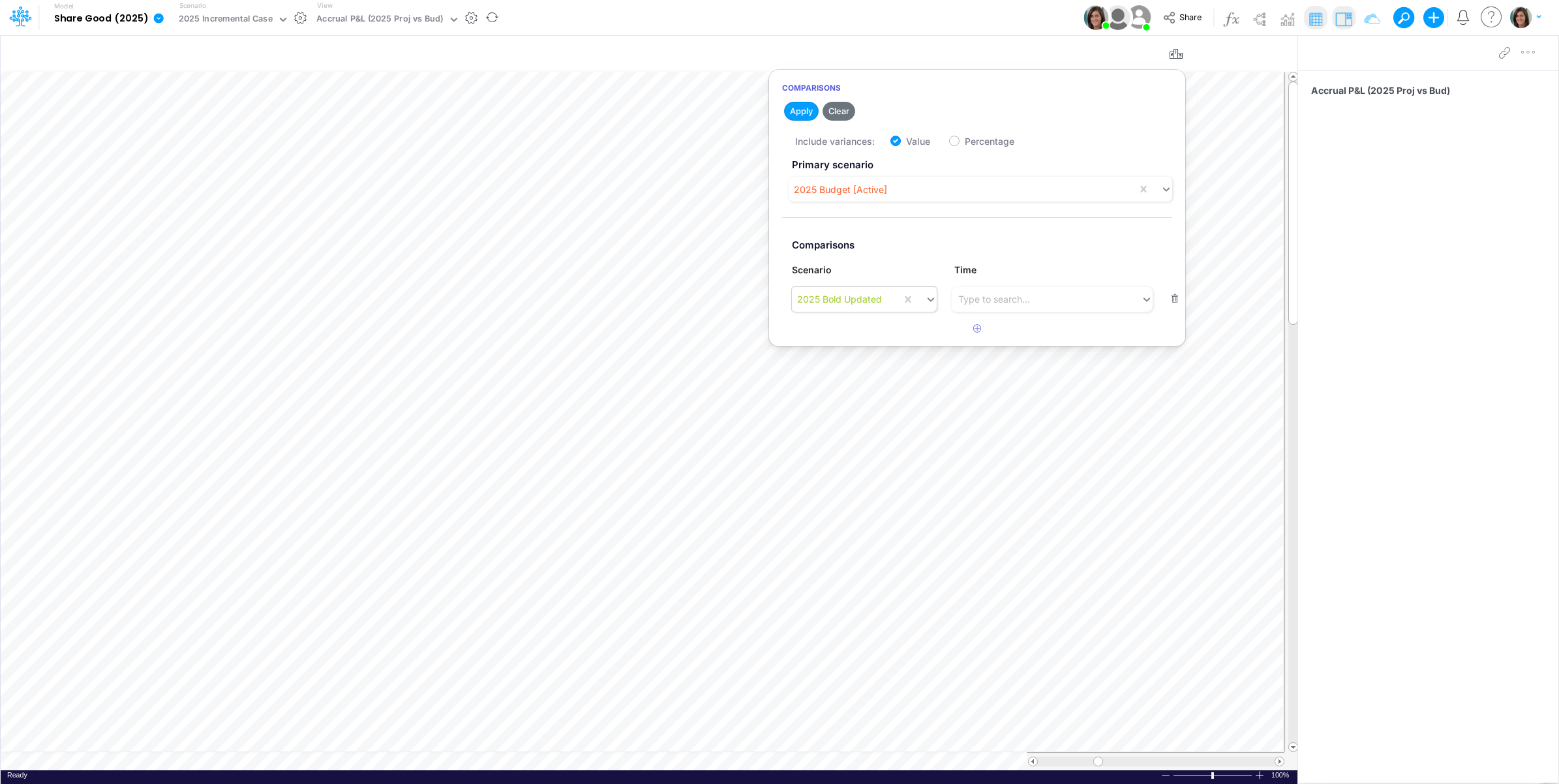
click at [866, 299] on div "2025 Bold Updated" at bounding box center [839, 299] width 85 height 14
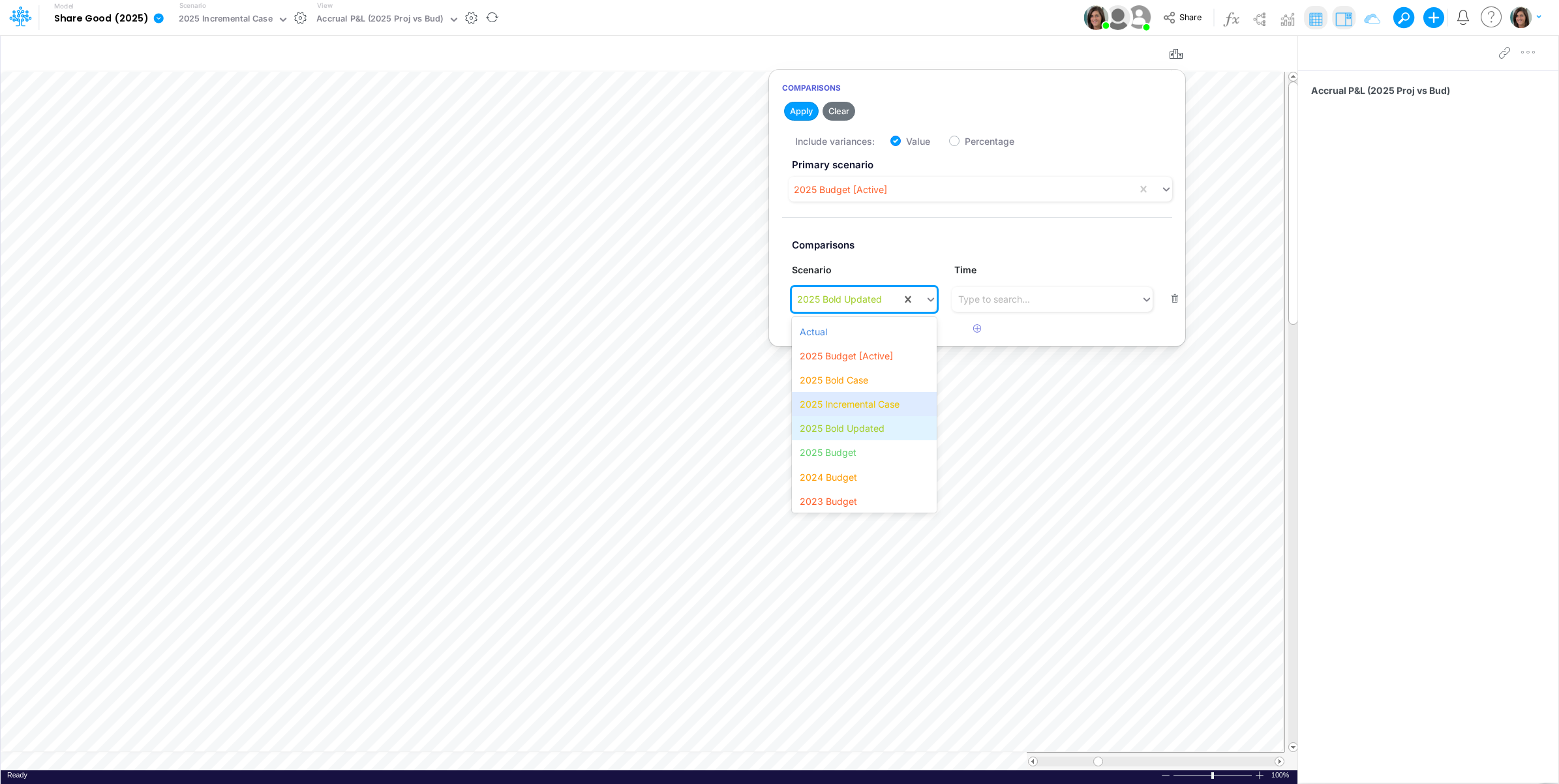
scroll to position [27, 0]
click at [864, 493] on div "2025 Incremental Case" at bounding box center [863, 499] width 144 height 24
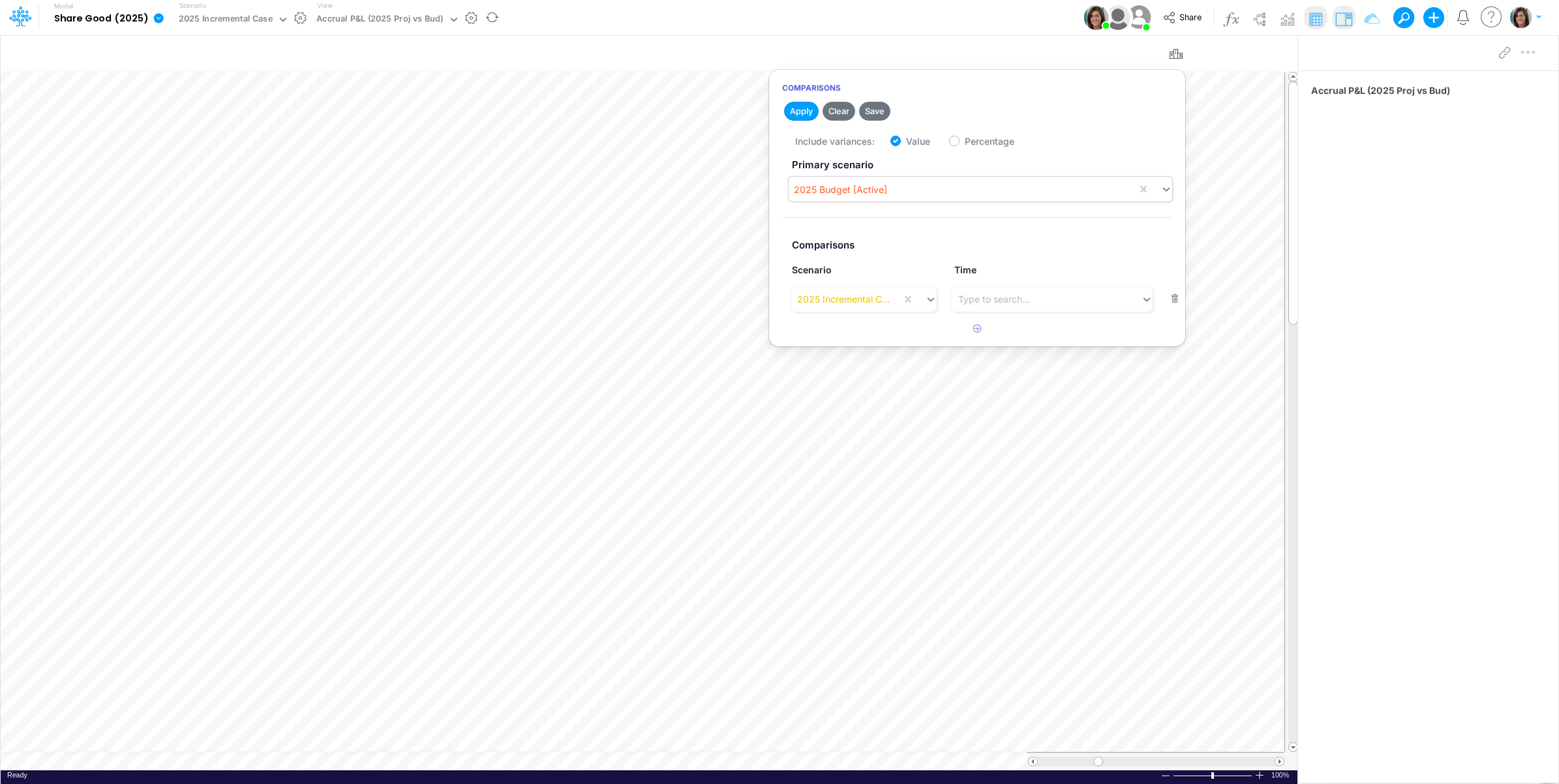
click at [836, 190] on div "2025 Budget [Active]" at bounding box center [841, 189] width 93 height 14
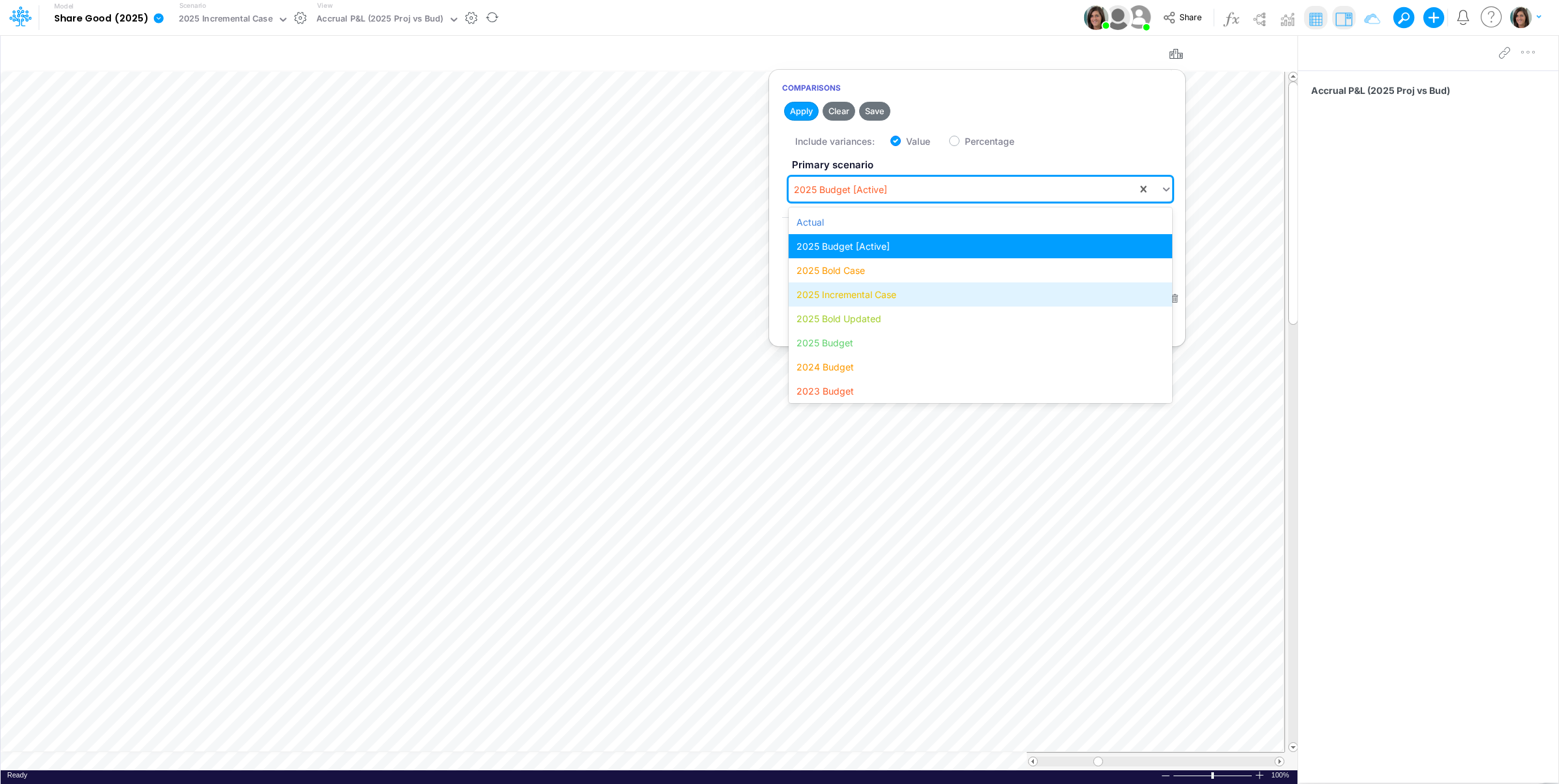
click at [864, 295] on div "2025 Incremental Case" at bounding box center [980, 294] width 383 height 24
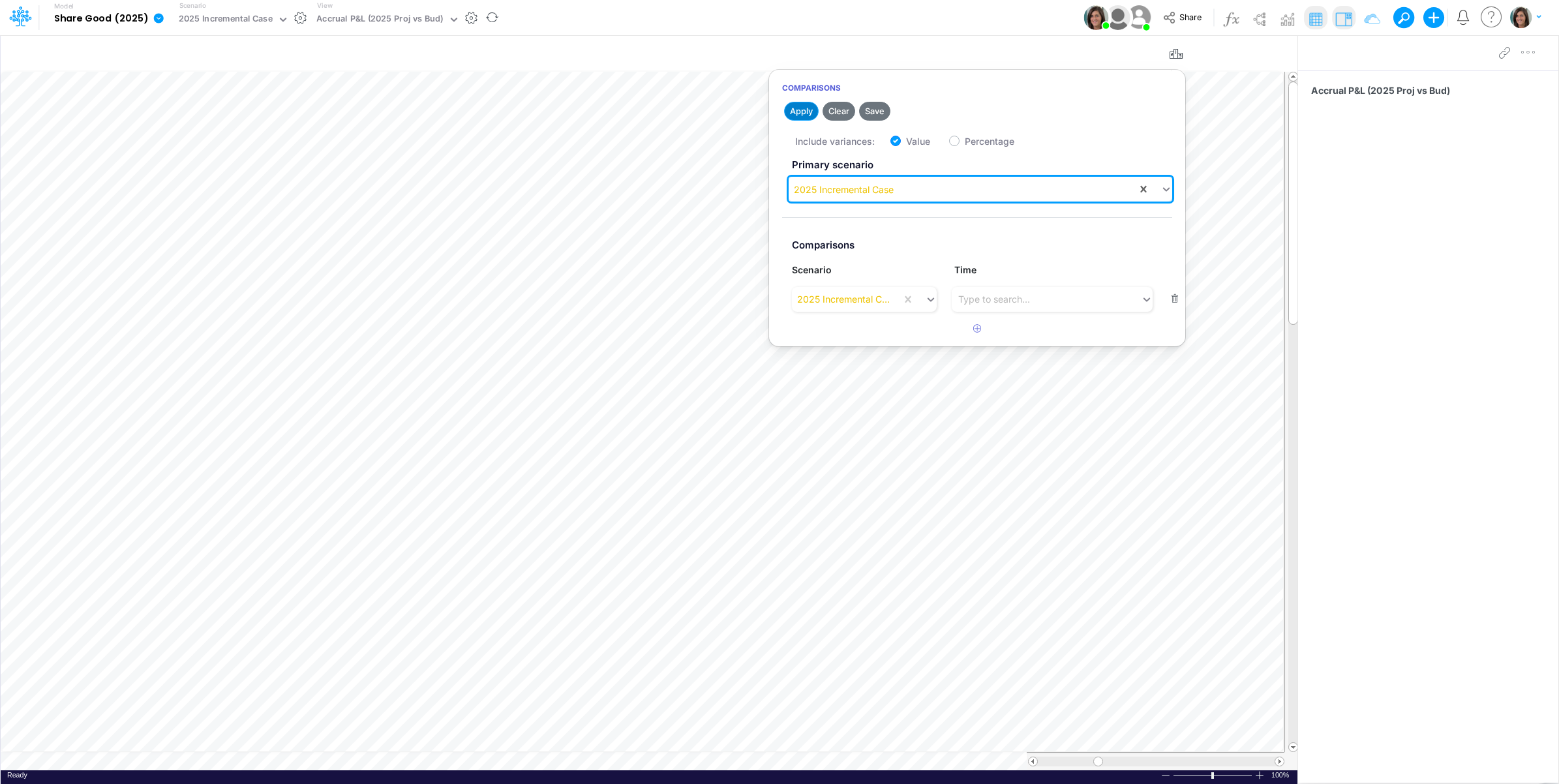
click at [804, 109] on button "Apply" at bounding box center [801, 112] width 35 height 19
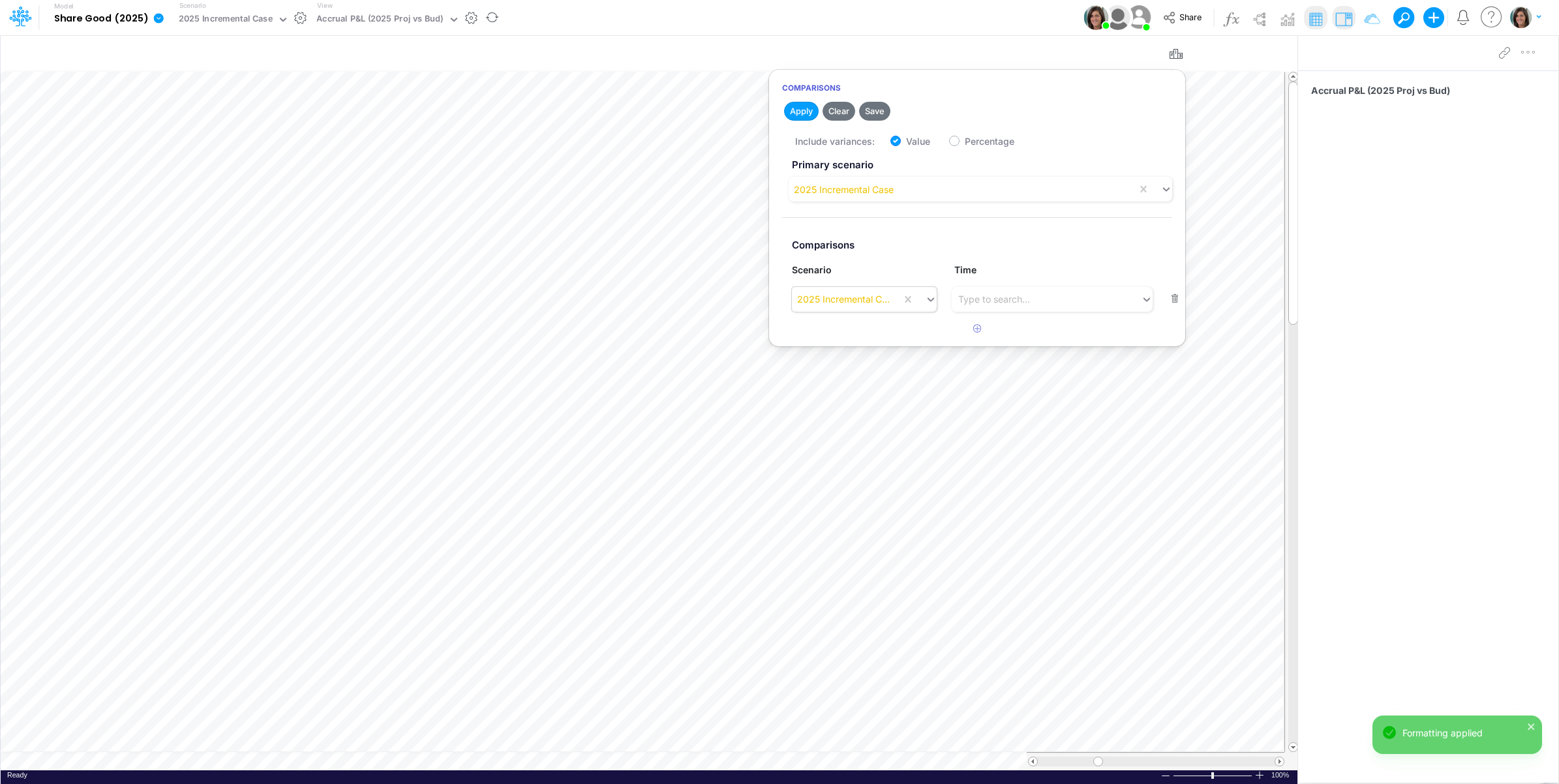
drag, startPoint x: 804, startPoint y: 109, endPoint x: 859, endPoint y: 303, distance: 201.6
click at [859, 303] on div "2025 Incremental Case" at bounding box center [844, 299] width 94 height 14
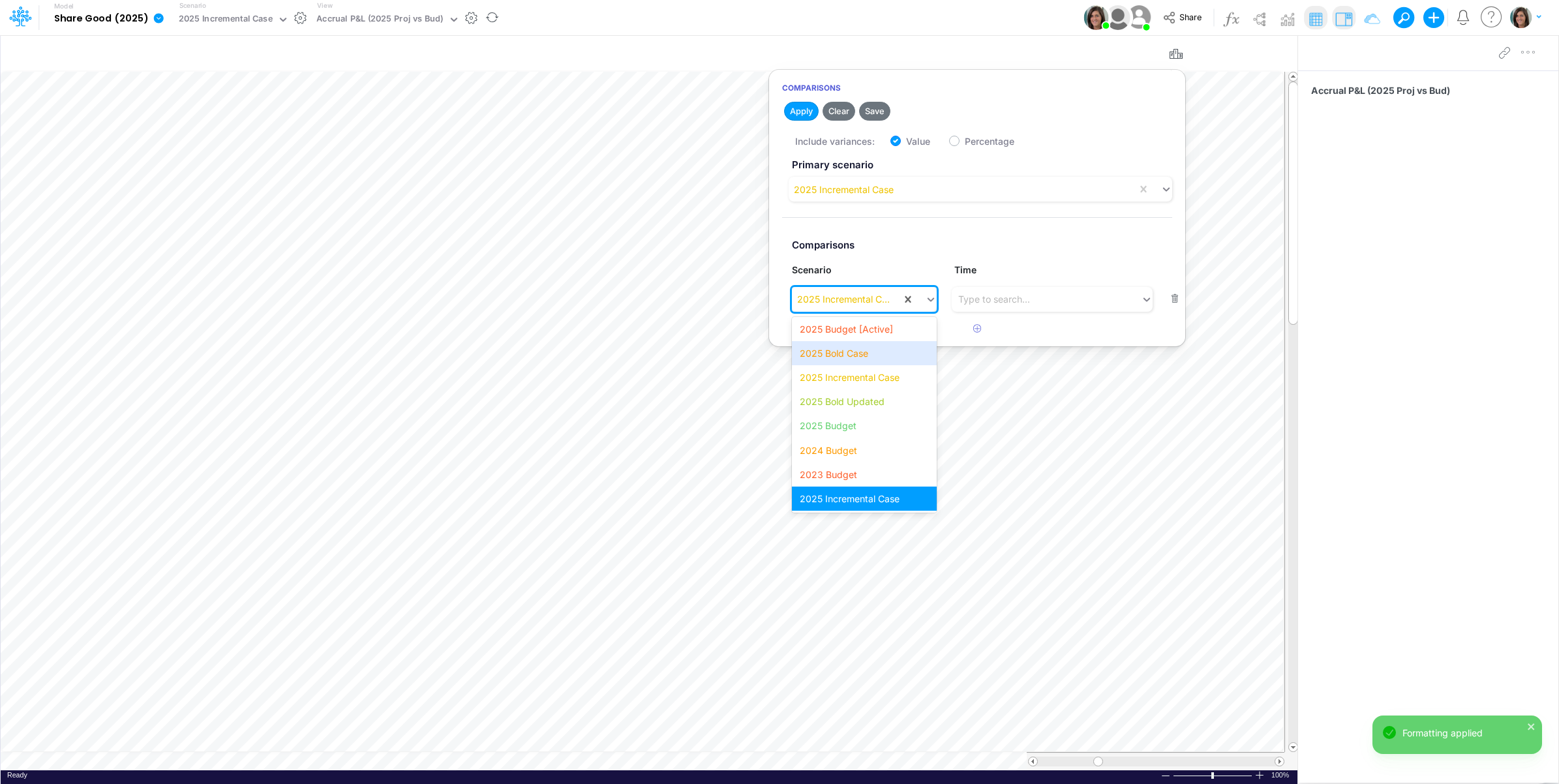
click at [868, 11] on div "Model Share Good (2025) Edit model settings Duplicate Import QuickBooks QuickBo…" at bounding box center [780, 18] width 1403 height 36
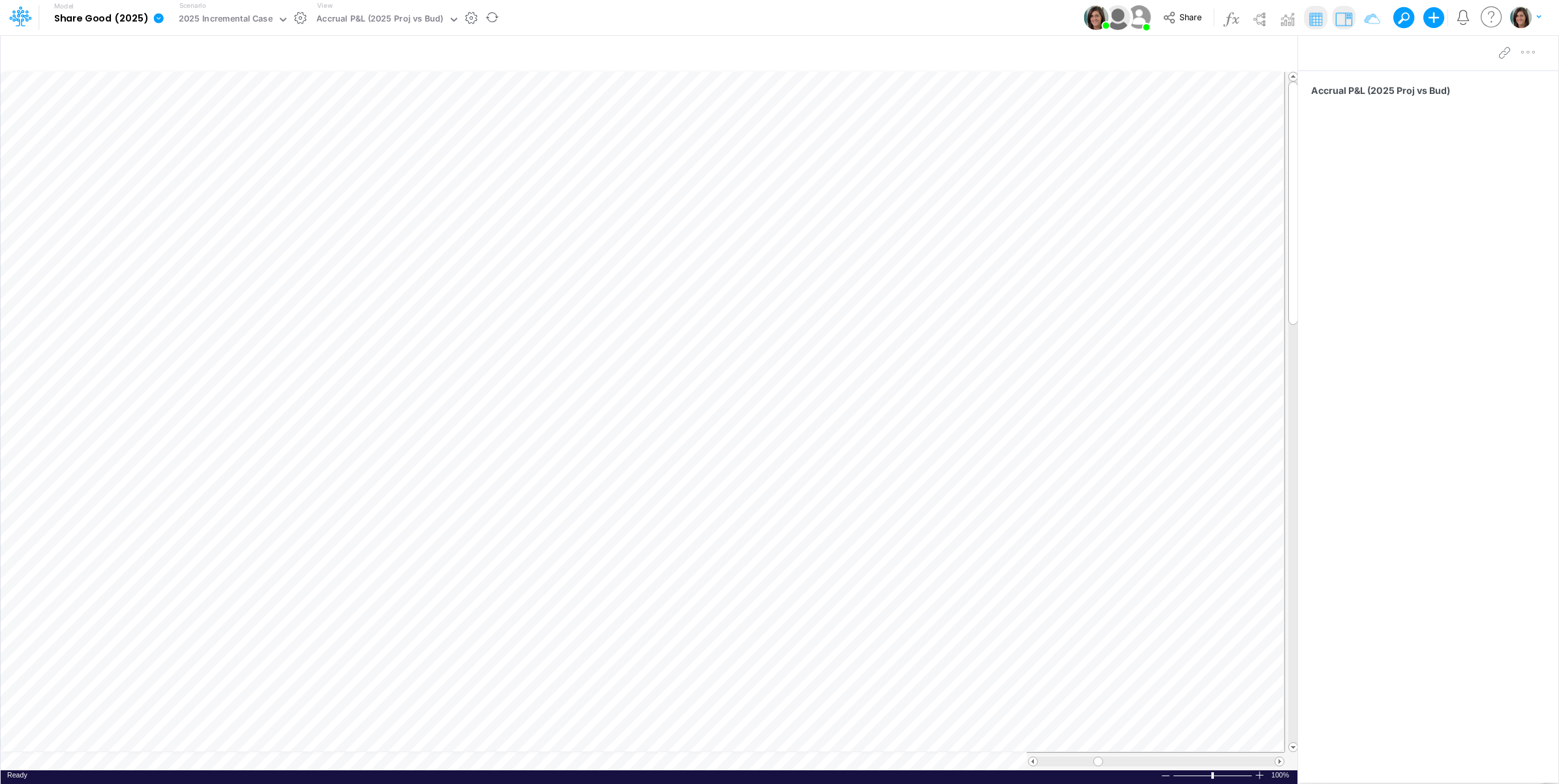
click at [297, 15] on button "button" at bounding box center [300, 18] width 14 height 14
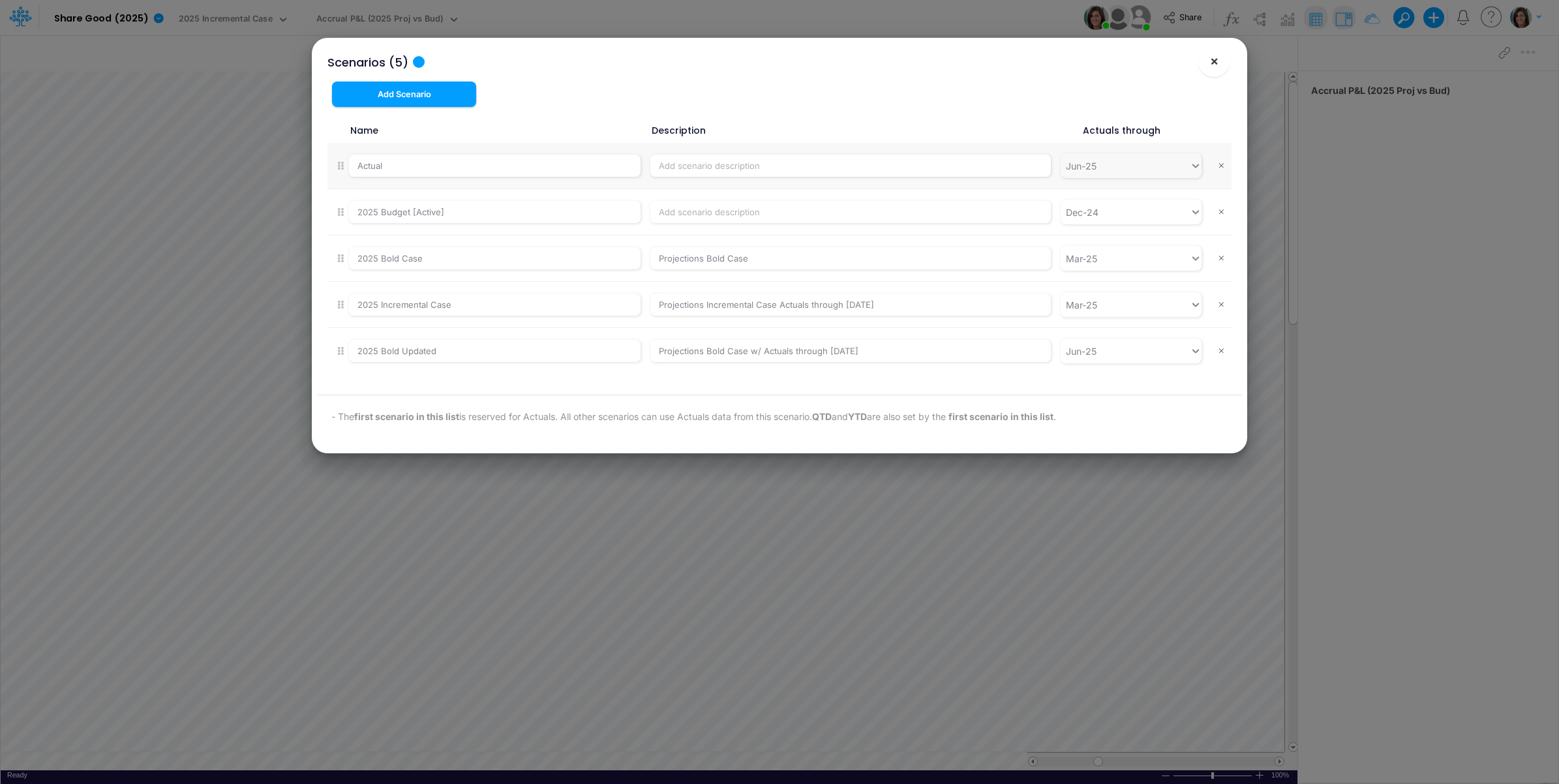
click at [1211, 62] on span "×" at bounding box center [1213, 60] width 8 height 16
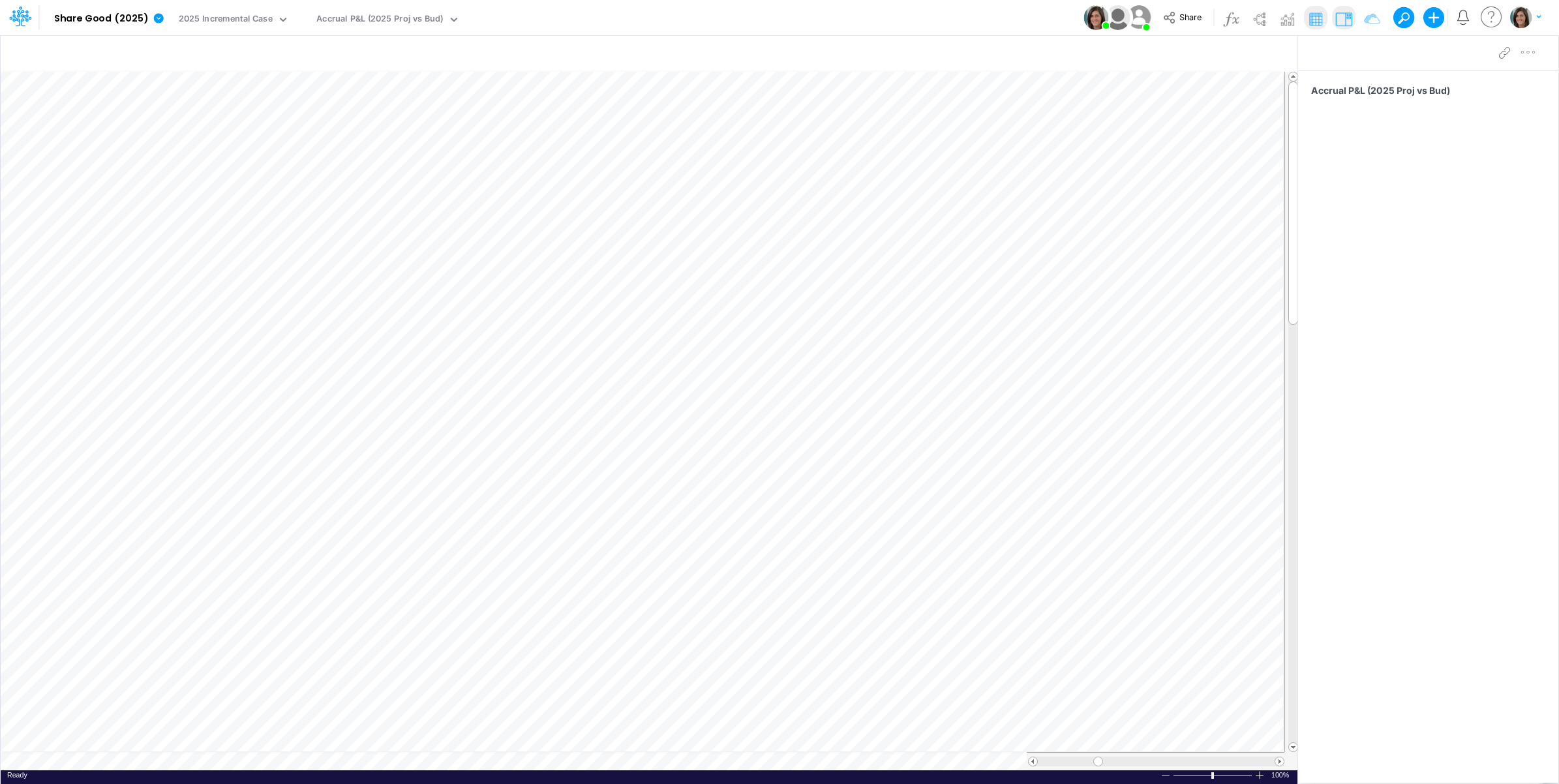
click at [556, 14] on div "Model Share Good (2025) Edit model settings Duplicate Import QuickBooks QuickBo…" at bounding box center [780, 18] width 1403 height 36
click at [163, 23] on link at bounding box center [161, 18] width 26 height 34
click at [217, 135] on button "View model info" at bounding box center [224, 135] width 140 height 20
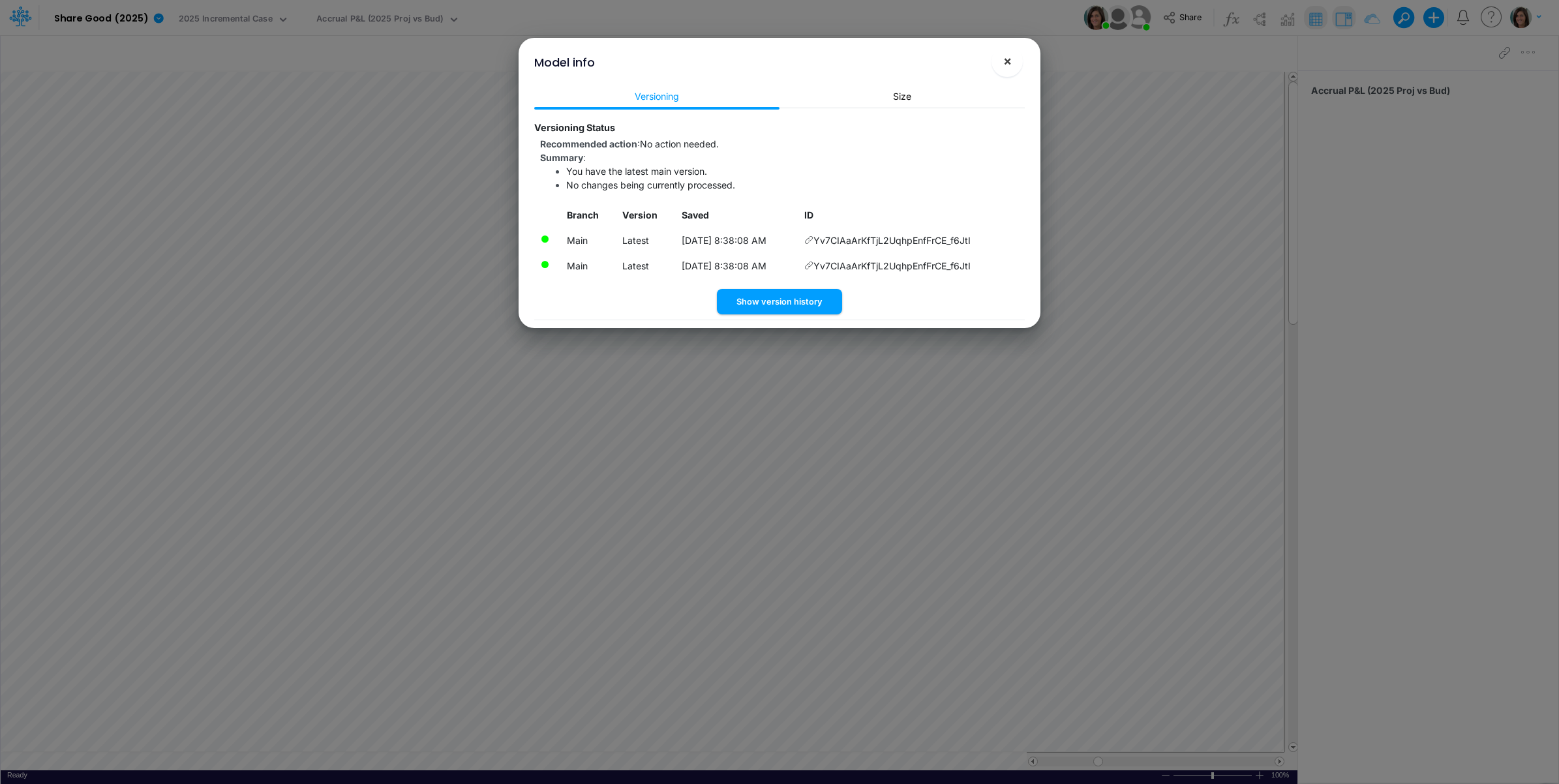
click at [1014, 56] on button "×" at bounding box center [1007, 61] width 31 height 31
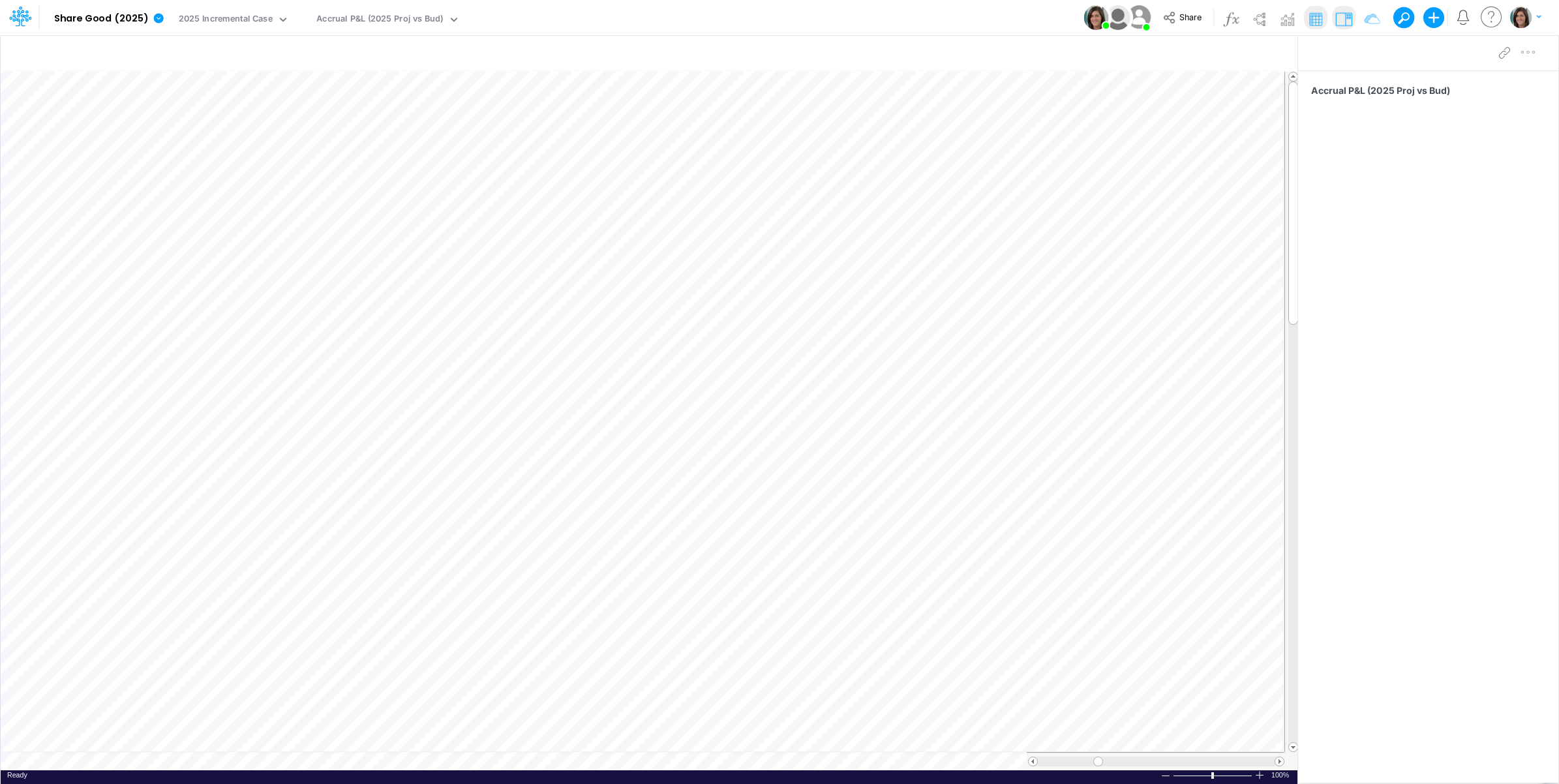
click at [616, 18] on div "Model Share Good (2025) Edit model settings Duplicate Import QuickBooks QuickBo…" at bounding box center [780, 18] width 1403 height 36
click at [294, 14] on button "button" at bounding box center [300, 18] width 14 height 14
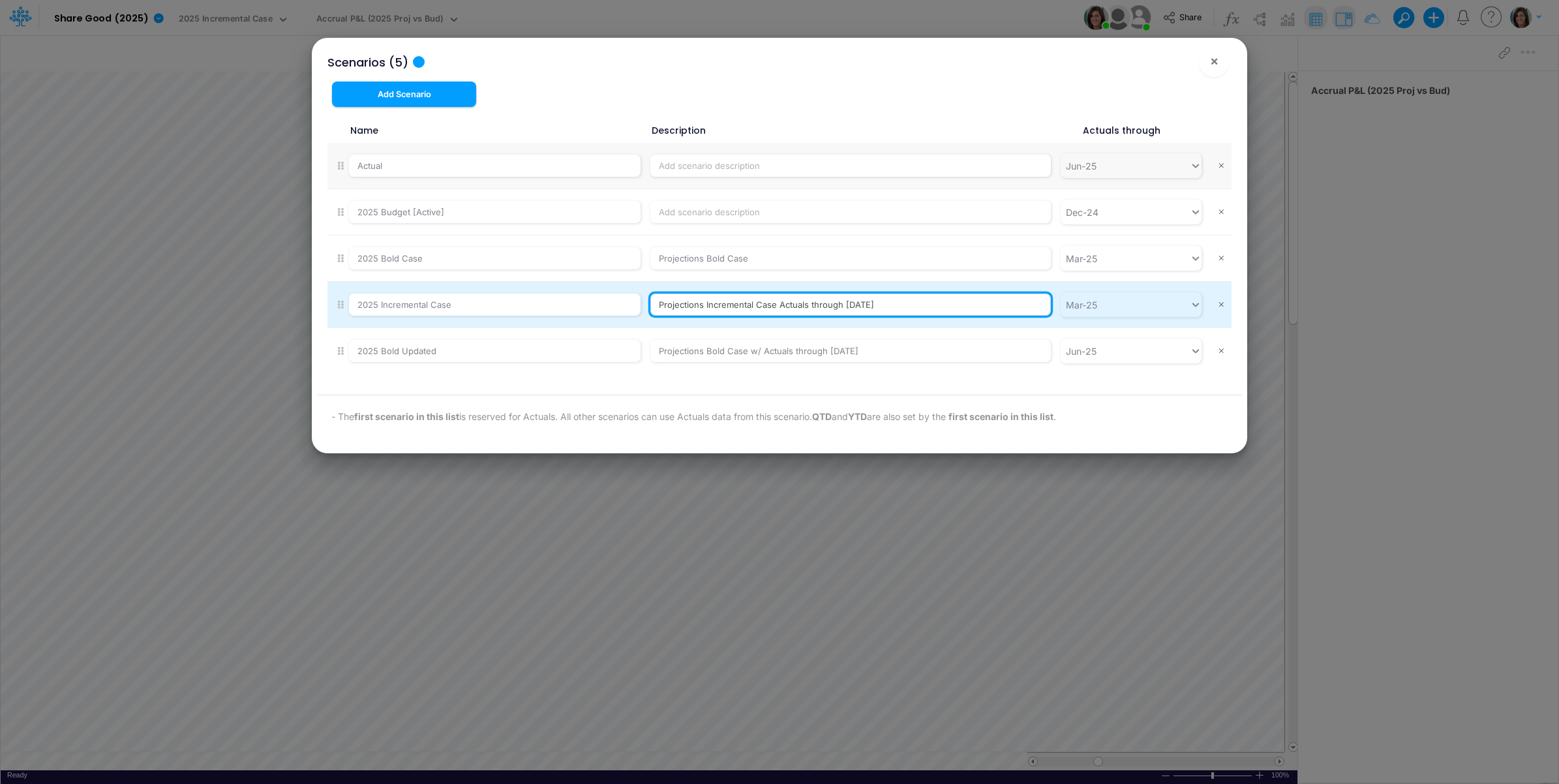
click at [852, 305] on input "Projections Incremental Case Actuals through [DATE]" at bounding box center [850, 305] width 400 height 22
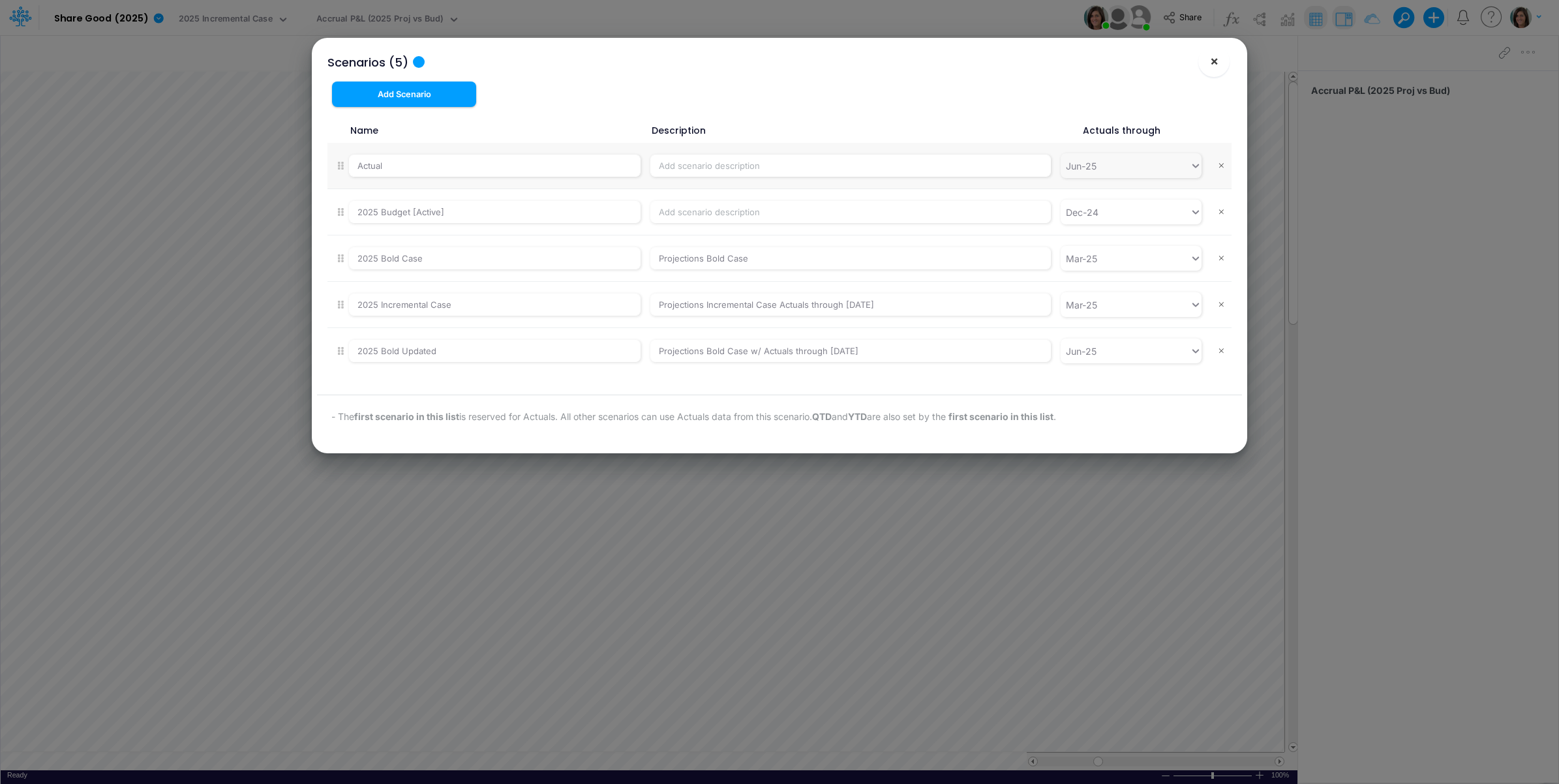
click at [1215, 64] on span "×" at bounding box center [1213, 60] width 8 height 16
